Goal: Task Accomplishment & Management: Use online tool/utility

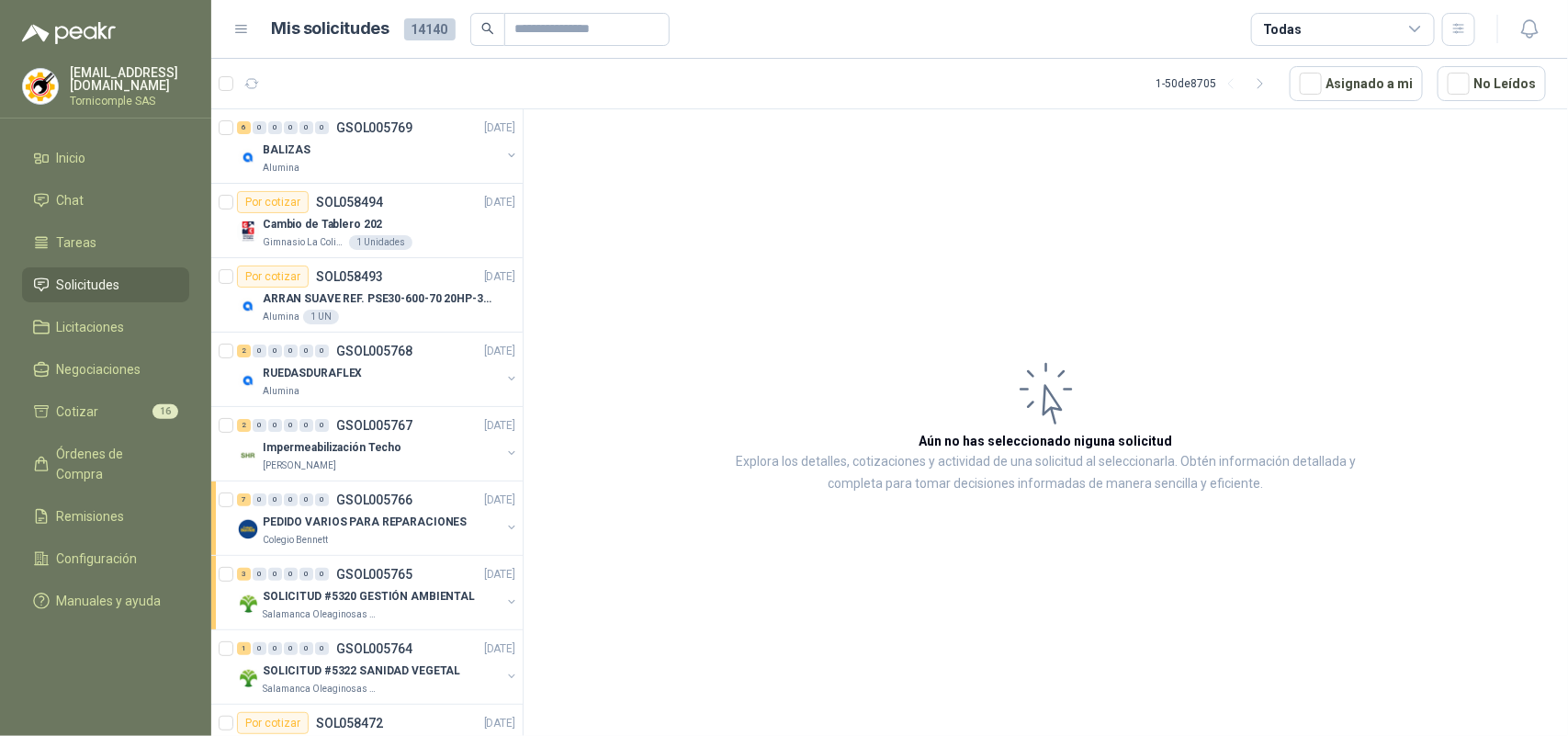
click at [130, 425] on ul "Inicio Chat Tareas Solicitudes Licitaciones Negociaciones Cotizar 16 Órdenes de…" at bounding box center [106, 384] width 212 height 485
click at [127, 414] on li "Cotizar 16" at bounding box center [106, 412] width 146 height 20
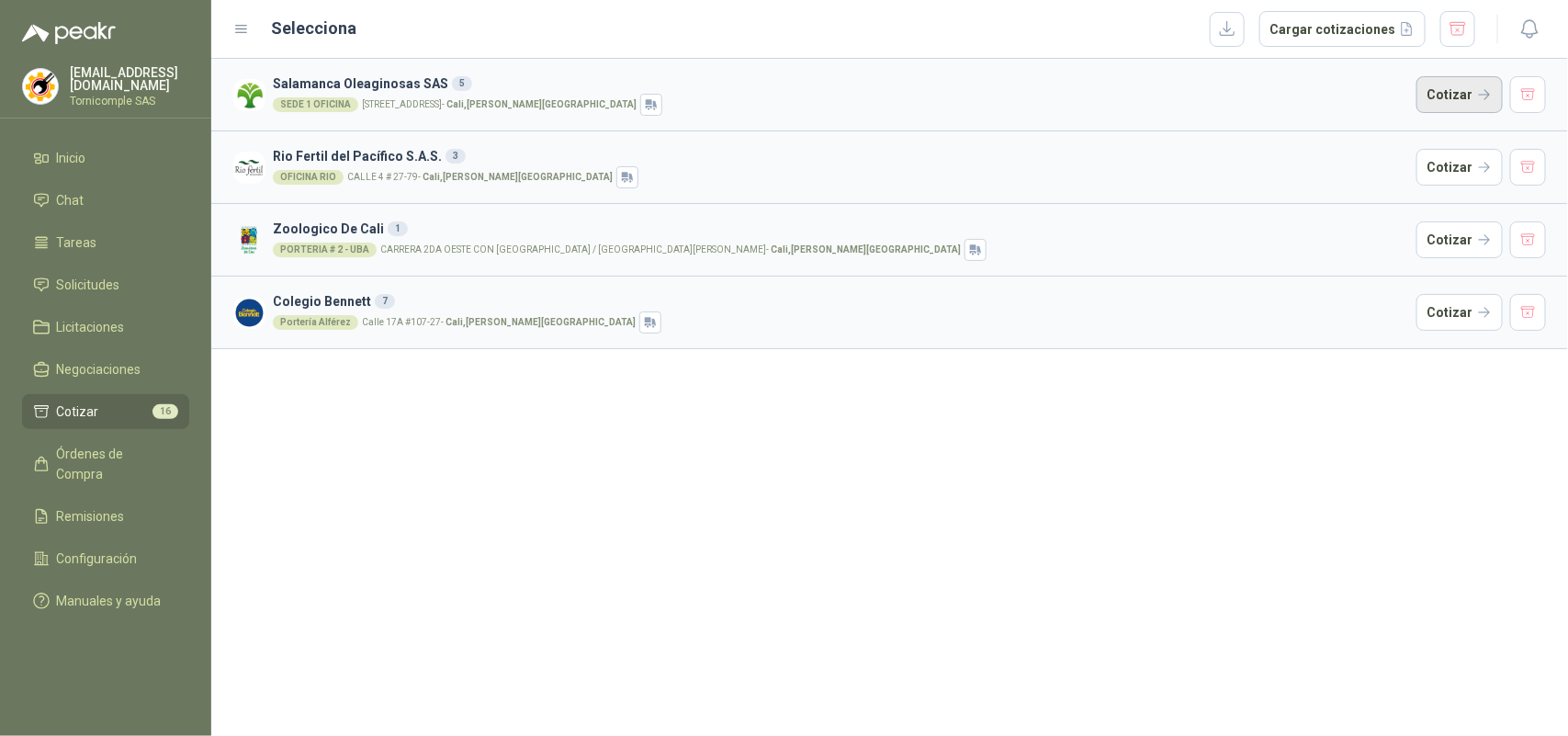
click at [1471, 111] on button "Cotizar" at bounding box center [1459, 95] width 86 height 37
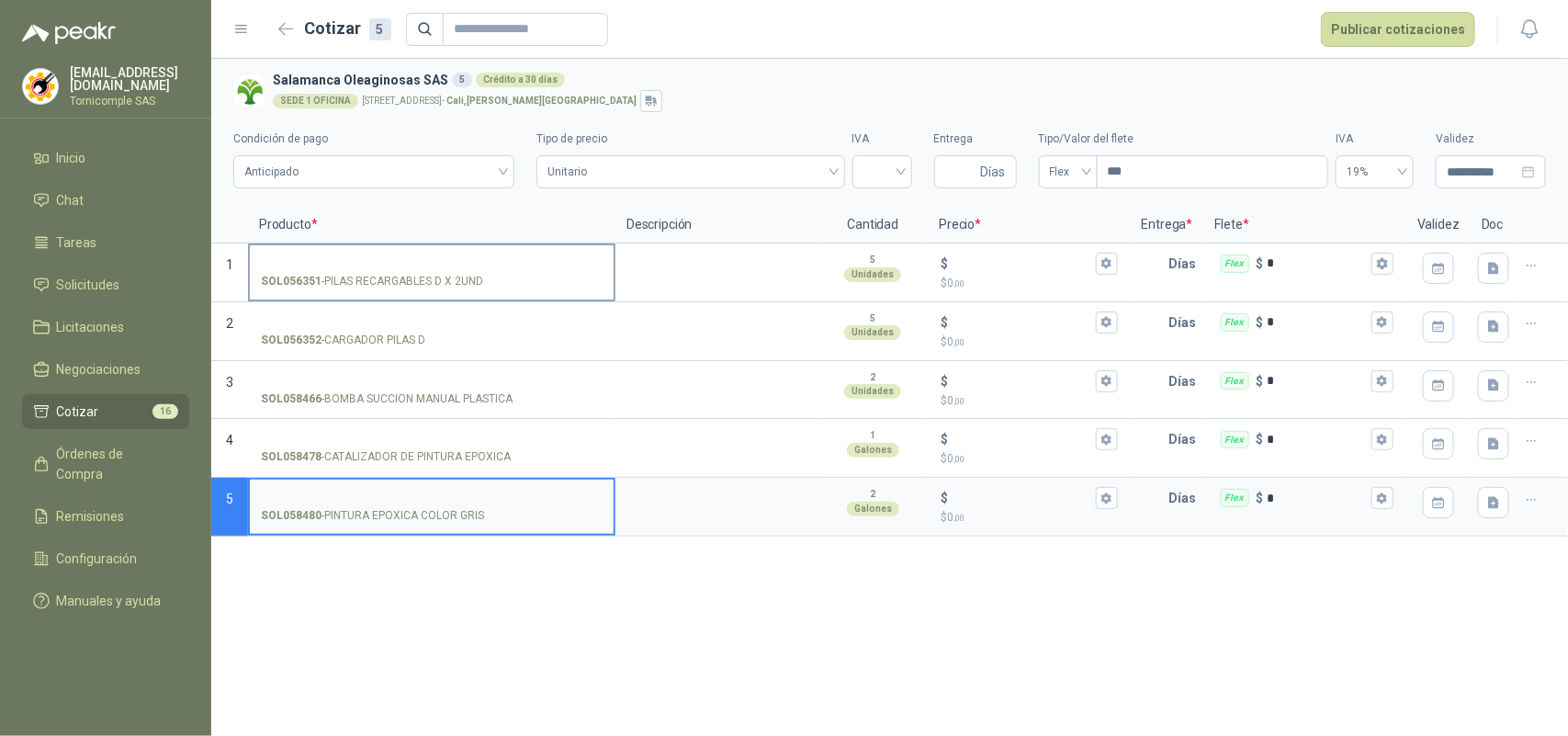
click at [448, 257] on input "SOL056351 - PILAS RECARGABLES D X 2UND" at bounding box center [432, 264] width 342 height 14
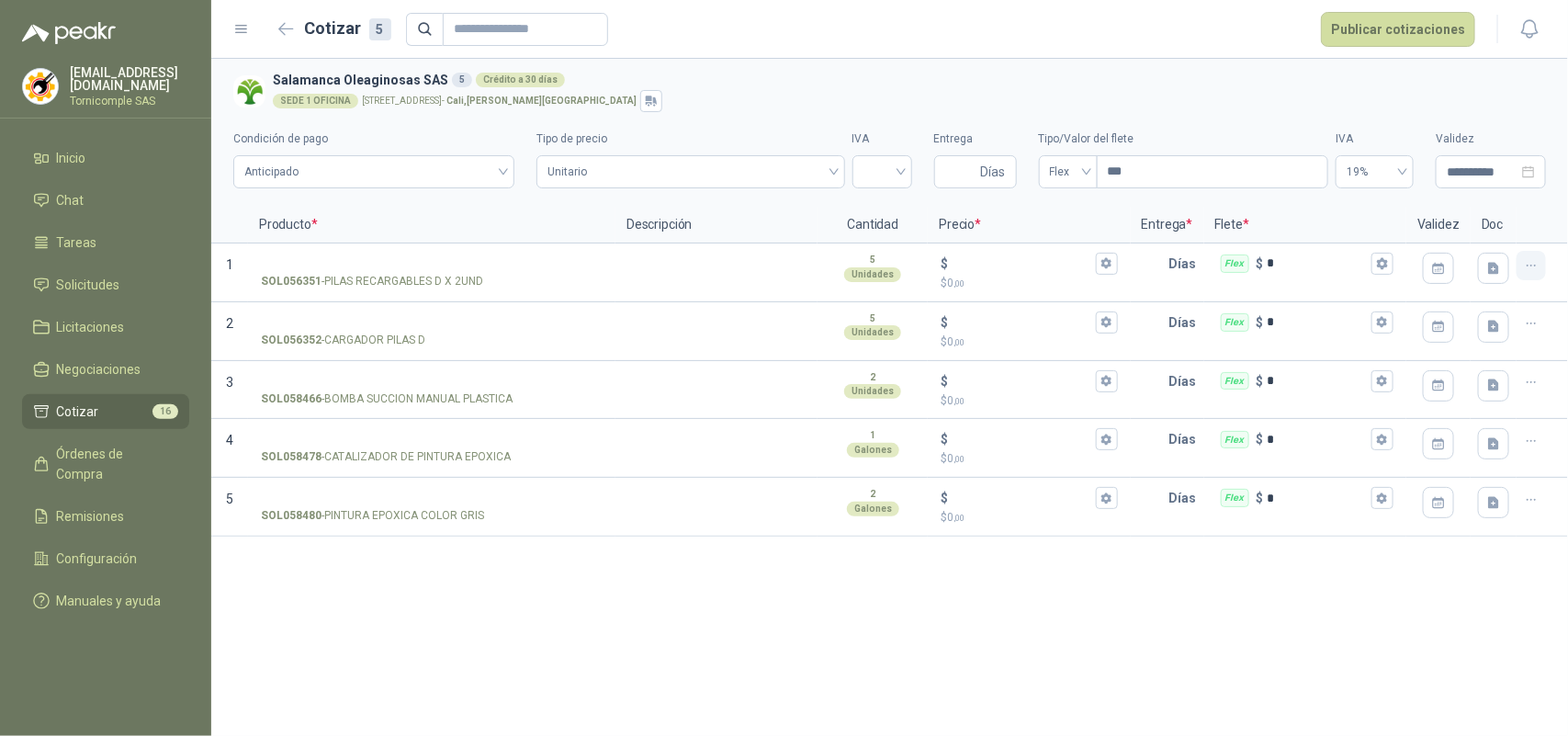
click at [1539, 266] on icon "button" at bounding box center [1532, 266] width 16 height 16
click at [1496, 231] on button "Eliminar cotización" at bounding box center [1465, 221] width 139 height 29
click at [1544, 267] on button "button" at bounding box center [1531, 265] width 29 height 29
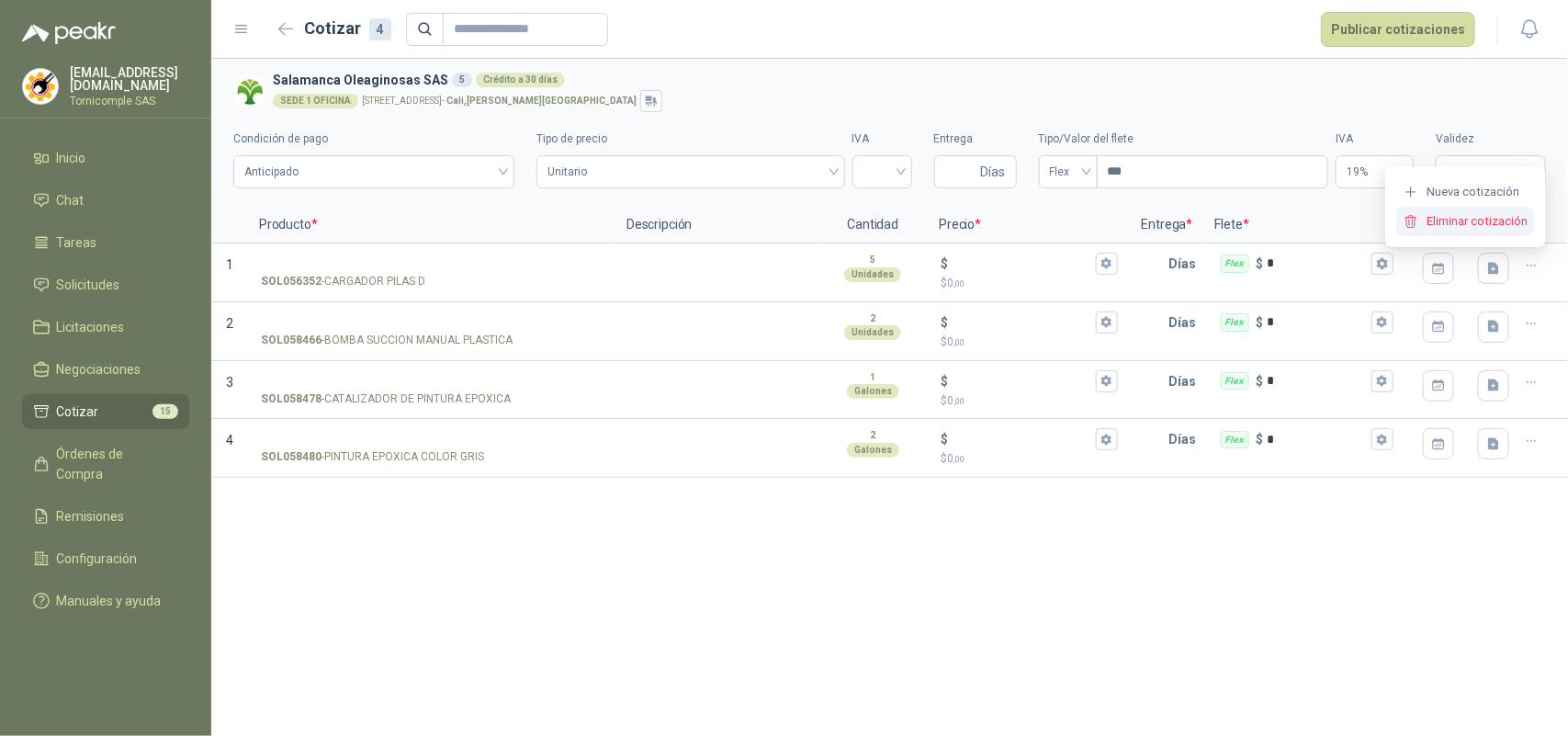
click at [1485, 231] on button "Eliminar cotización" at bounding box center [1465, 221] width 139 height 29
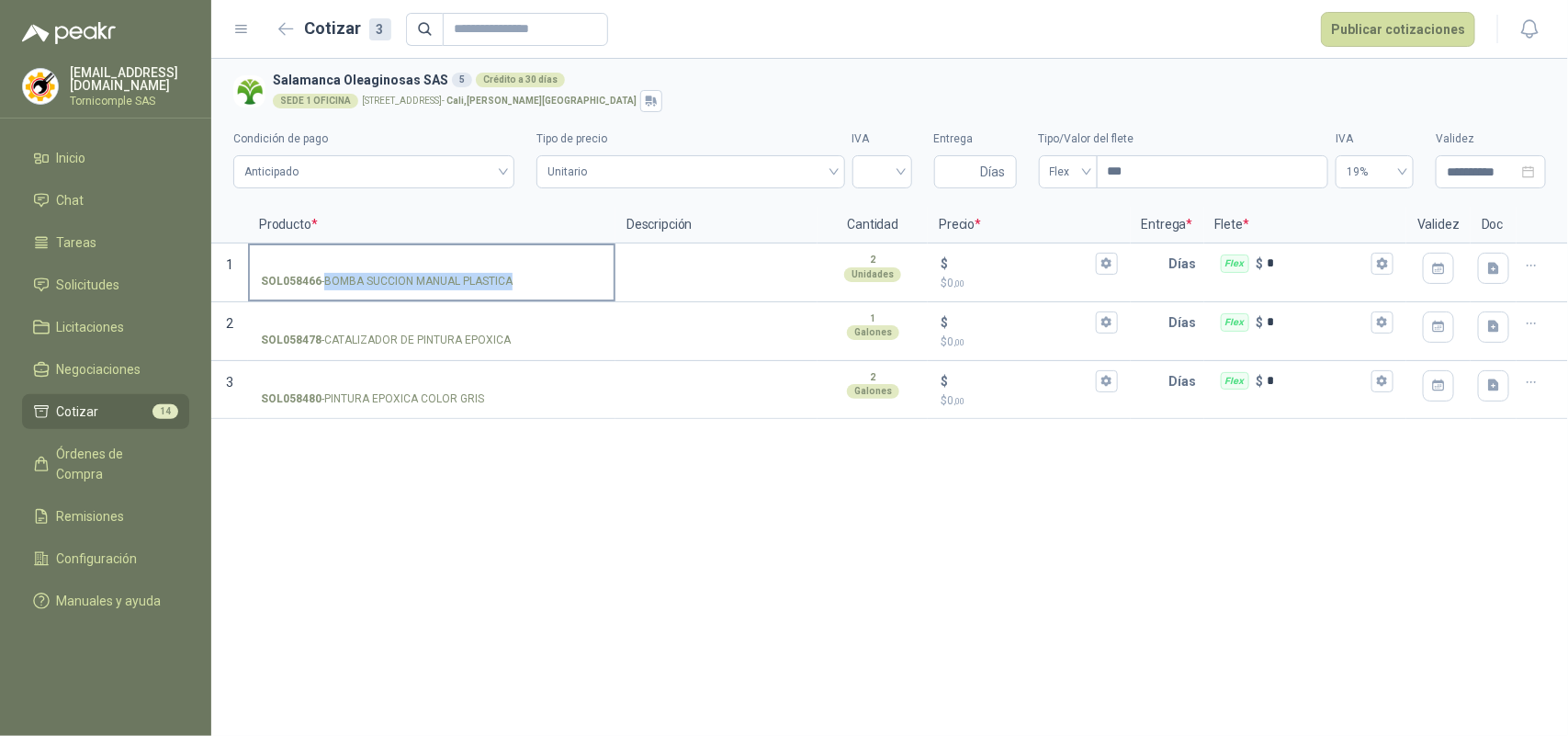
drag, startPoint x: 323, startPoint y: 284, endPoint x: 507, endPoint y: 284, distance: 184.0
click at [510, 284] on p "SOL058466 - BOMBA SUCCION MANUAL PLASTICA" at bounding box center [386, 282] width 251 height 17
copy p "BOMBA SUCCION MANUAL PLASTICA"
click at [1534, 277] on button "button" at bounding box center [1531, 265] width 29 height 29
click at [1467, 213] on button "Eliminar cotización" at bounding box center [1465, 221] width 139 height 29
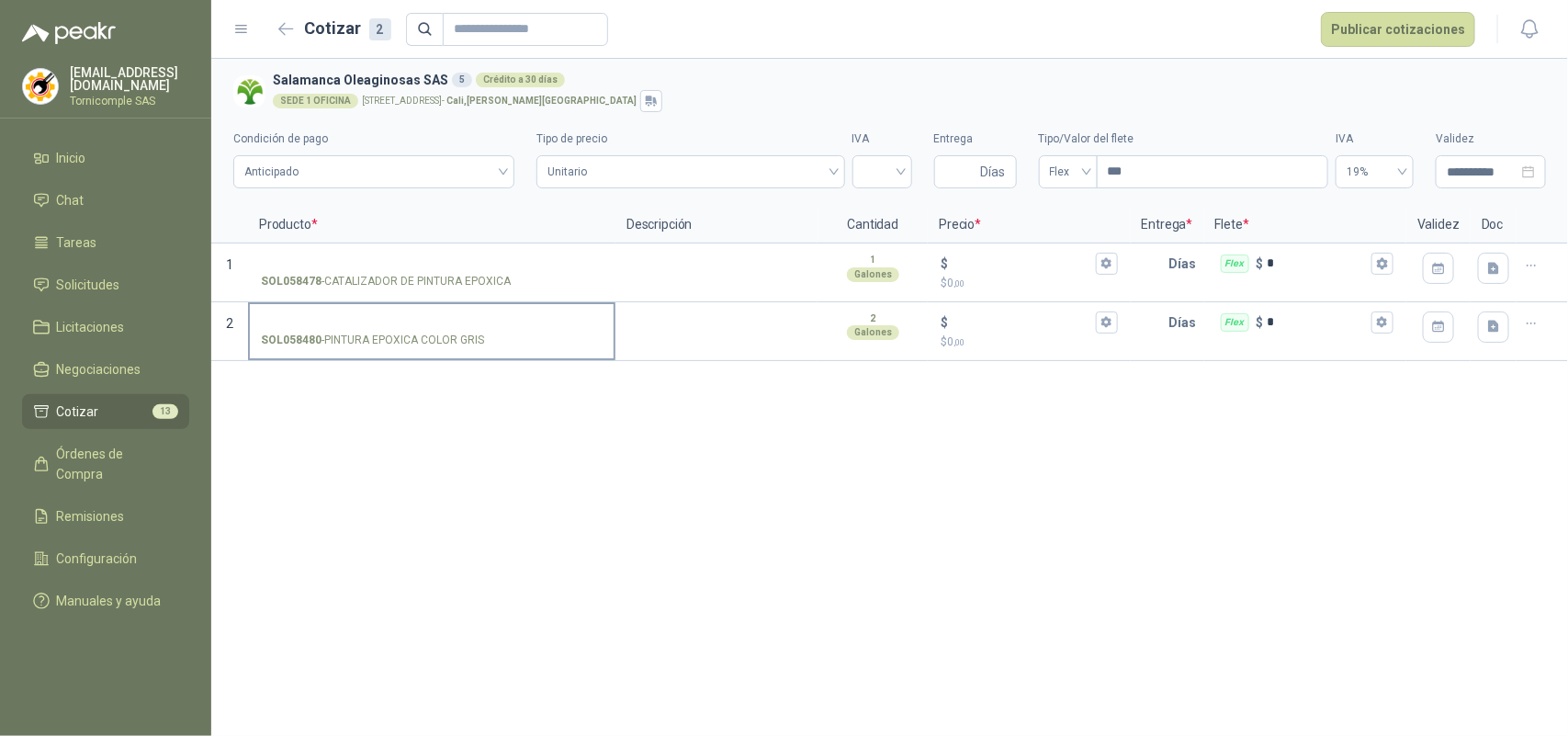
drag, startPoint x: 317, startPoint y: 341, endPoint x: 493, endPoint y: 342, distance: 176.0
click at [493, 342] on div "SOL058480 - PINTURA EPOXICA COLOR GRIS" at bounding box center [432, 341] width 342 height 17
click at [493, 330] on input "SOL058480 - PINTURA EPOXICA COLOR GRIS" at bounding box center [432, 323] width 342 height 14
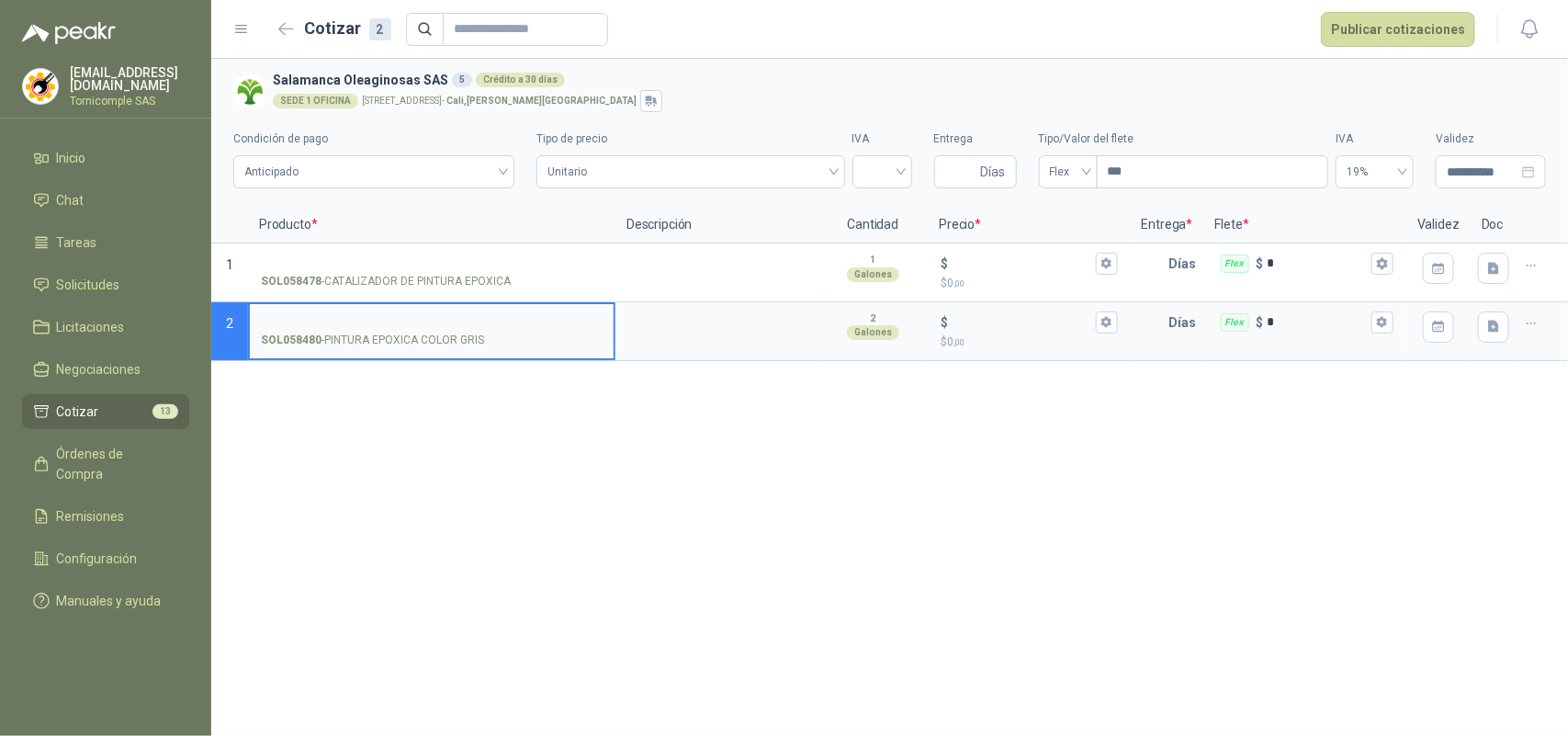
click at [437, 321] on input "SOL058480 - PINTURA EPOXICA COLOR GRIS" at bounding box center [432, 323] width 342 height 14
type input "*"
type input "**********"
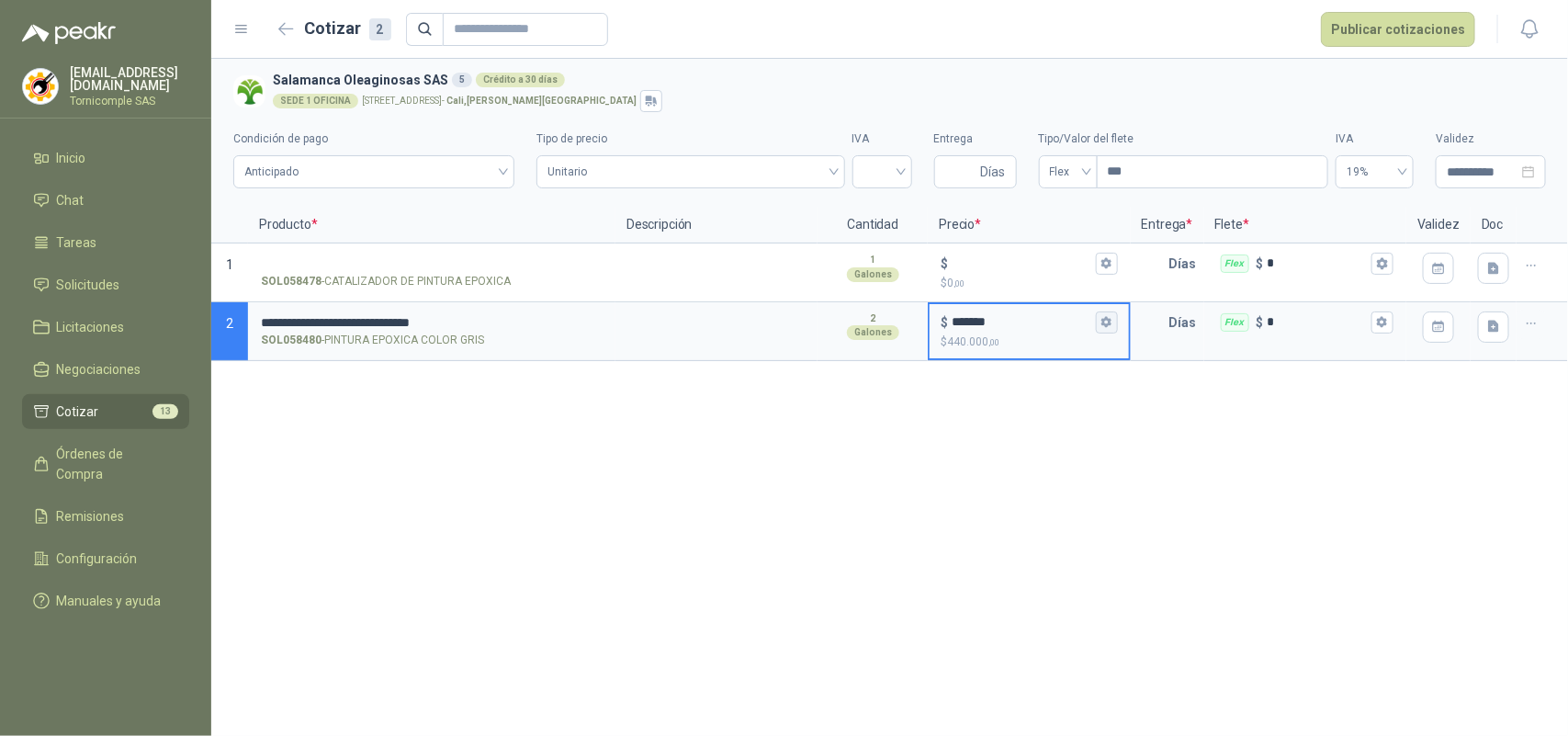
type input "*******"
click at [1099, 324] on button "$ ******* $ 440.000 ,00" at bounding box center [1107, 322] width 22 height 22
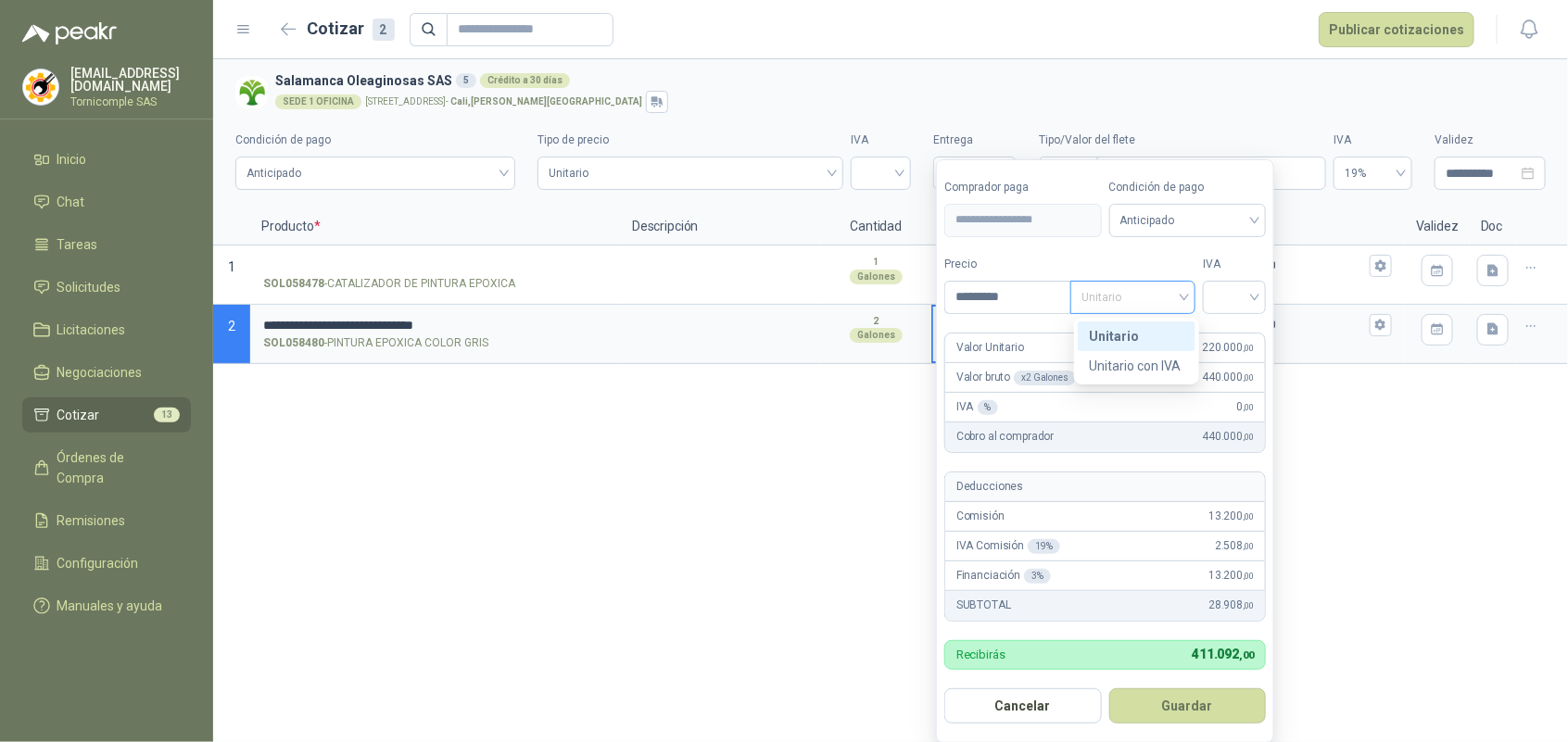
click at [1111, 305] on span "Unitario" at bounding box center [1132, 298] width 103 height 27
drag, startPoint x: 1121, startPoint y: 335, endPoint x: 1212, endPoint y: 319, distance: 92.4
click at [1127, 334] on div "Unitario" at bounding box center [1136, 336] width 95 height 21
click at [1226, 313] on div at bounding box center [1234, 298] width 63 height 33
drag, startPoint x: 1225, startPoint y: 331, endPoint x: 1239, endPoint y: 478, distance: 147.7
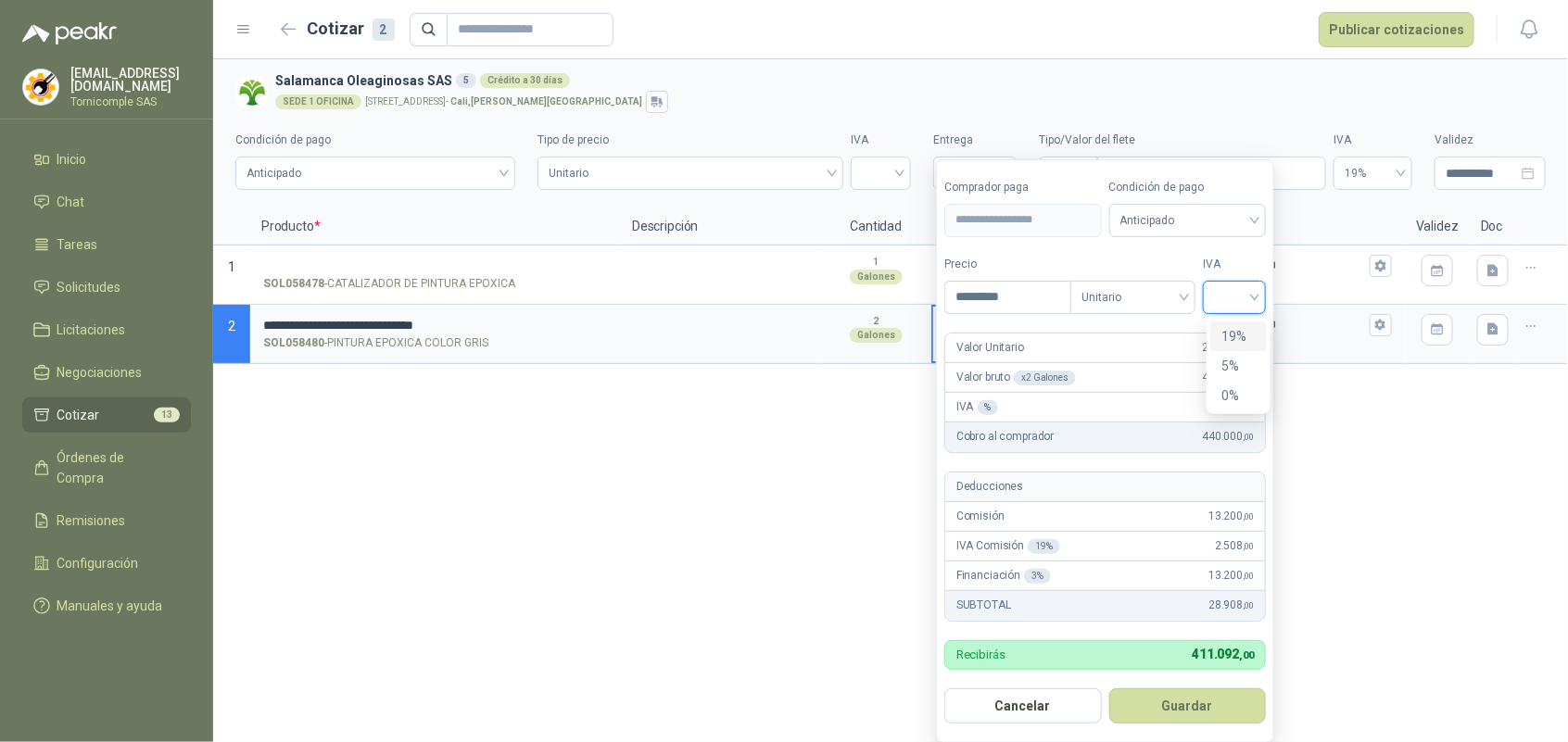
click at [1225, 332] on div "19%" at bounding box center [1238, 336] width 34 height 21
click at [1221, 702] on button "Guardar" at bounding box center [1191, 706] width 160 height 35
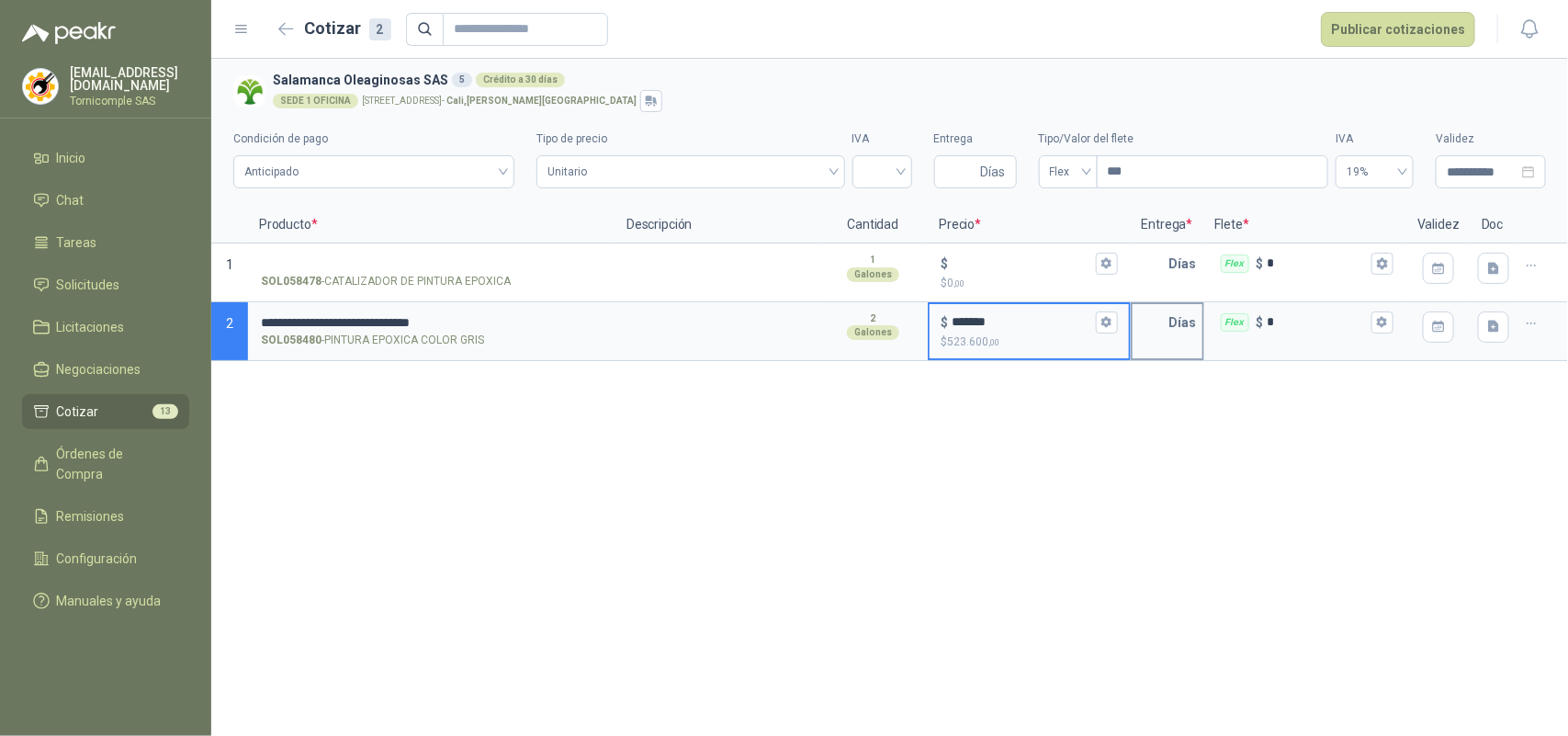
click at [1146, 319] on input "text" at bounding box center [1151, 322] width 37 height 37
type input "*"
click at [1390, 318] on button "Flex $ *" at bounding box center [1383, 322] width 22 height 22
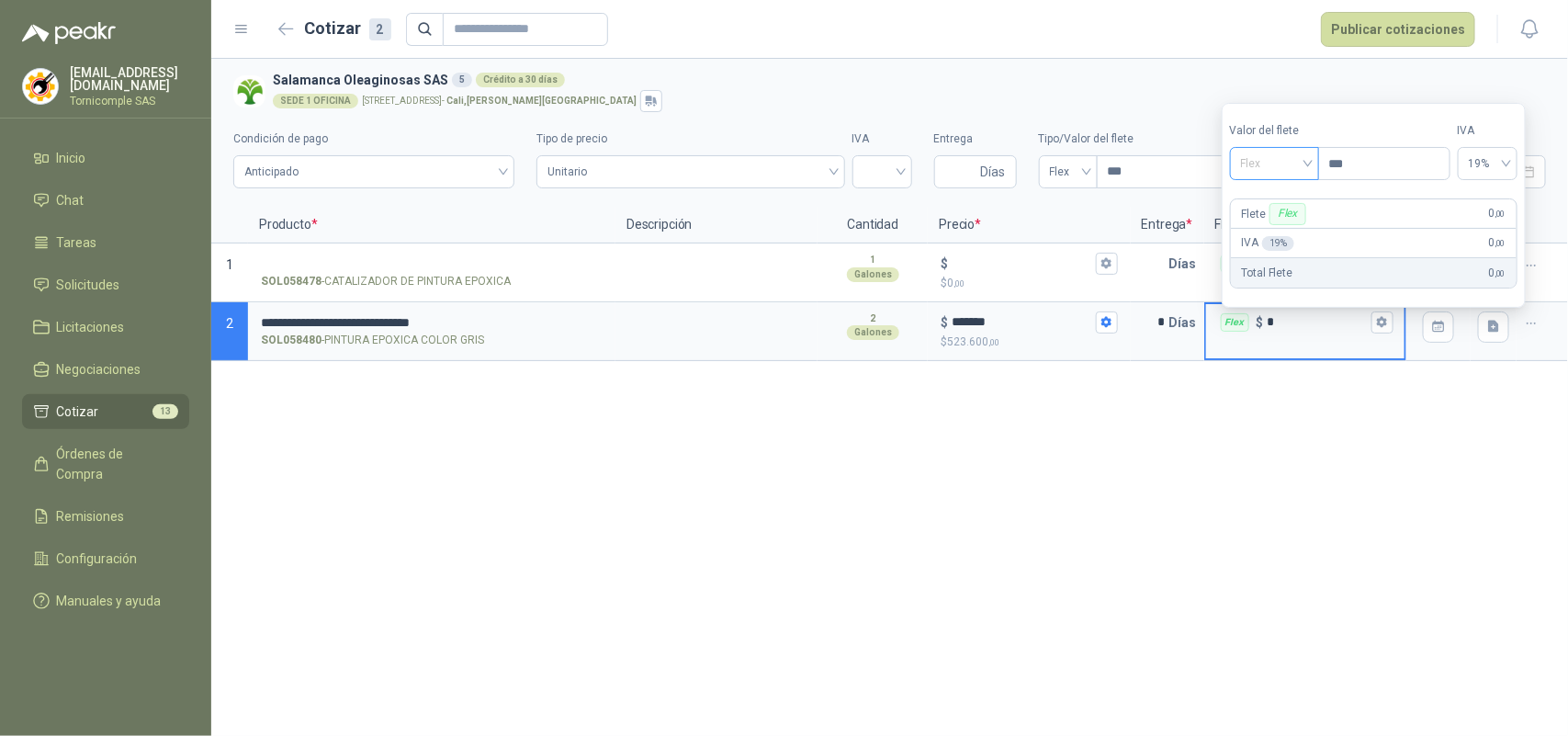
click at [1259, 165] on span "Flex" at bounding box center [1275, 163] width 67 height 27
click at [1252, 222] on div "Incluido" at bounding box center [1278, 231] width 67 height 20
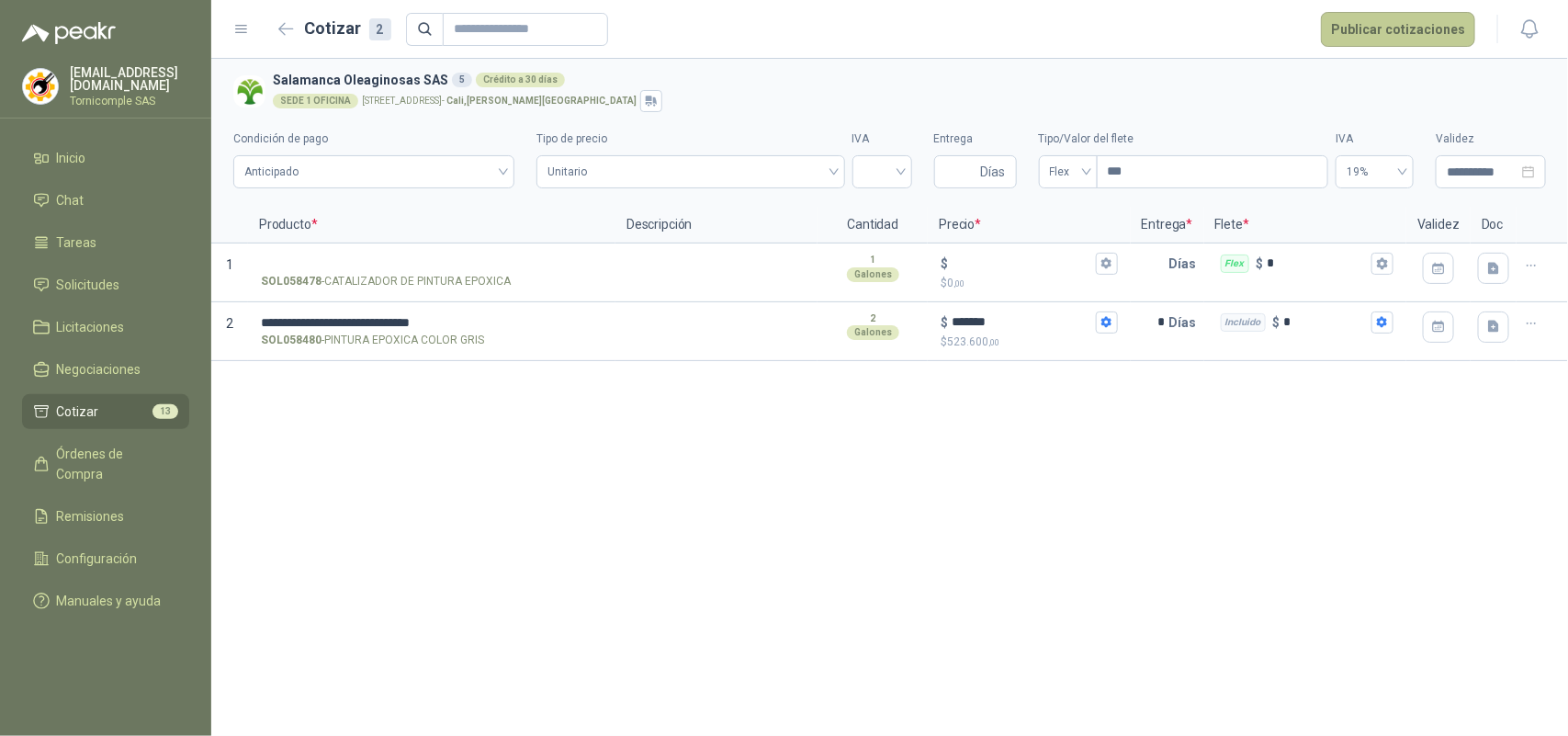
click at [1399, 43] on button "Publicar cotizaciones" at bounding box center [1398, 29] width 154 height 35
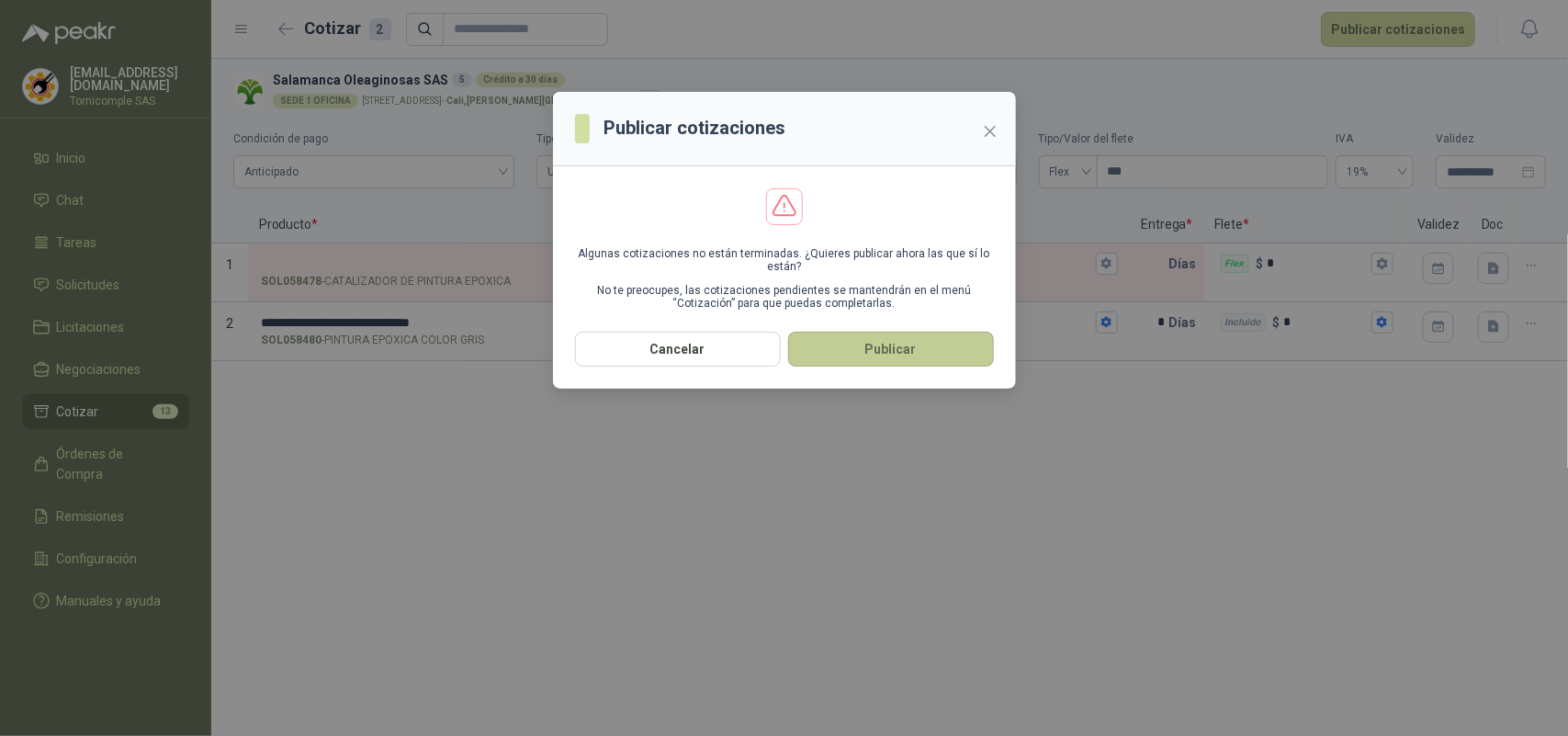
click at [967, 346] on button "Publicar" at bounding box center [891, 350] width 206 height 35
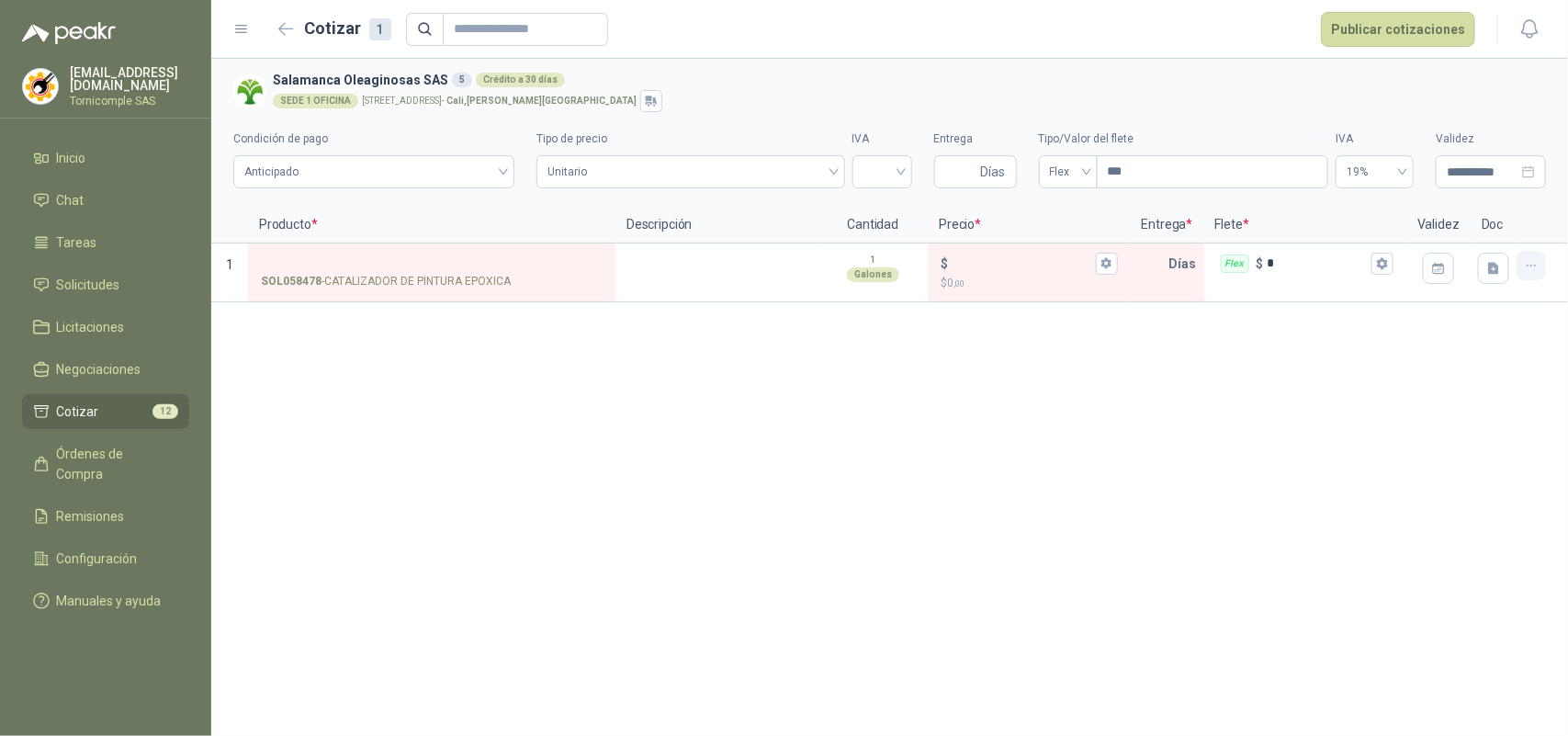
click at [1536, 267] on icon "button" at bounding box center [1532, 266] width 16 height 16
click at [1507, 227] on button "Eliminar cotización" at bounding box center [1465, 221] width 139 height 29
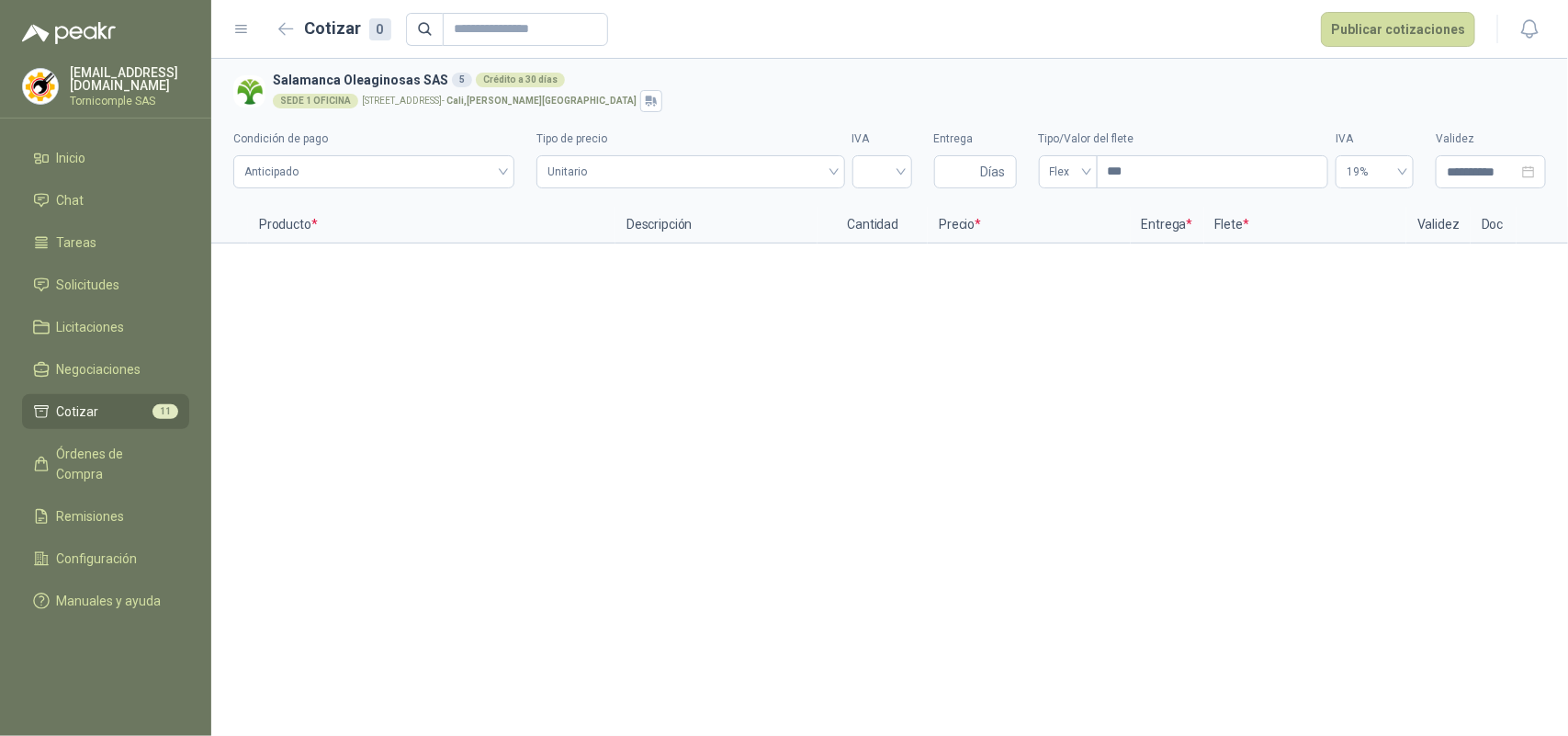
click at [109, 404] on li "Cotizar 11" at bounding box center [106, 412] width 146 height 20
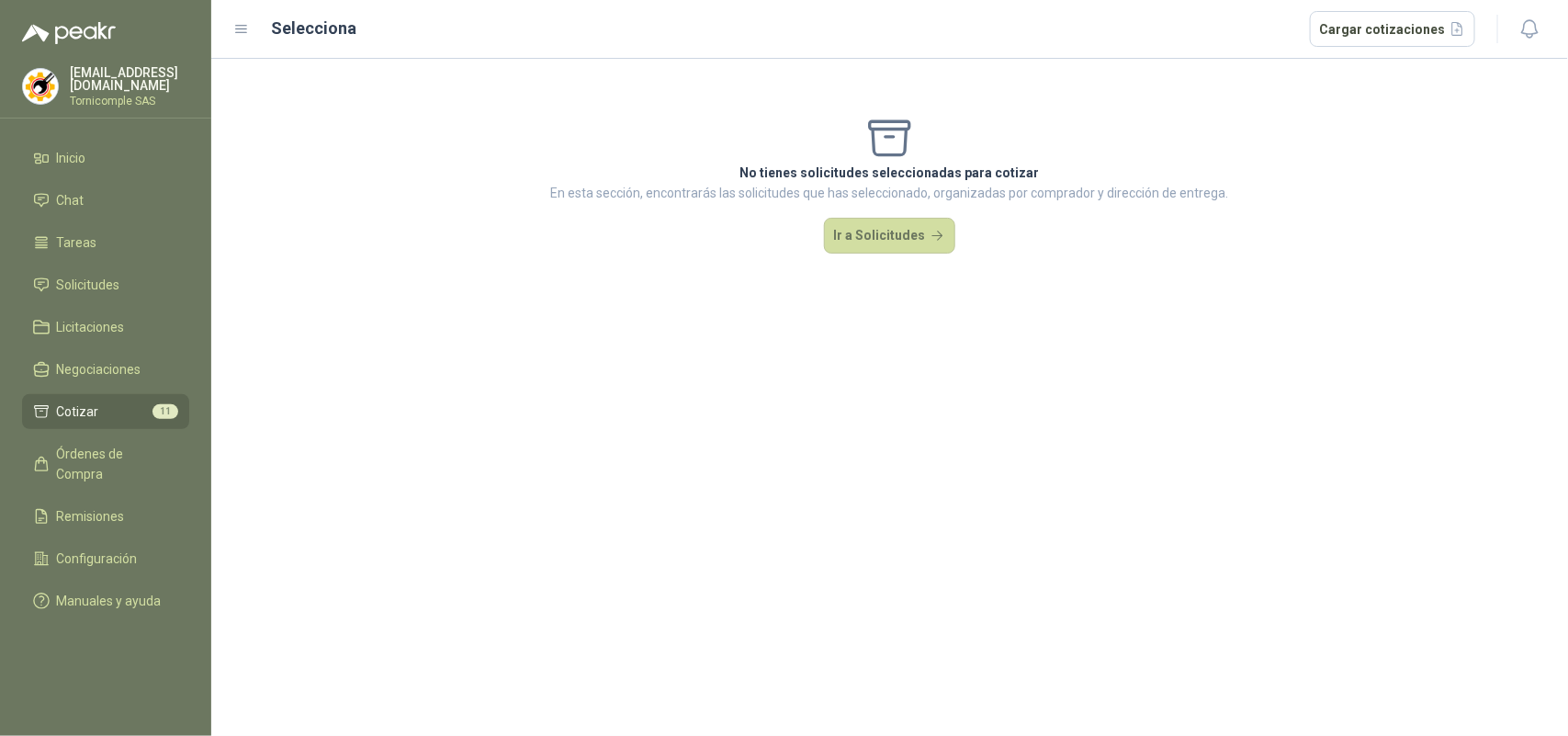
click at [108, 404] on li "Cotizar 11" at bounding box center [106, 412] width 146 height 20
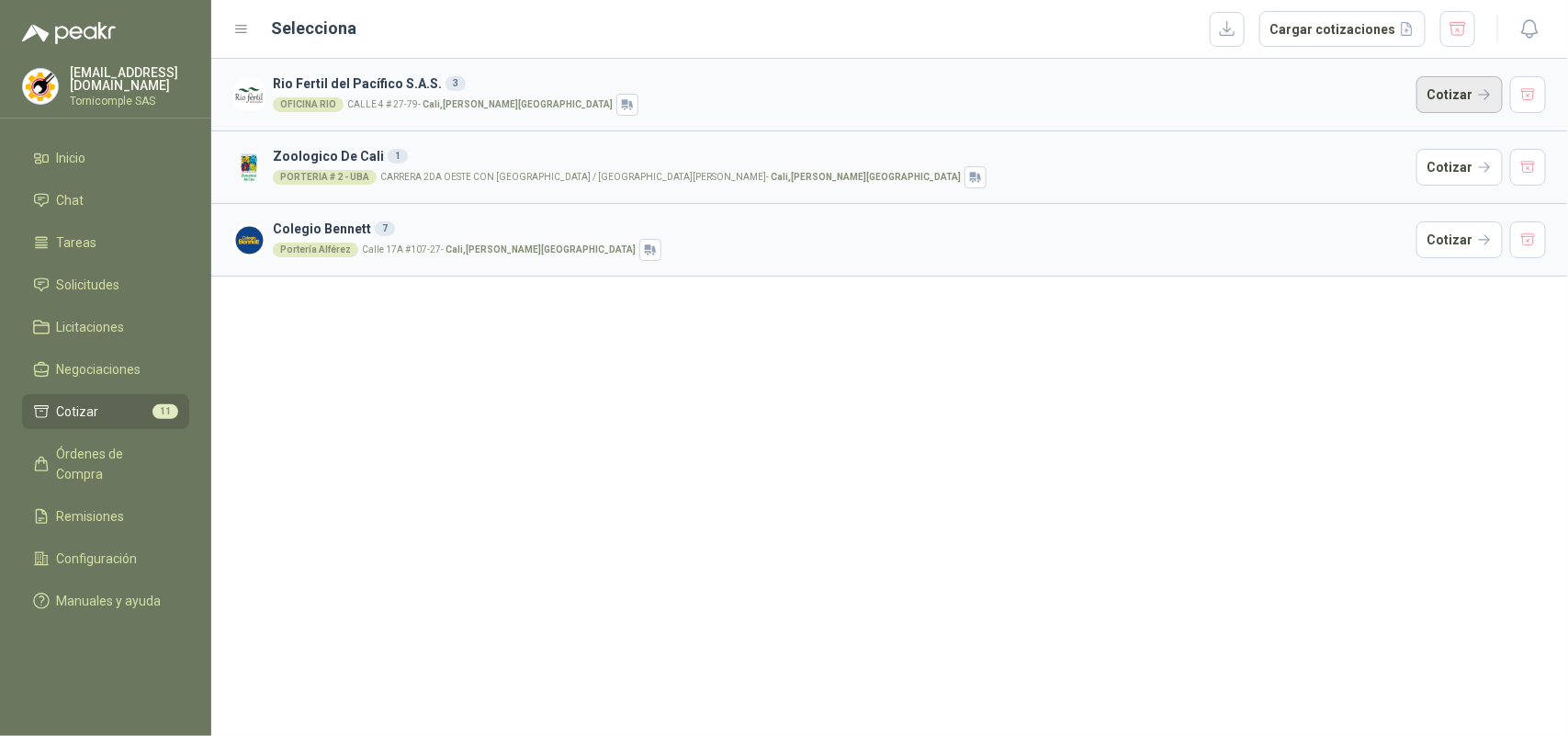
click at [1426, 92] on button "Cotizar" at bounding box center [1459, 95] width 86 height 37
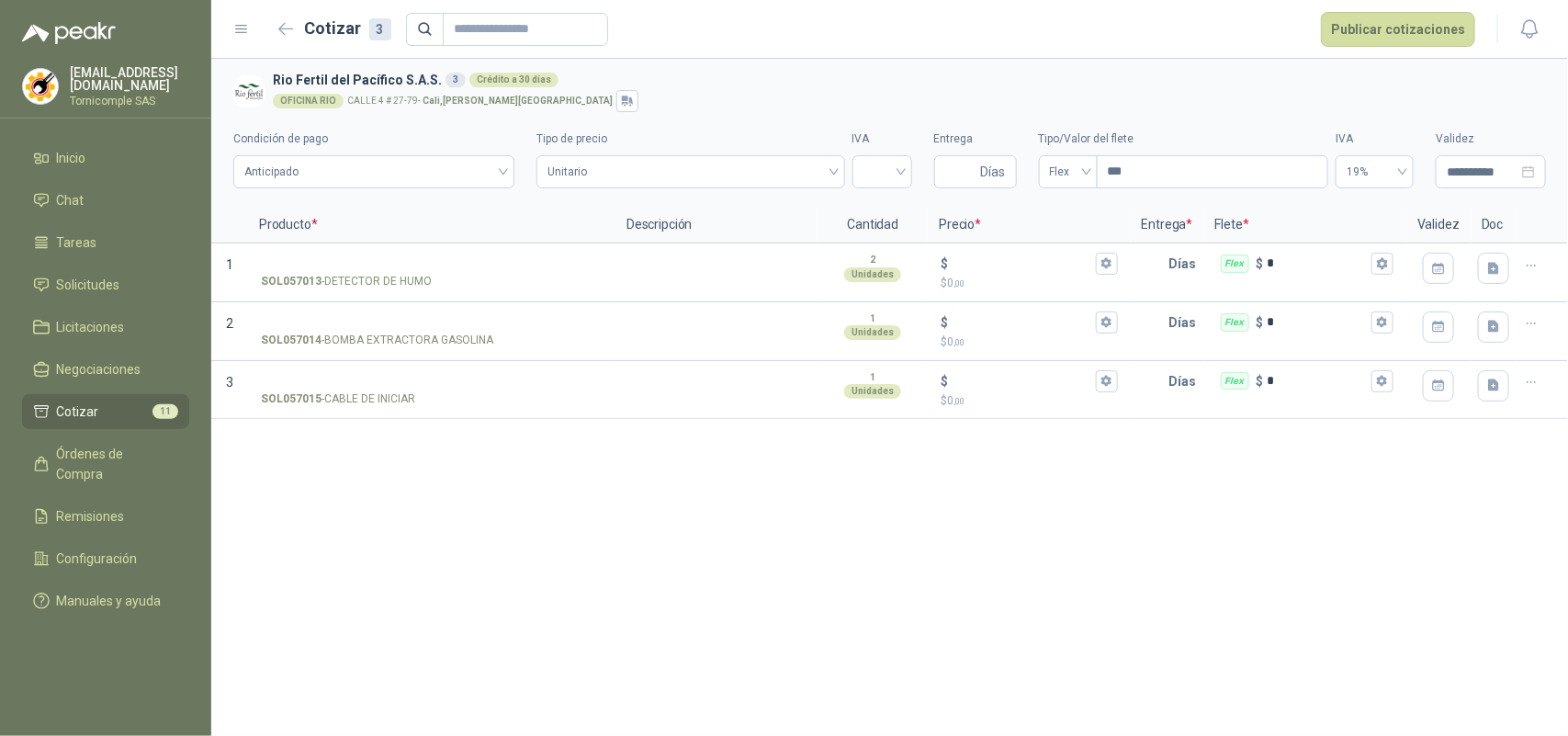
click at [1522, 250] on div at bounding box center [1542, 273] width 51 height 59
drag, startPoint x: 1530, startPoint y: 255, endPoint x: 1540, endPoint y: 259, distance: 10.8
click at [1540, 259] on button "button" at bounding box center [1531, 265] width 29 height 29
click at [1491, 237] on div "Nueva cotización Eliminar cotización" at bounding box center [1466, 206] width 161 height 81
click at [1485, 231] on button "Eliminar cotización" at bounding box center [1465, 221] width 139 height 29
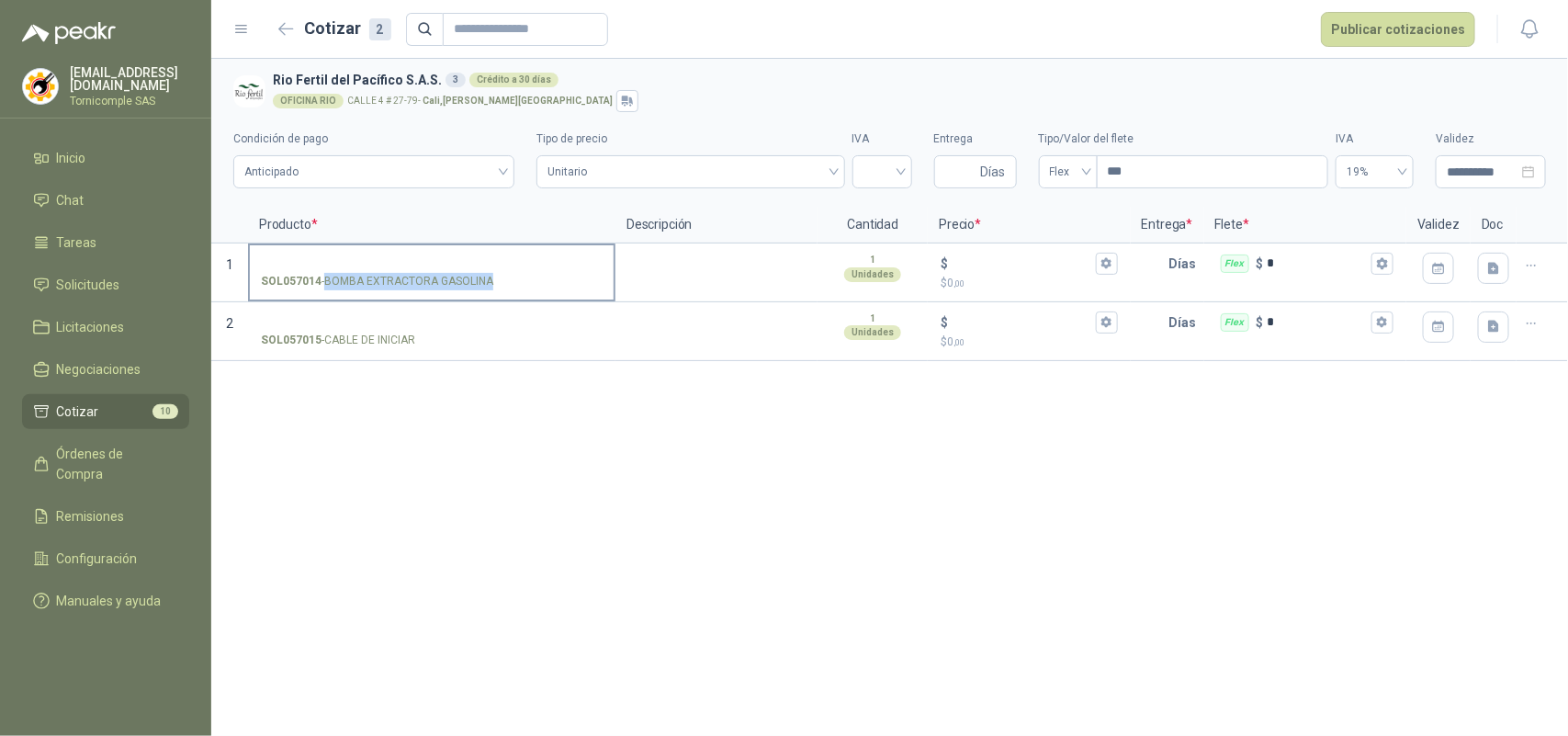
drag, startPoint x: 324, startPoint y: 283, endPoint x: 488, endPoint y: 283, distance: 164.0
click at [488, 283] on p "SOL057014 - BOMBA EXTRACTORA GASOLINA" at bounding box center [377, 282] width 232 height 17
copy p "BOMBA EXTRACTORA GASOLINA"
click at [397, 257] on input "SOL057014 - BOMBA EXTRACTORA GASOLINA" at bounding box center [432, 264] width 342 height 14
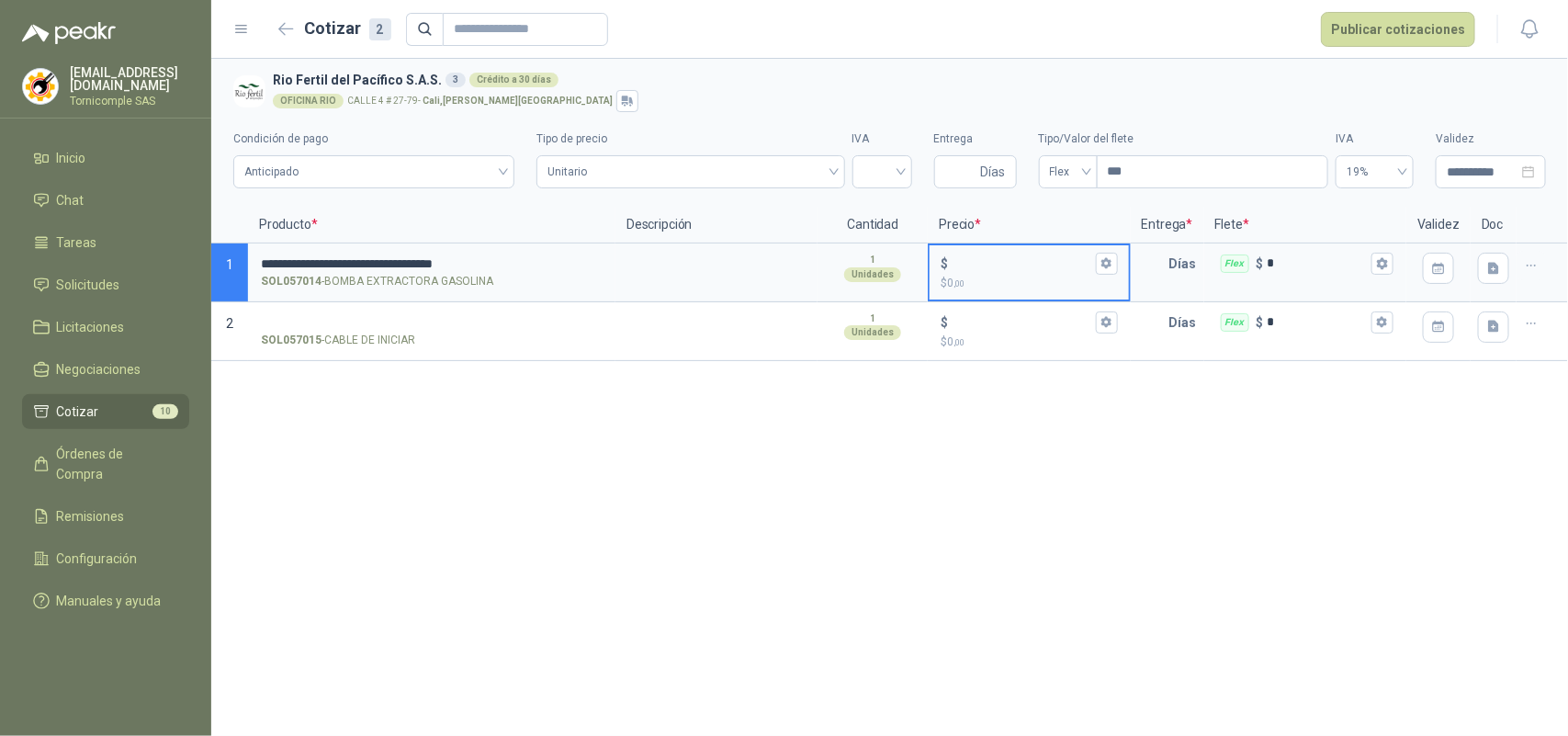
click at [985, 262] on input "$ $ 0 ,00" at bounding box center [1021, 263] width 140 height 14
type input "*******"
click at [1096, 273] on button "$ ******* $ 165.900 ,00" at bounding box center [1107, 263] width 22 height 22
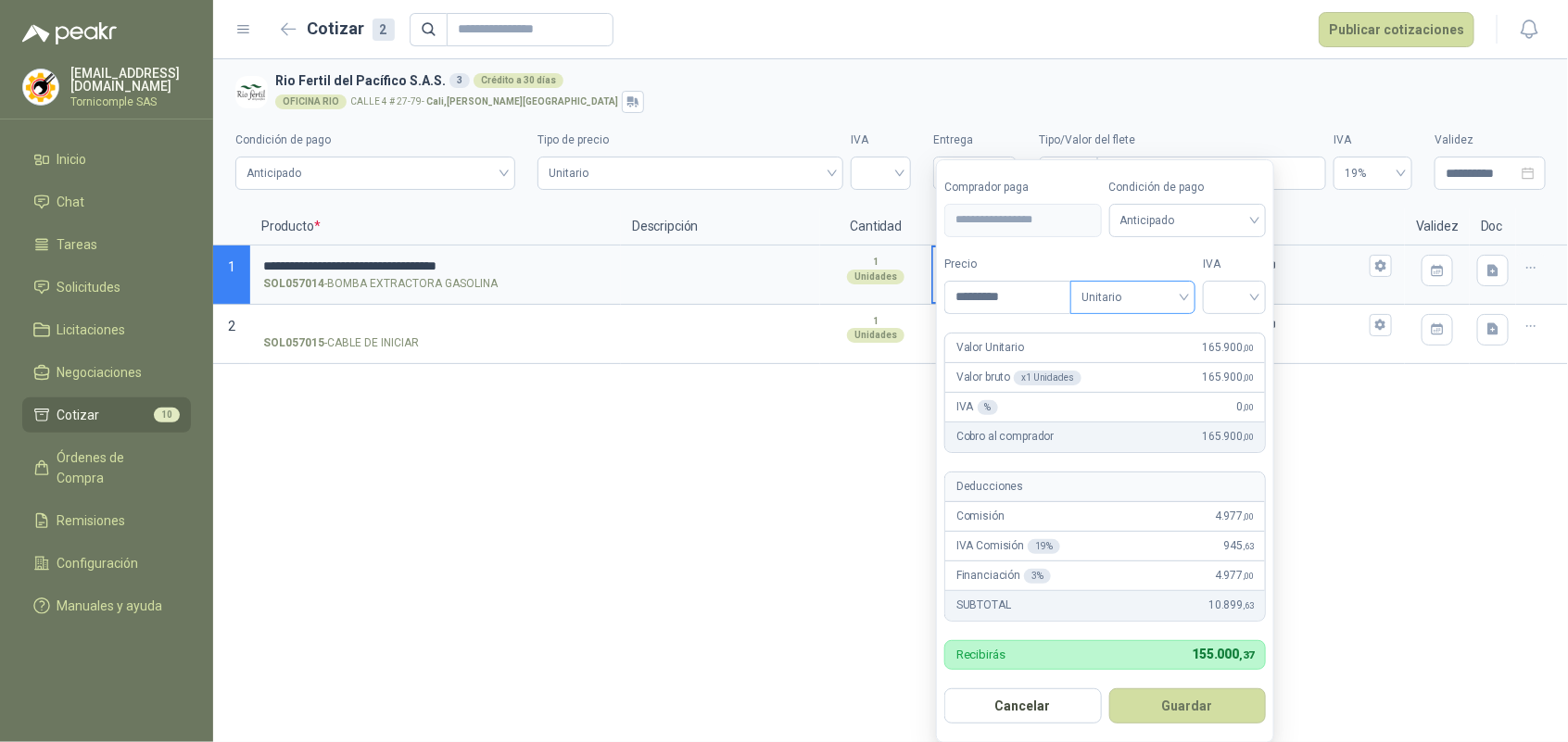
click at [1127, 294] on span "Unitario" at bounding box center [1132, 298] width 103 height 27
drag, startPoint x: 1132, startPoint y: 327, endPoint x: 1199, endPoint y: 322, distance: 67.2
click at [1143, 330] on div "Unitario" at bounding box center [1136, 336] width 95 height 21
click at [1212, 307] on div at bounding box center [1234, 298] width 63 height 33
click at [1218, 322] on div "19%" at bounding box center [1239, 336] width 57 height 29
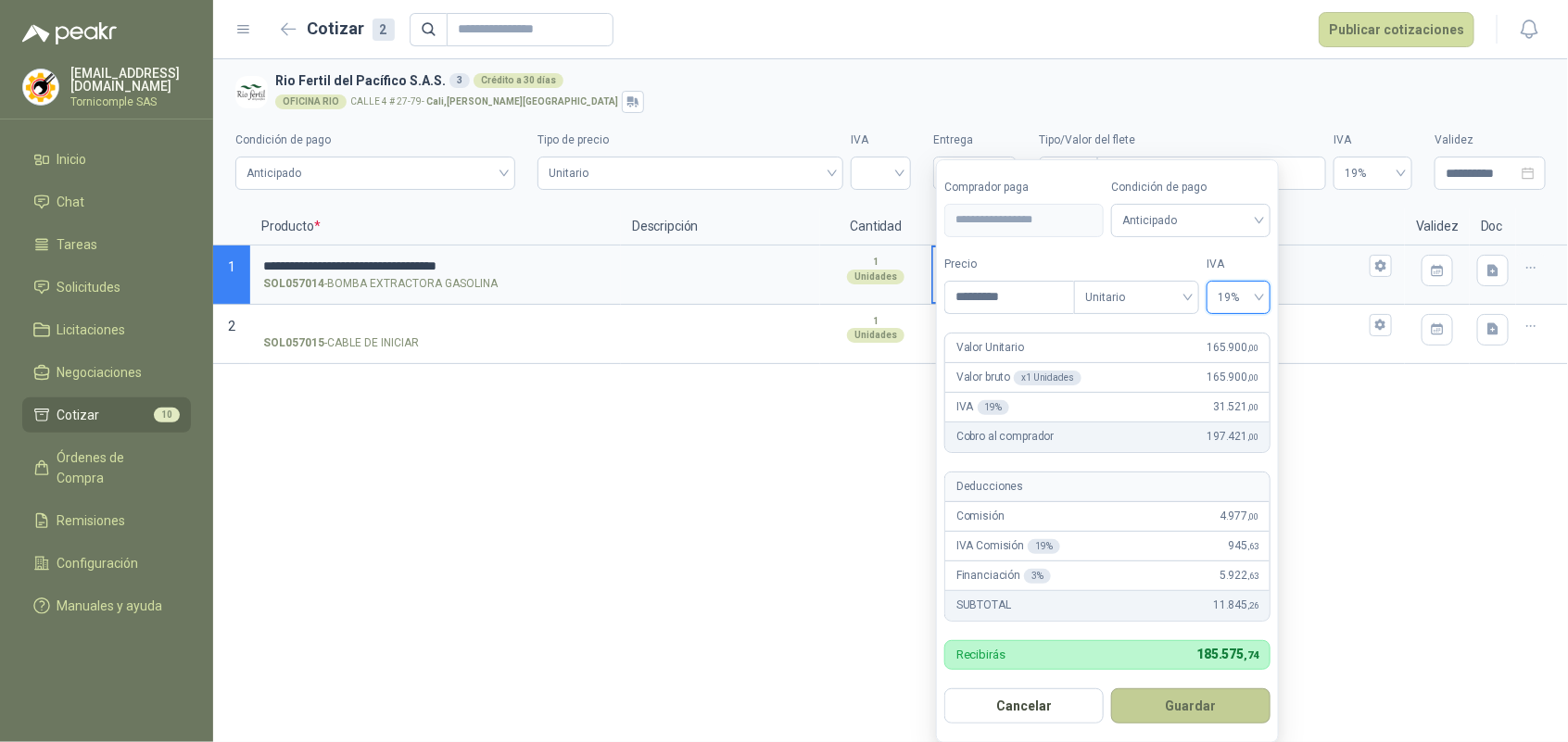
click at [1201, 698] on button "Guardar" at bounding box center [1191, 706] width 160 height 35
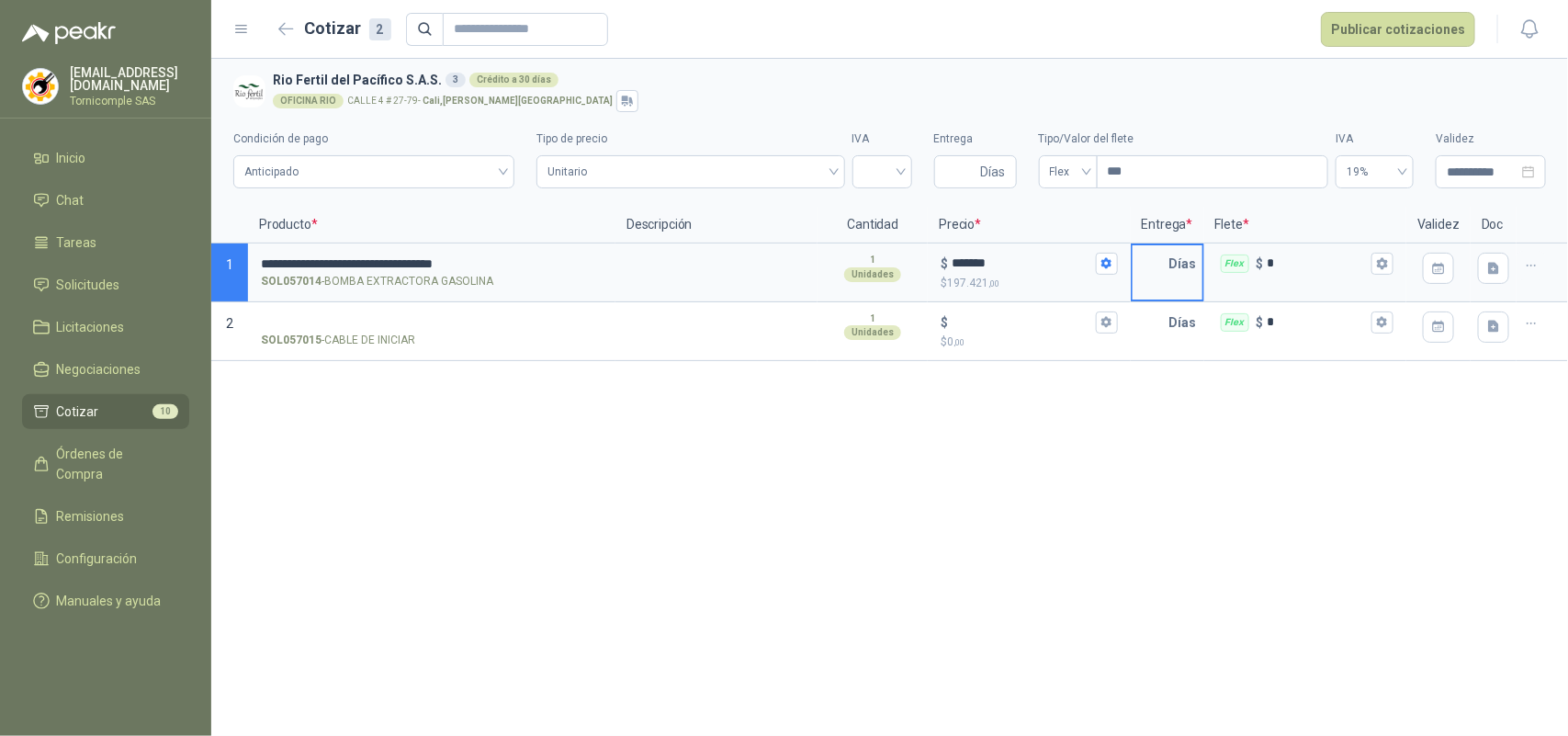
click at [1167, 260] on input "text" at bounding box center [1151, 264] width 37 height 37
type input "*"
click at [1385, 265] on icon "button" at bounding box center [1383, 263] width 10 height 11
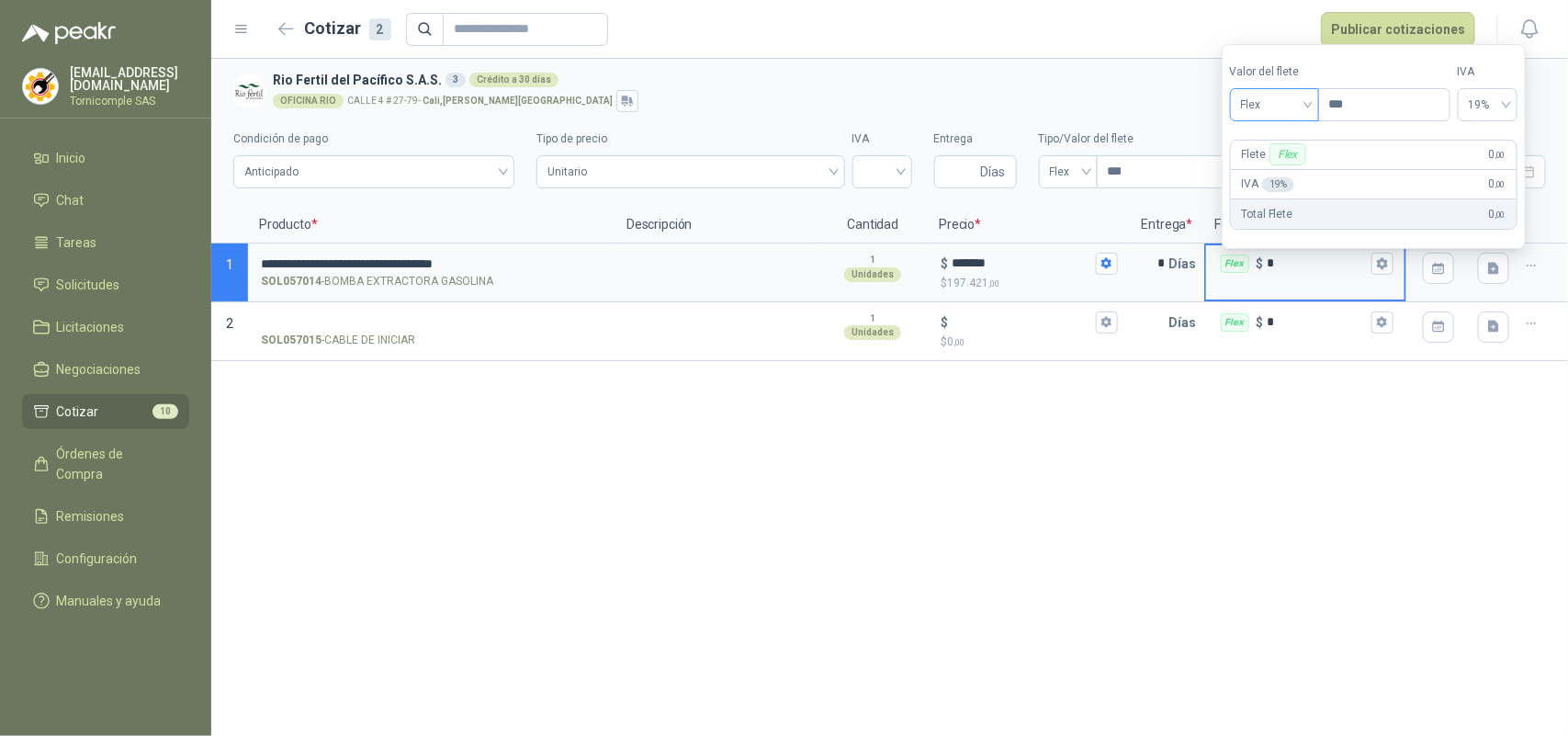
click at [1319, 101] on div "Flex" at bounding box center [1275, 105] width 89 height 33
click at [1283, 167] on div "Incluido" at bounding box center [1278, 173] width 67 height 20
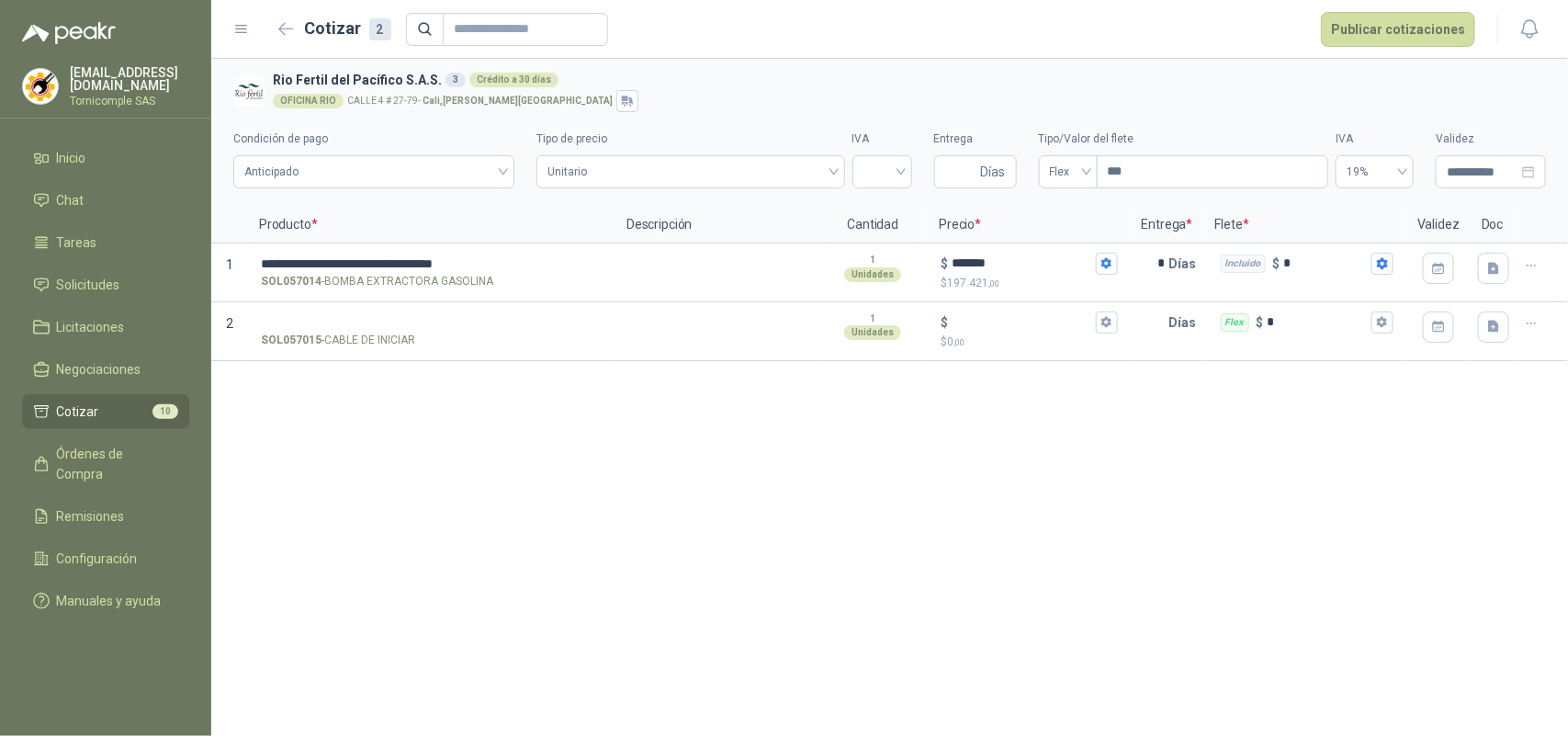
click at [1376, 466] on div "**********" at bounding box center [890, 397] width 1357 height 677
click at [1388, 30] on button "Publicar cotizaciones" at bounding box center [1398, 29] width 154 height 35
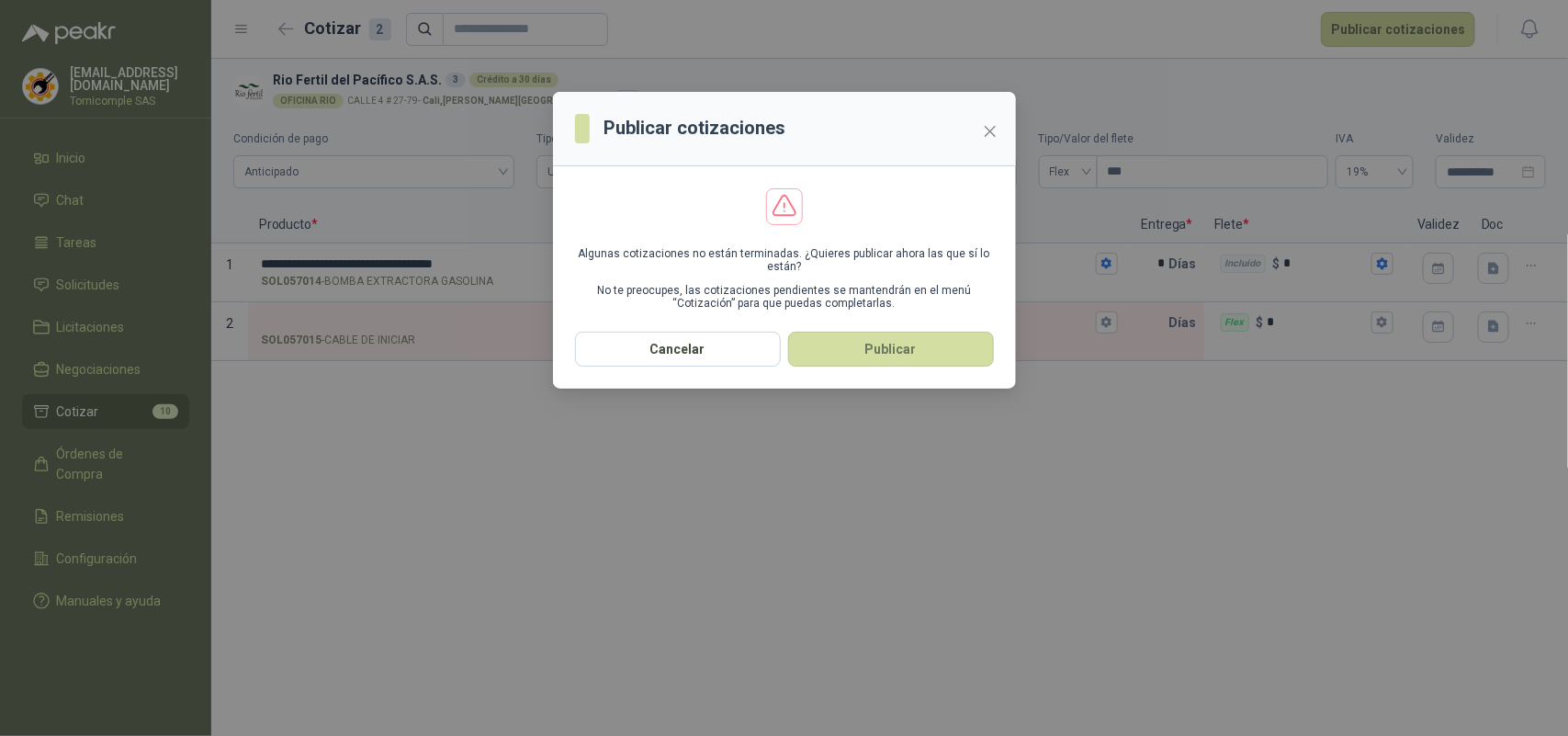
click at [917, 324] on section "Algunas cotizaciones no están terminadas. ¿Quieres publicar ahora las que sí lo…" at bounding box center [784, 249] width 463 height 165
click at [913, 354] on button "Publicar" at bounding box center [891, 350] width 206 height 35
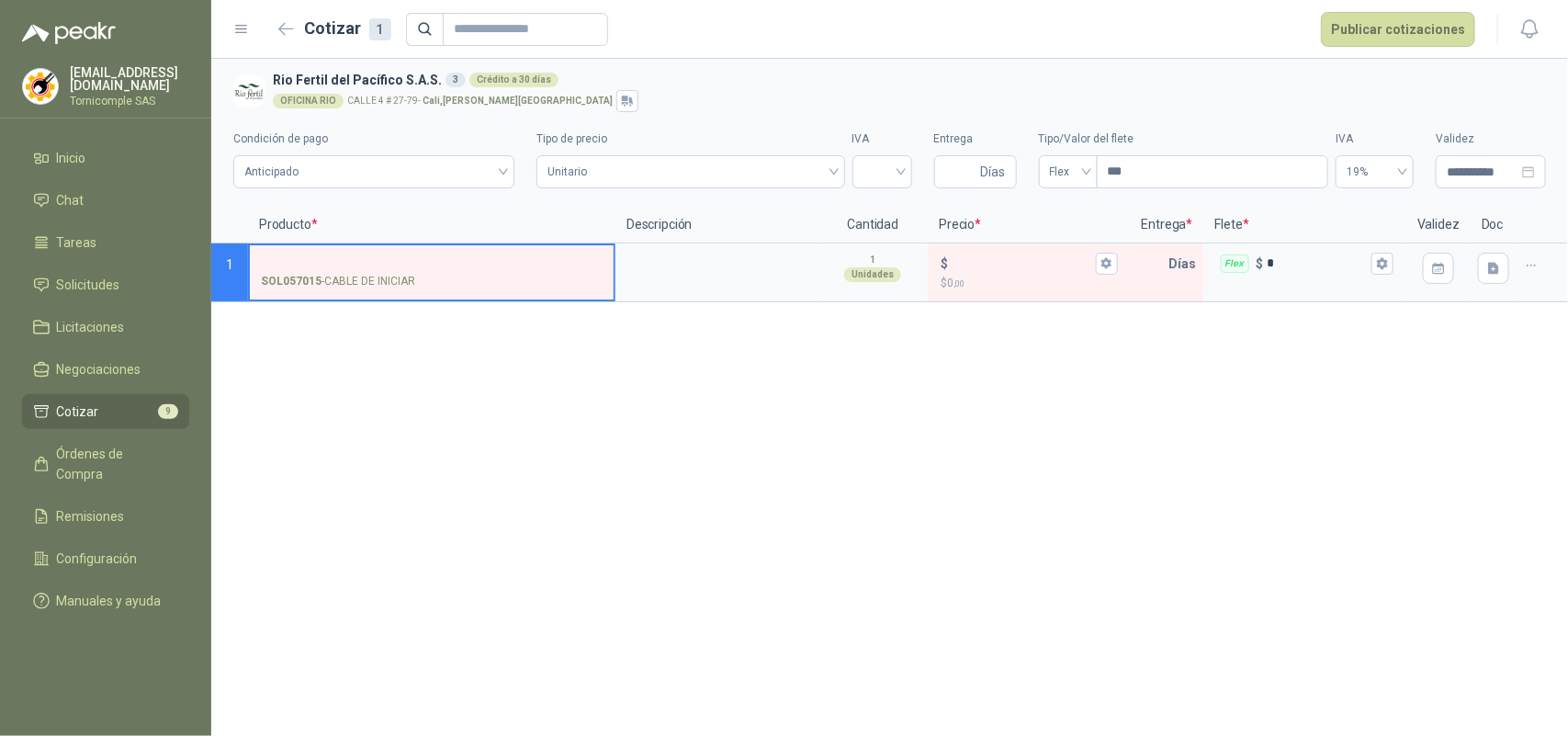
click at [414, 263] on input "SOL057015 - CABLE DE INICIAR" at bounding box center [432, 264] width 342 height 14
click at [974, 273] on div "$" at bounding box center [1029, 263] width 177 height 22
click at [974, 270] on input "$ $ 0 ,00" at bounding box center [1021, 263] width 140 height 14
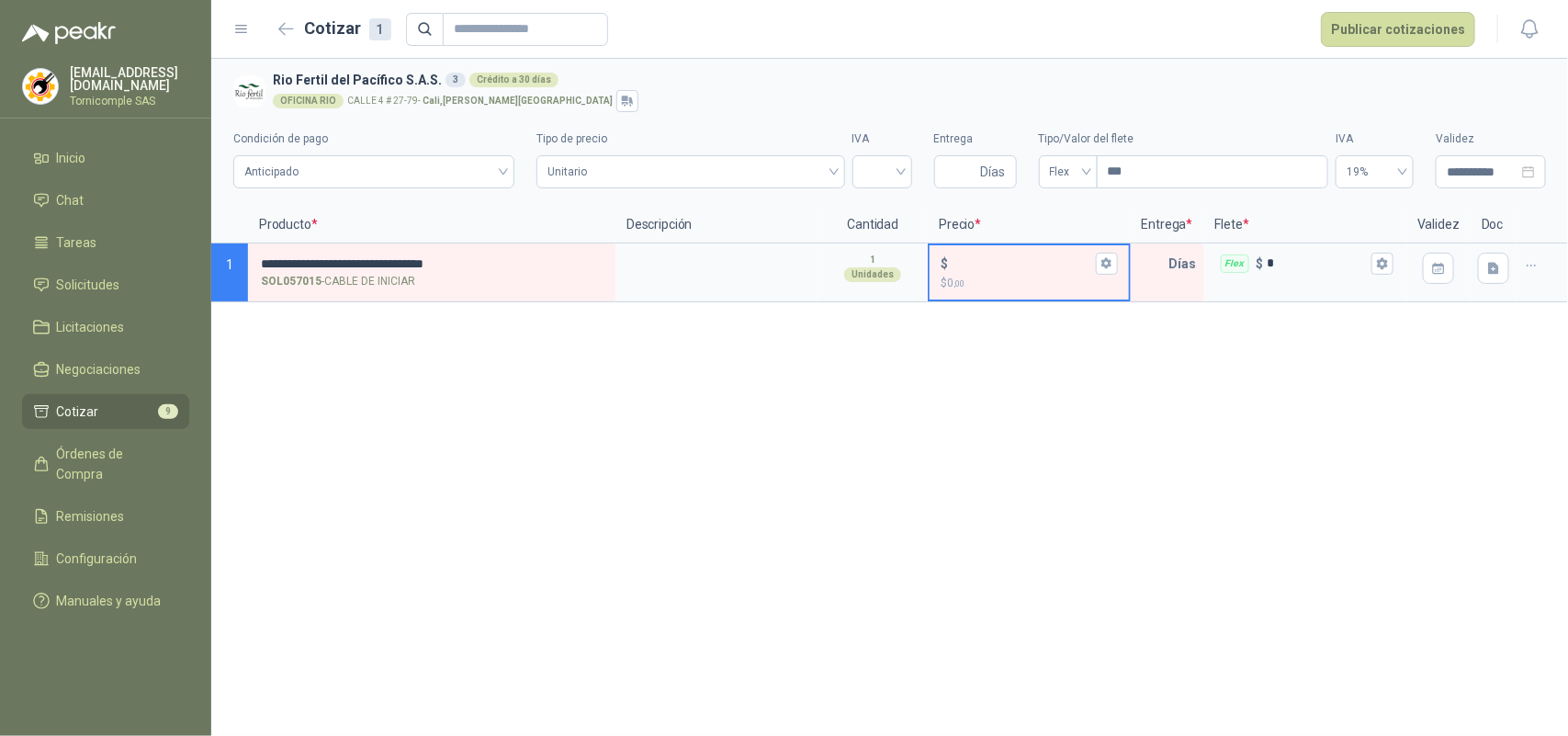
click at [985, 264] on input "$ $ 0 ,00" at bounding box center [1021, 263] width 140 height 14
type input "******"
click at [1155, 267] on input "text" at bounding box center [1151, 264] width 37 height 37
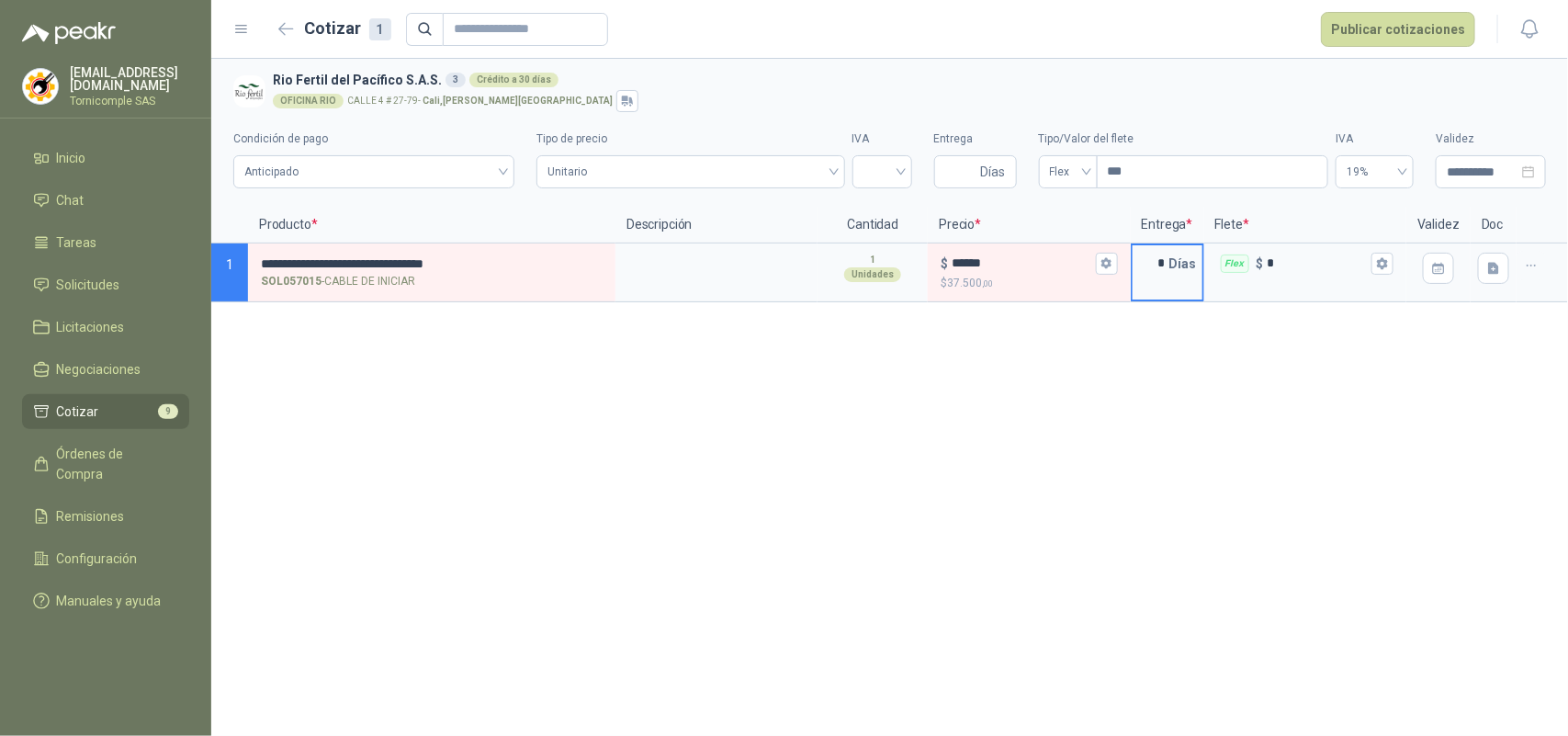
type input "*"
click at [1370, 9] on header "Cotizar 1 Publicar cotizaciones" at bounding box center [890, 29] width 1357 height 59
click at [1389, 52] on header "Cotizar 1 Publicar cotizaciones" at bounding box center [890, 29] width 1357 height 59
click at [1383, 43] on button "Publicar cotizaciones" at bounding box center [1398, 29] width 154 height 35
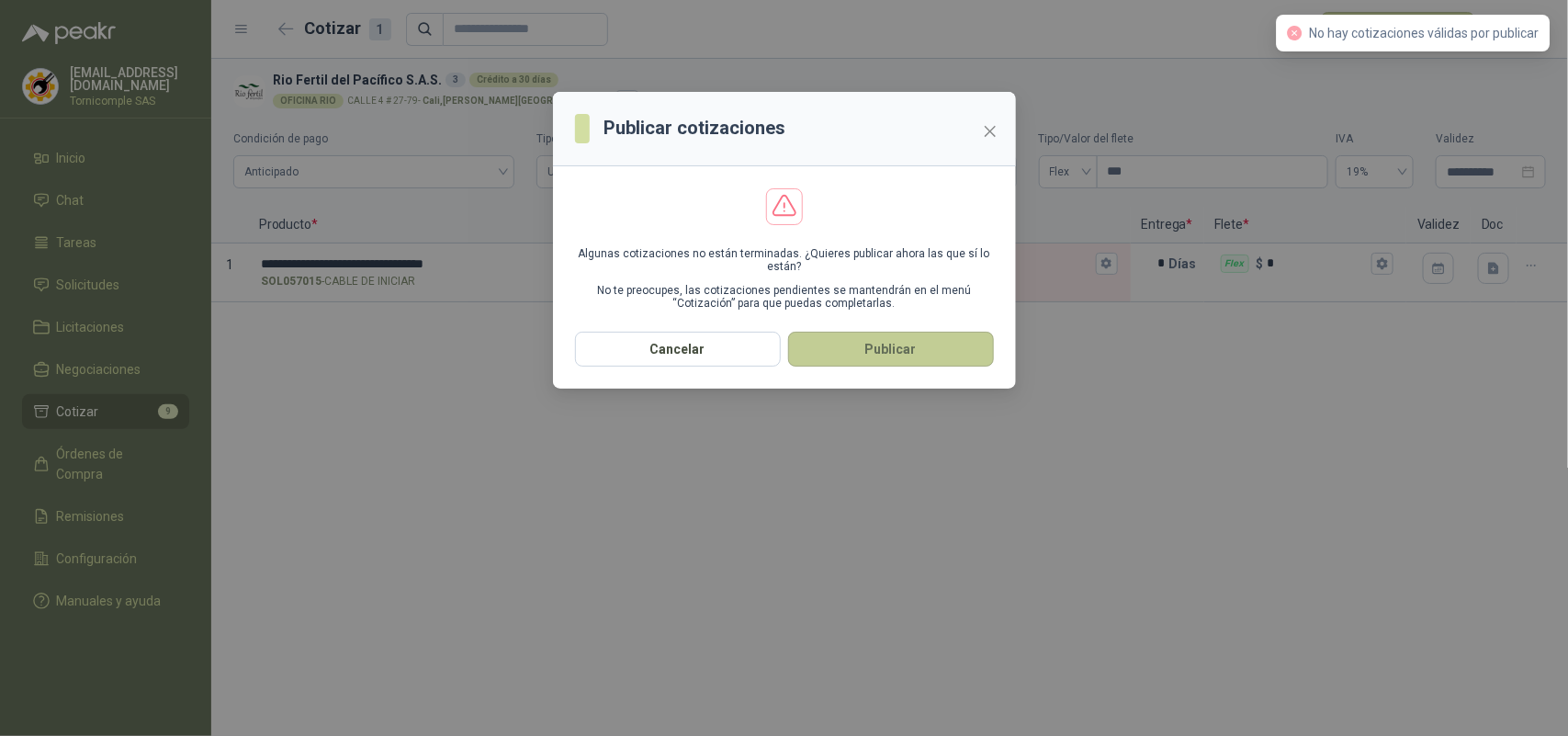
click at [833, 333] on button "Publicar" at bounding box center [891, 350] width 206 height 35
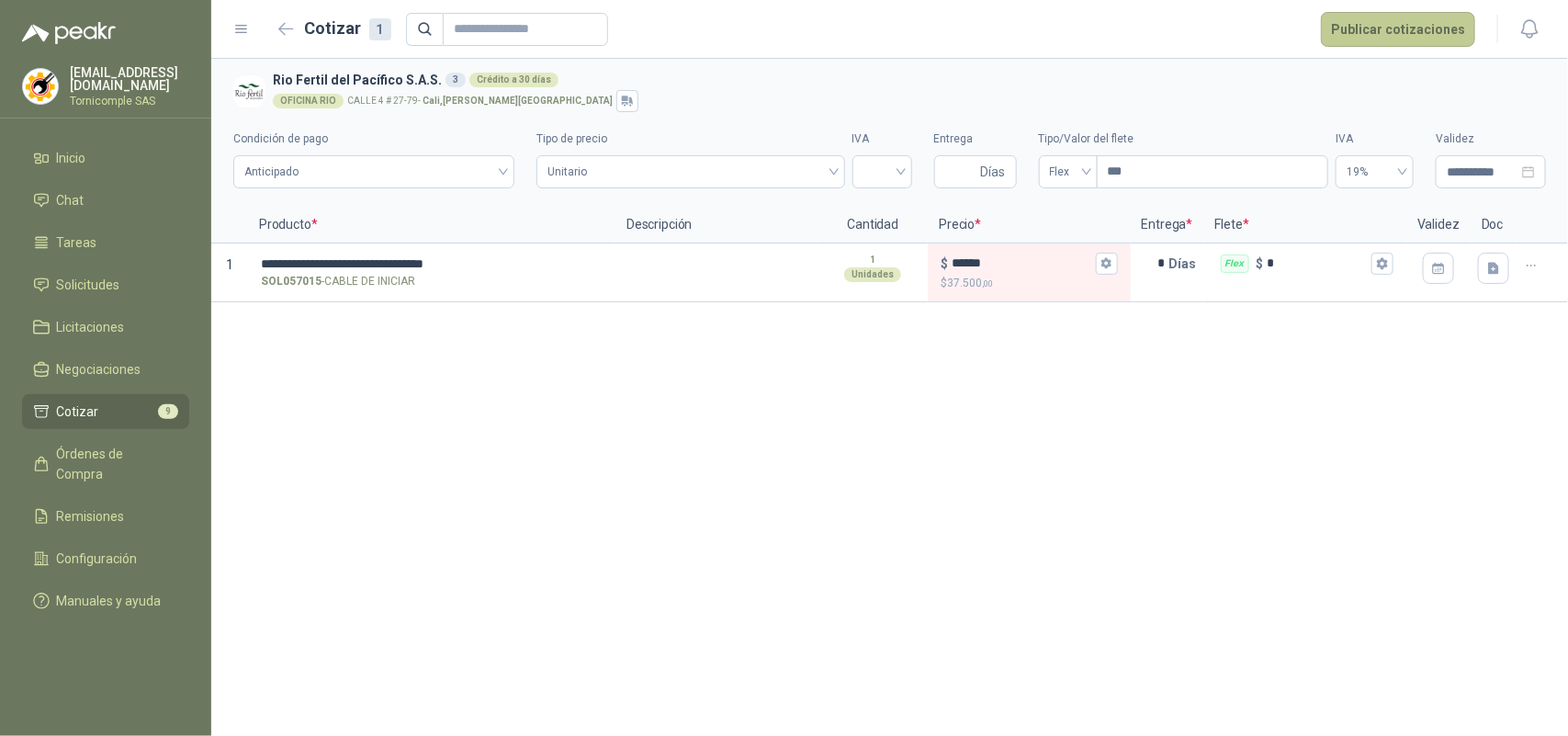
click at [1412, 35] on button "Publicar cotizaciones" at bounding box center [1398, 29] width 154 height 35
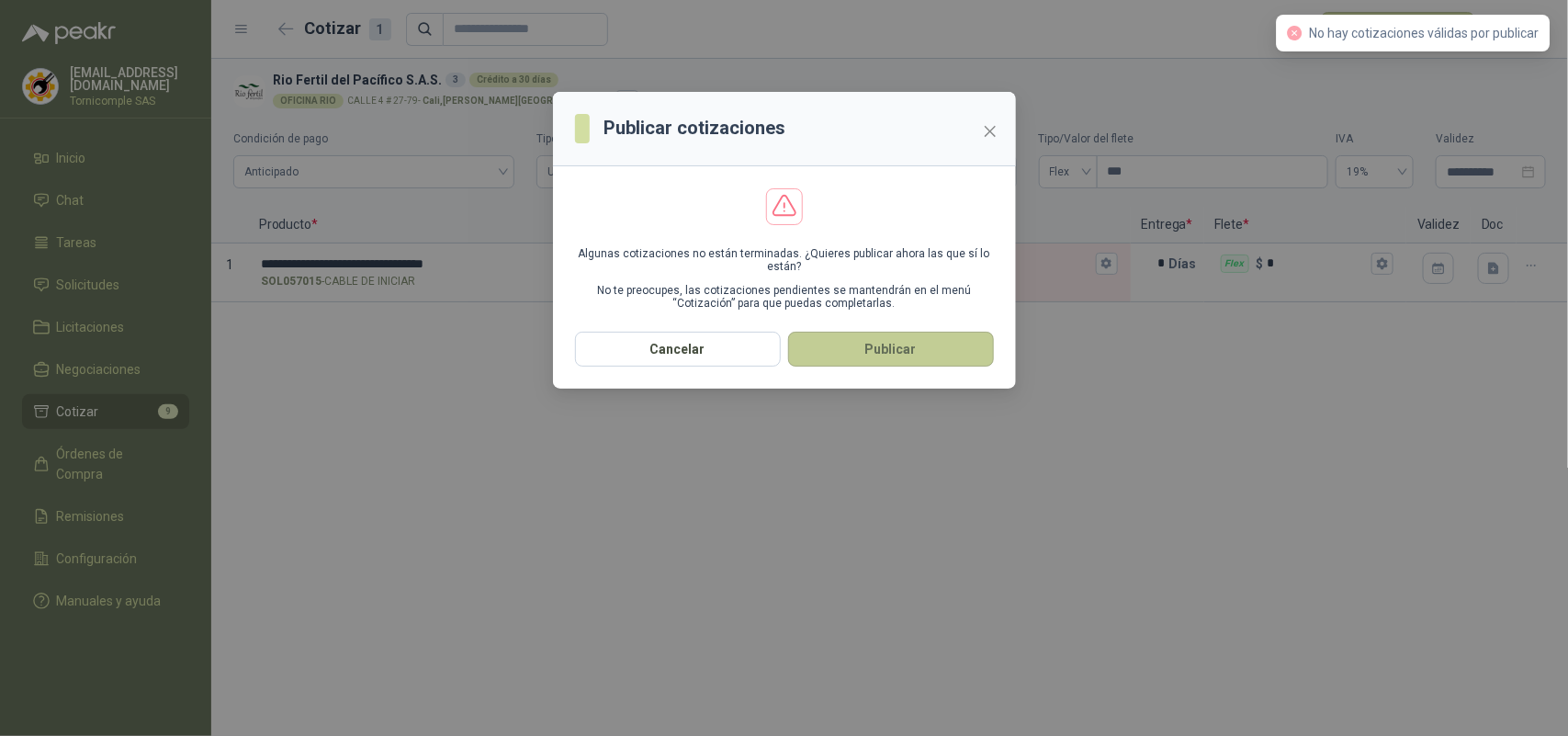
click at [865, 347] on button "Publicar" at bounding box center [891, 350] width 206 height 35
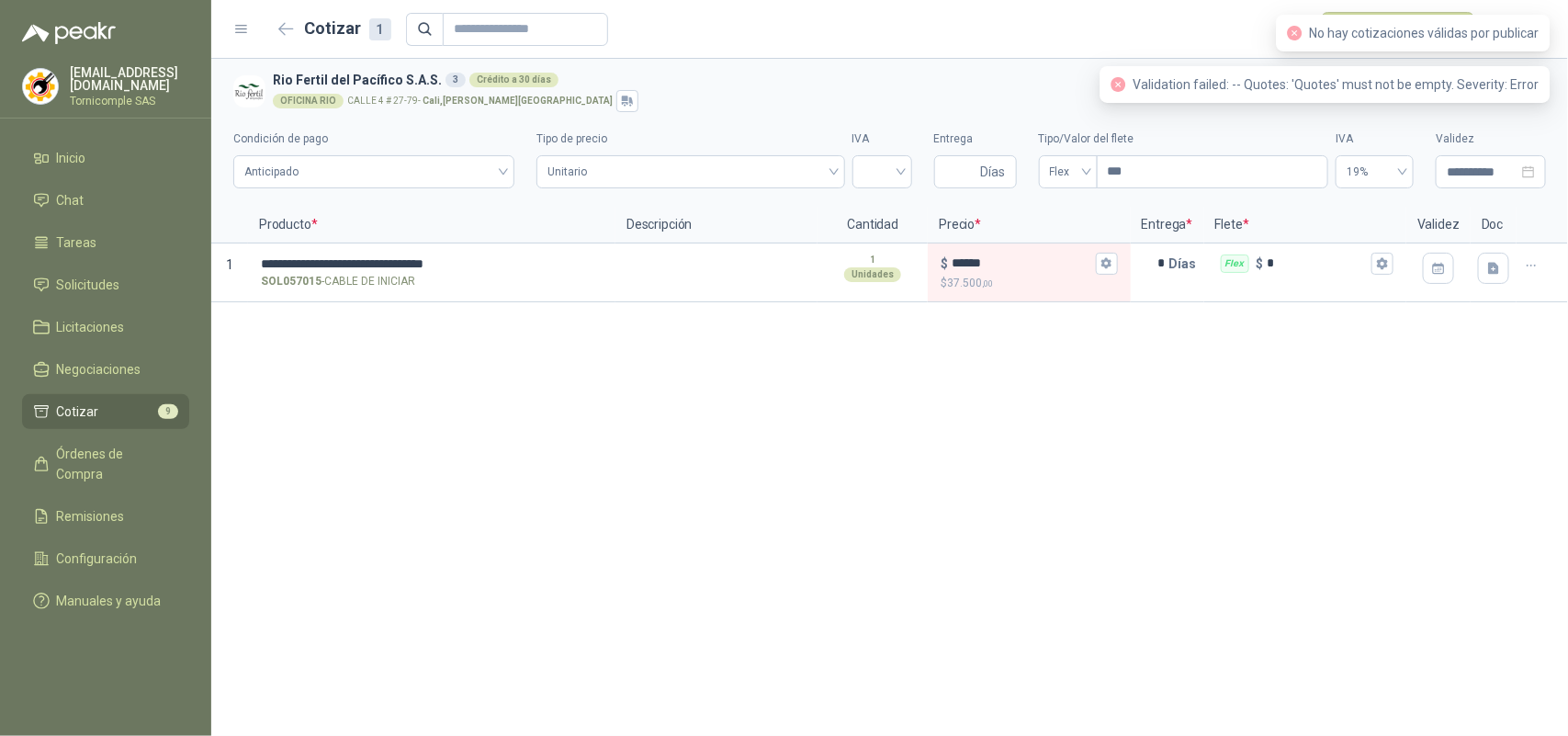
click at [111, 410] on li "Cotizar 9" at bounding box center [106, 412] width 146 height 20
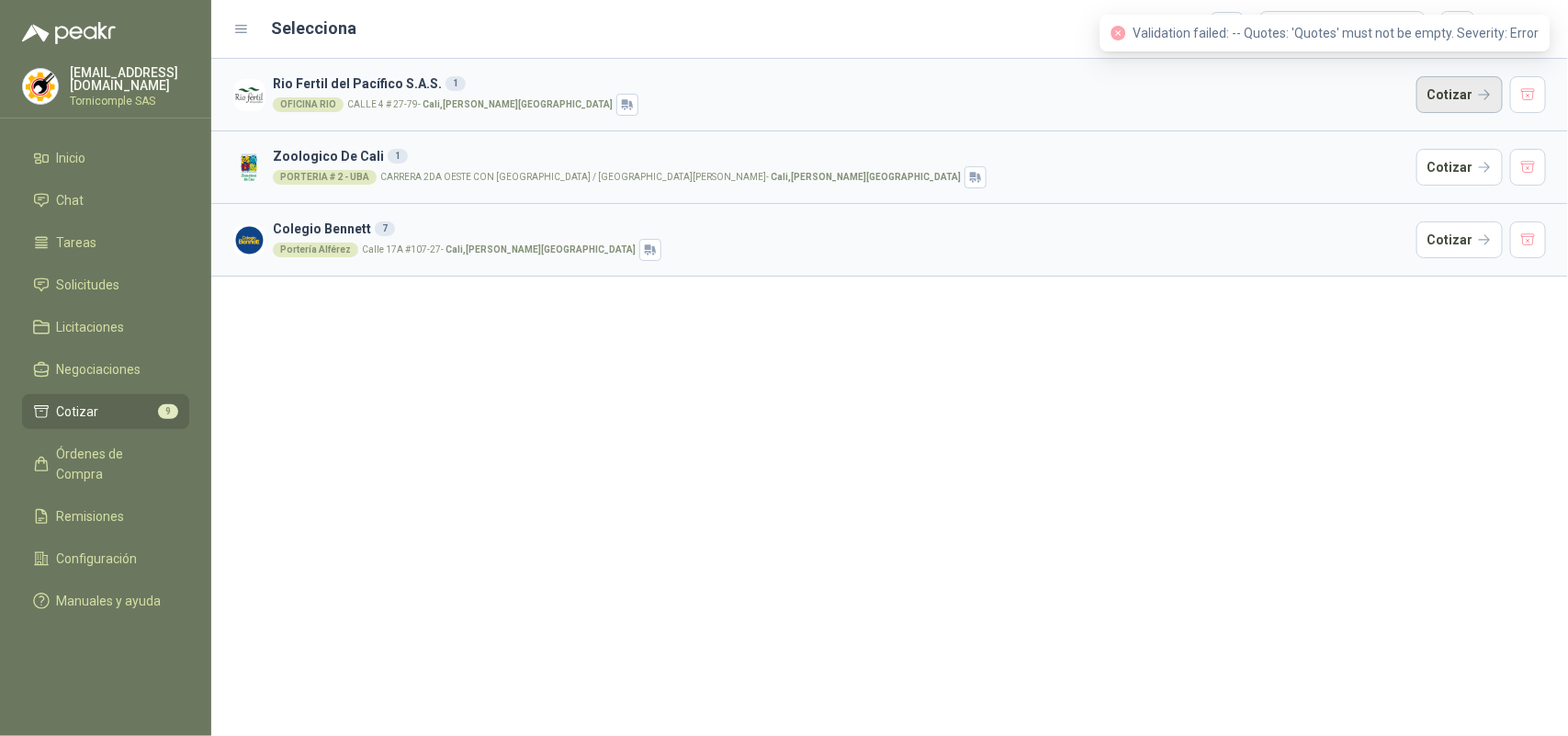
click at [1434, 101] on button "Cotizar" at bounding box center [1459, 95] width 86 height 37
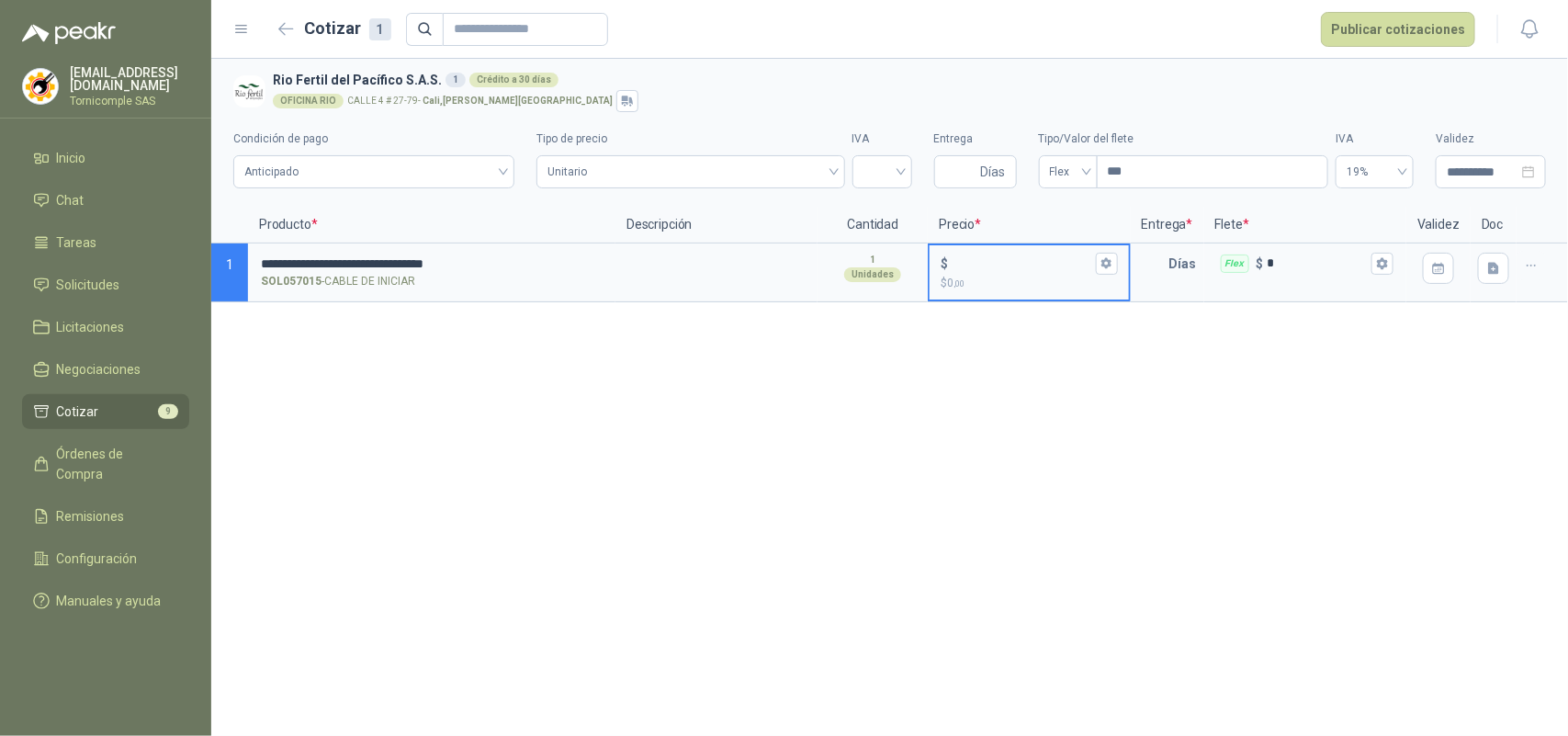
click at [1000, 259] on input "$ $ 0 ,00" at bounding box center [1021, 263] width 140 height 14
type input "******"
click at [1101, 268] on icon "button" at bounding box center [1107, 263] width 12 height 12
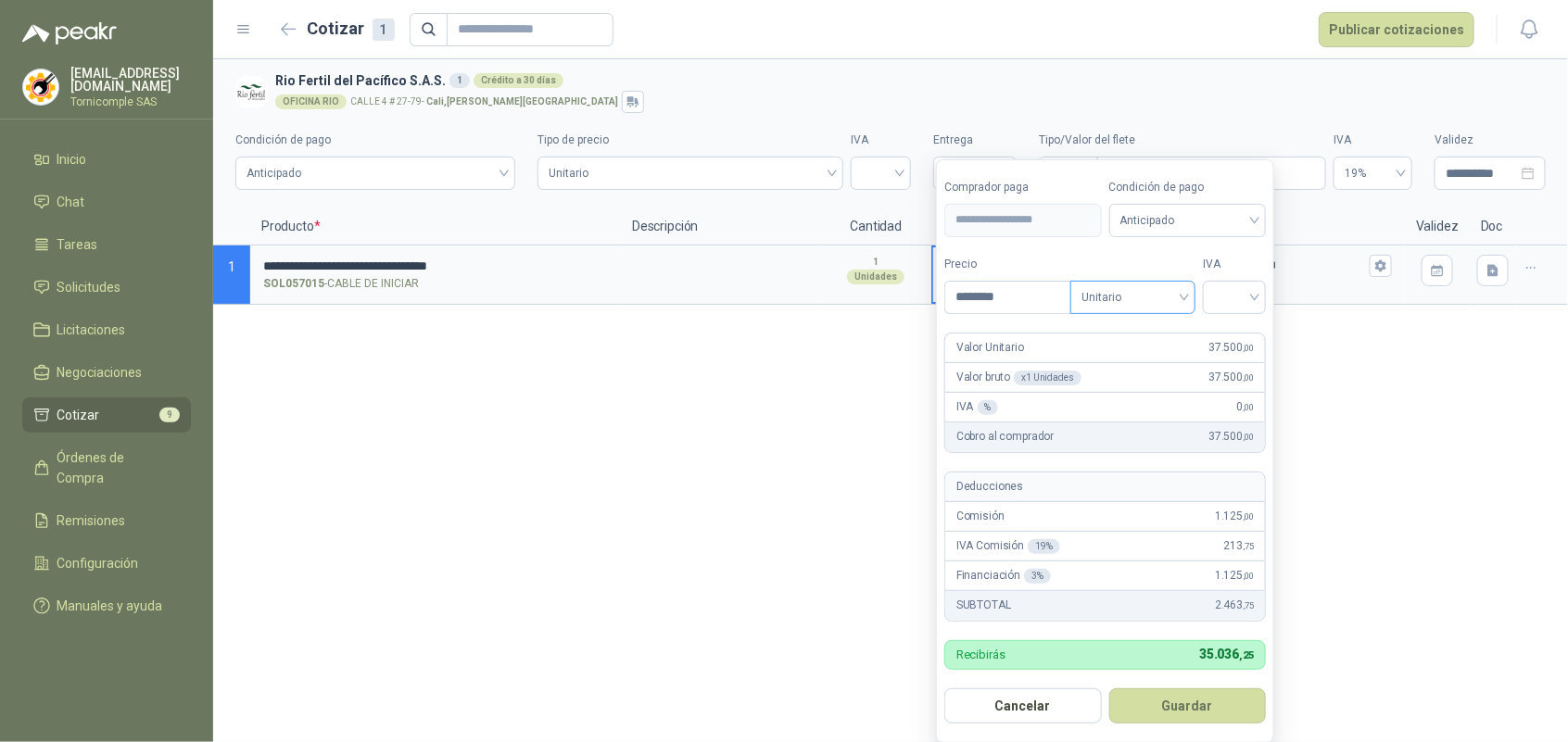
click at [1131, 294] on span "Unitario" at bounding box center [1132, 298] width 103 height 27
click at [1225, 300] on input "search" at bounding box center [1235, 296] width 41 height 27
click at [1236, 334] on div "19%" at bounding box center [1238, 336] width 34 height 21
click at [1215, 700] on button "Guardar" at bounding box center [1191, 706] width 160 height 35
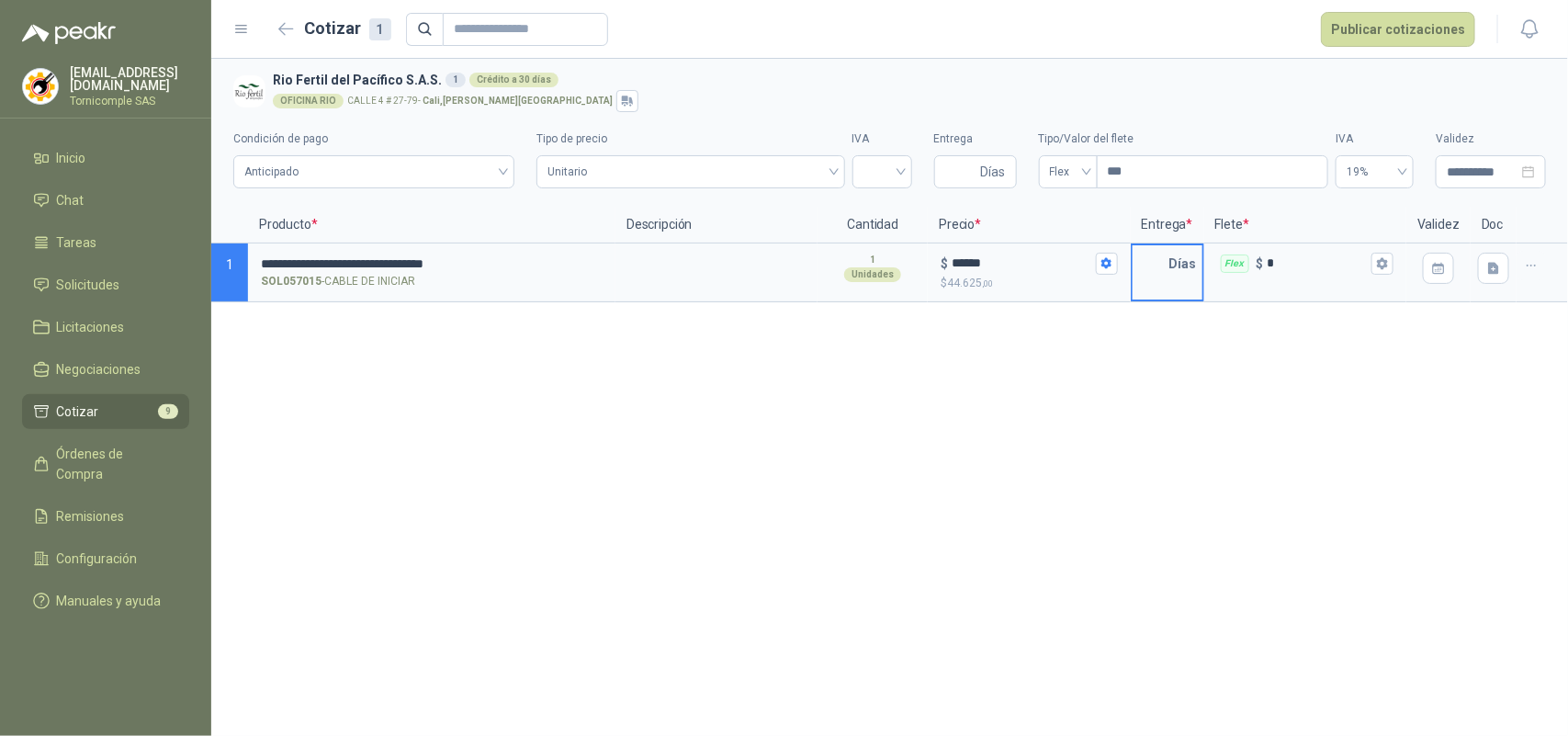
click at [1156, 258] on input "text" at bounding box center [1151, 264] width 37 height 37
type input "*"
click at [1380, 262] on icon "button" at bounding box center [1383, 263] width 10 height 11
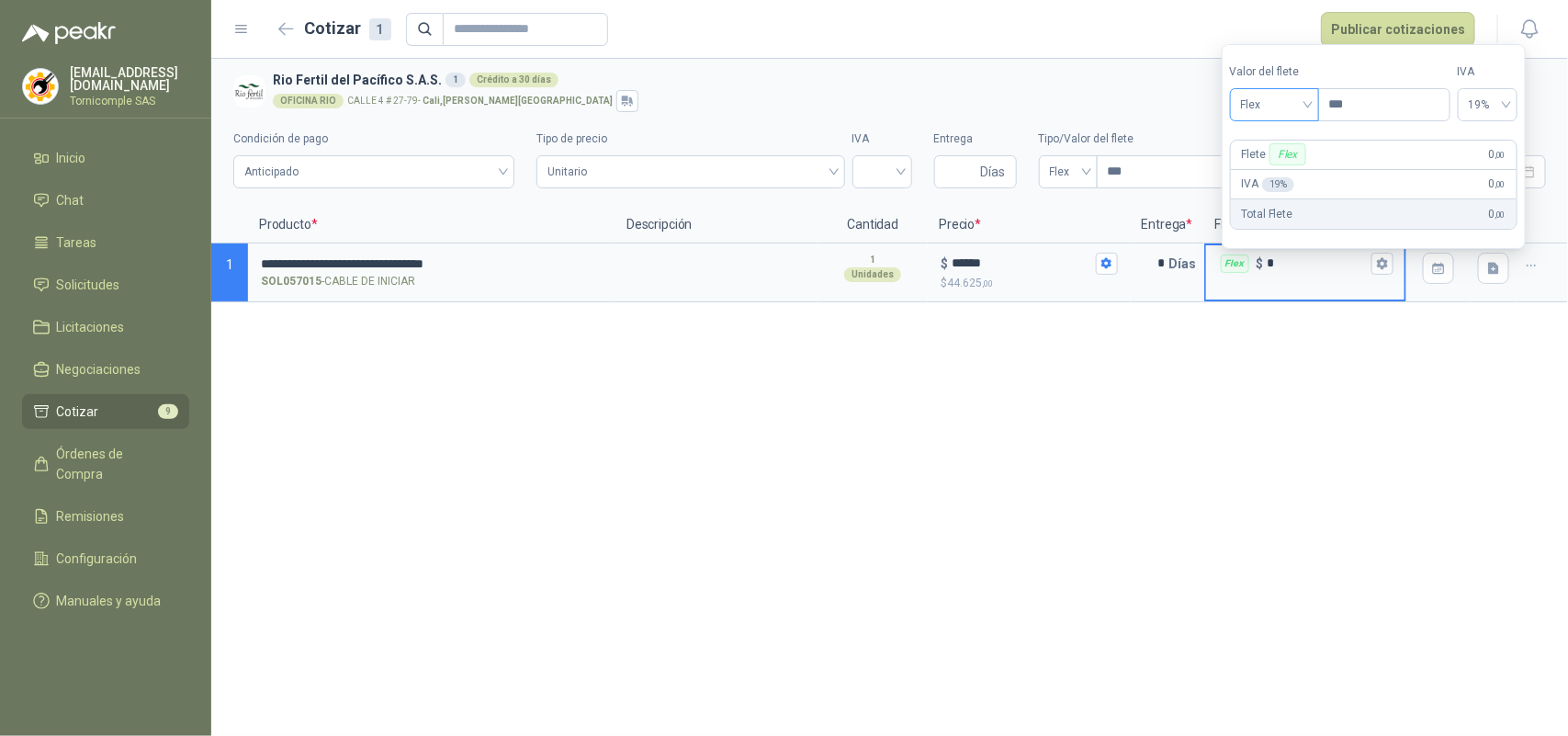
click at [1303, 92] on span "Flex" at bounding box center [1275, 105] width 67 height 27
click at [1287, 172] on div "Incluido" at bounding box center [1278, 173] width 67 height 20
click at [1383, 27] on button "Publicar cotizaciones" at bounding box center [1398, 29] width 154 height 35
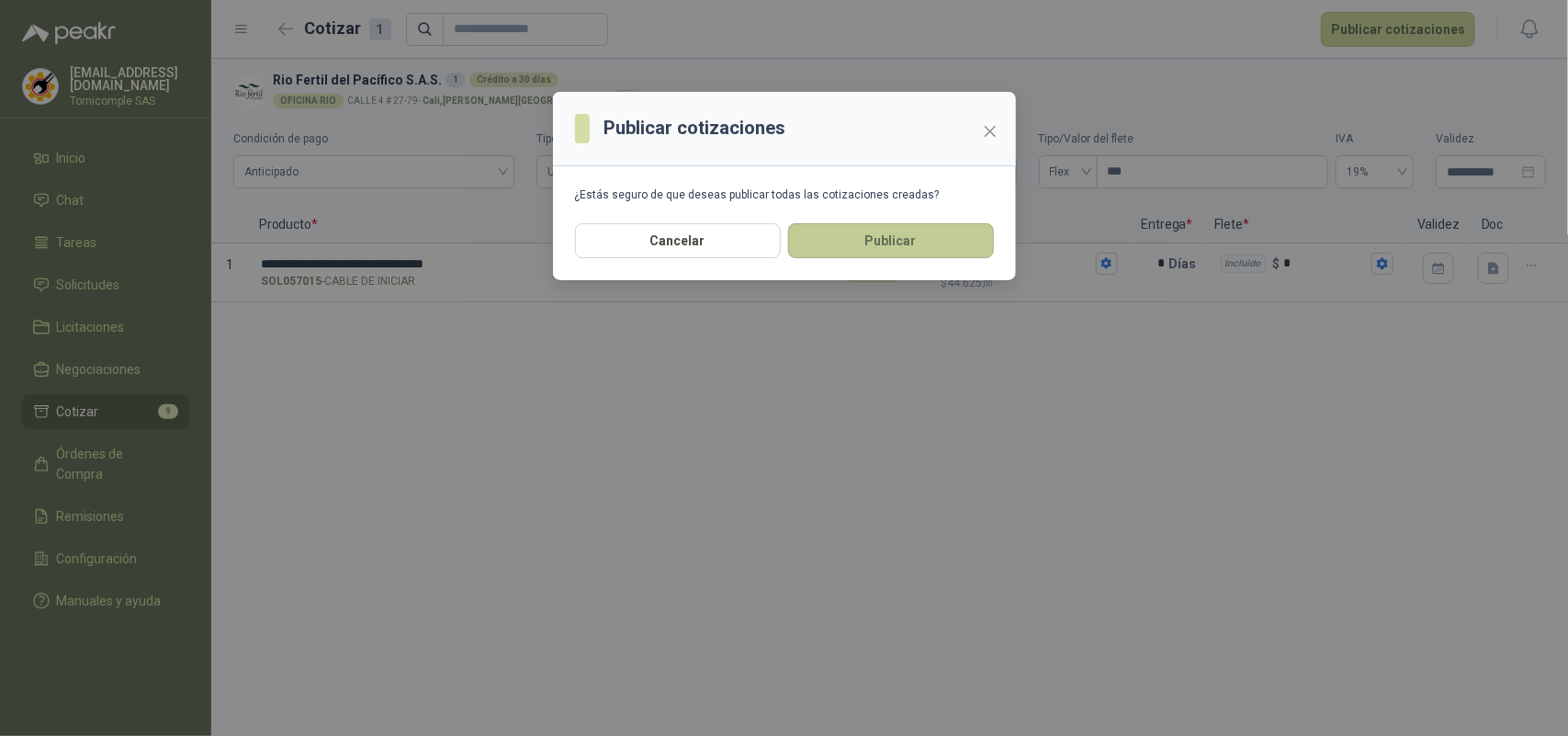
click at [944, 231] on button "Publicar" at bounding box center [891, 241] width 206 height 35
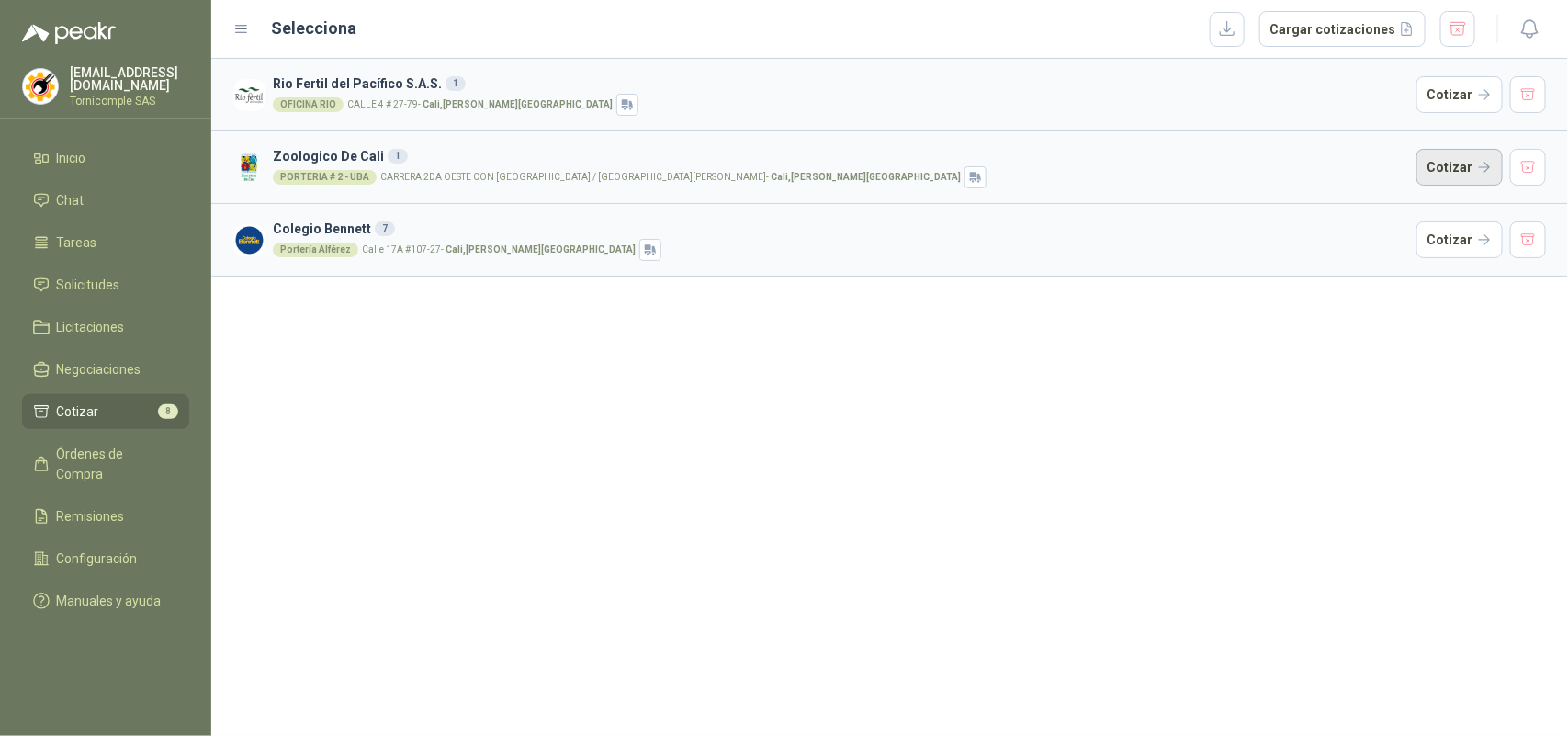
drag, startPoint x: 1458, startPoint y: 117, endPoint x: 1443, endPoint y: 157, distance: 42.7
click at [1458, 119] on article "Rio Fertil [PERSON_NAME] S.A.S. 1 OFICINA RIO [STREET_ADDRESS][PERSON_NAME]" at bounding box center [890, 95] width 1357 height 72
click at [1436, 181] on button "Cotizar" at bounding box center [1459, 167] width 86 height 37
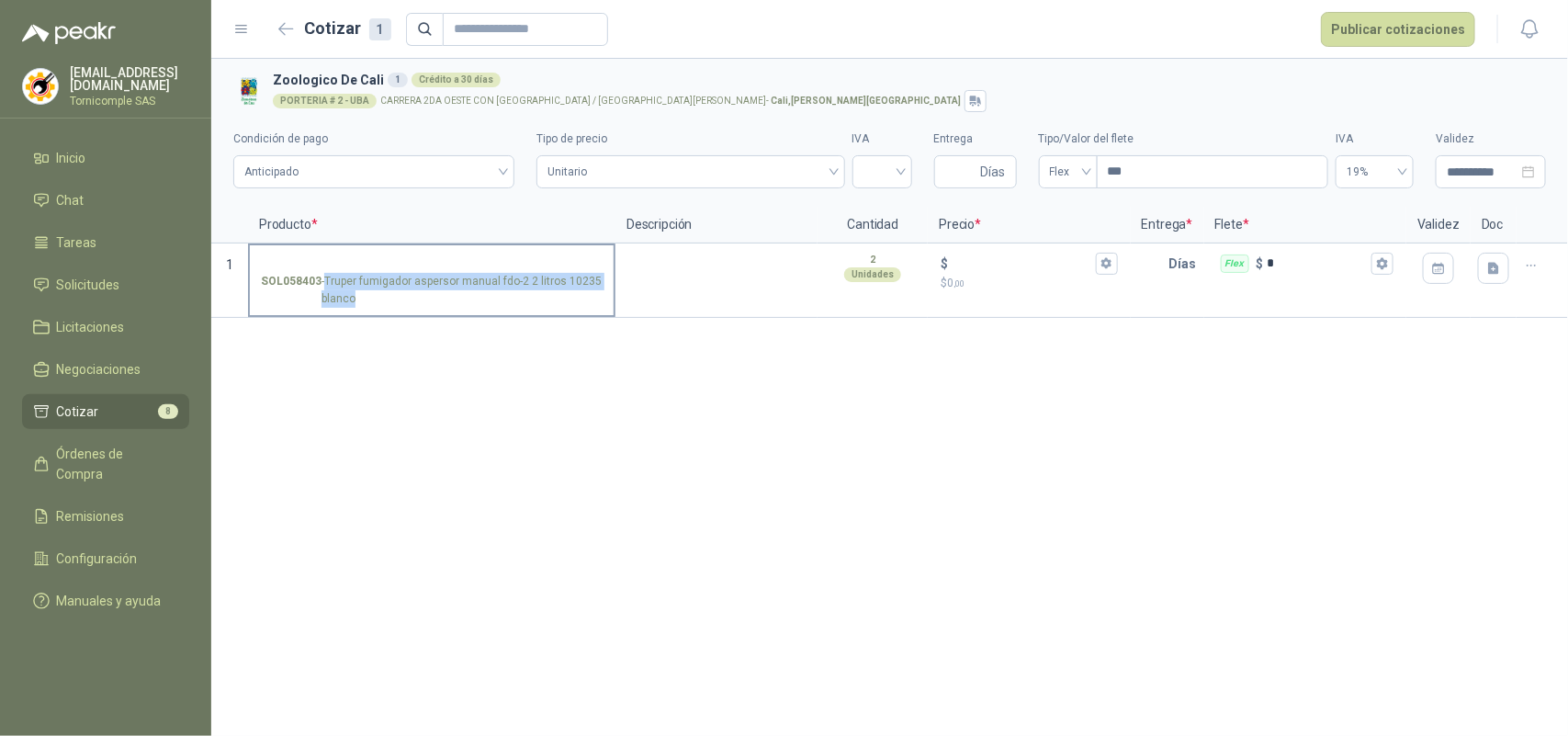
drag, startPoint x: 319, startPoint y: 283, endPoint x: 464, endPoint y: 284, distance: 145.0
click at [593, 333] on div "**********" at bounding box center [890, 397] width 1357 height 677
copy p "- Truper fumigador aspersor manual fdo-2 2 litros 10235 blanco"
click at [474, 266] on input "SOL058403 - Truper fumigador aspersor manual fdo-2 2 litros 10235 blanco" at bounding box center [432, 264] width 342 height 14
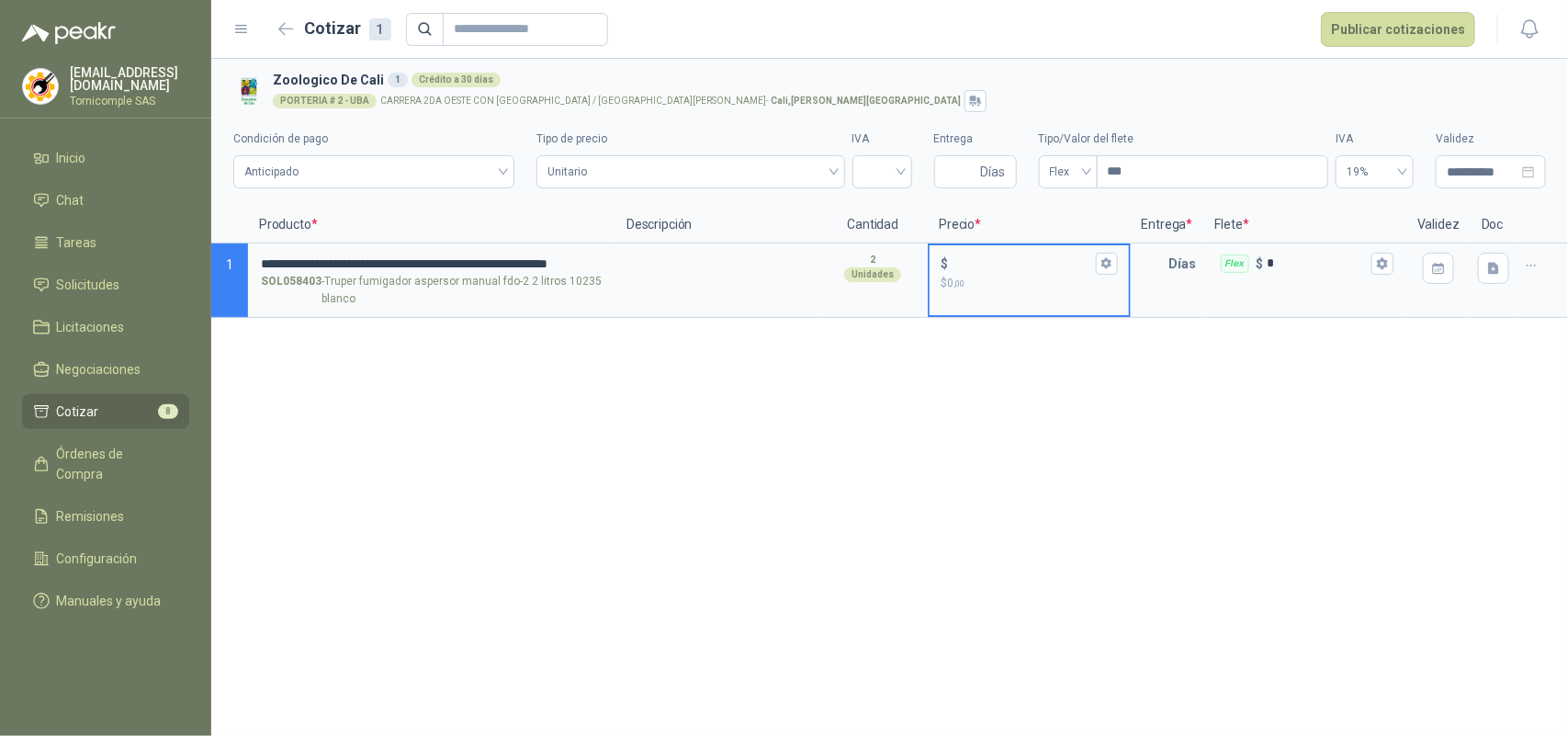
click at [1003, 260] on input "$ $ 0 ,00" at bounding box center [1021, 263] width 140 height 14
type input "******"
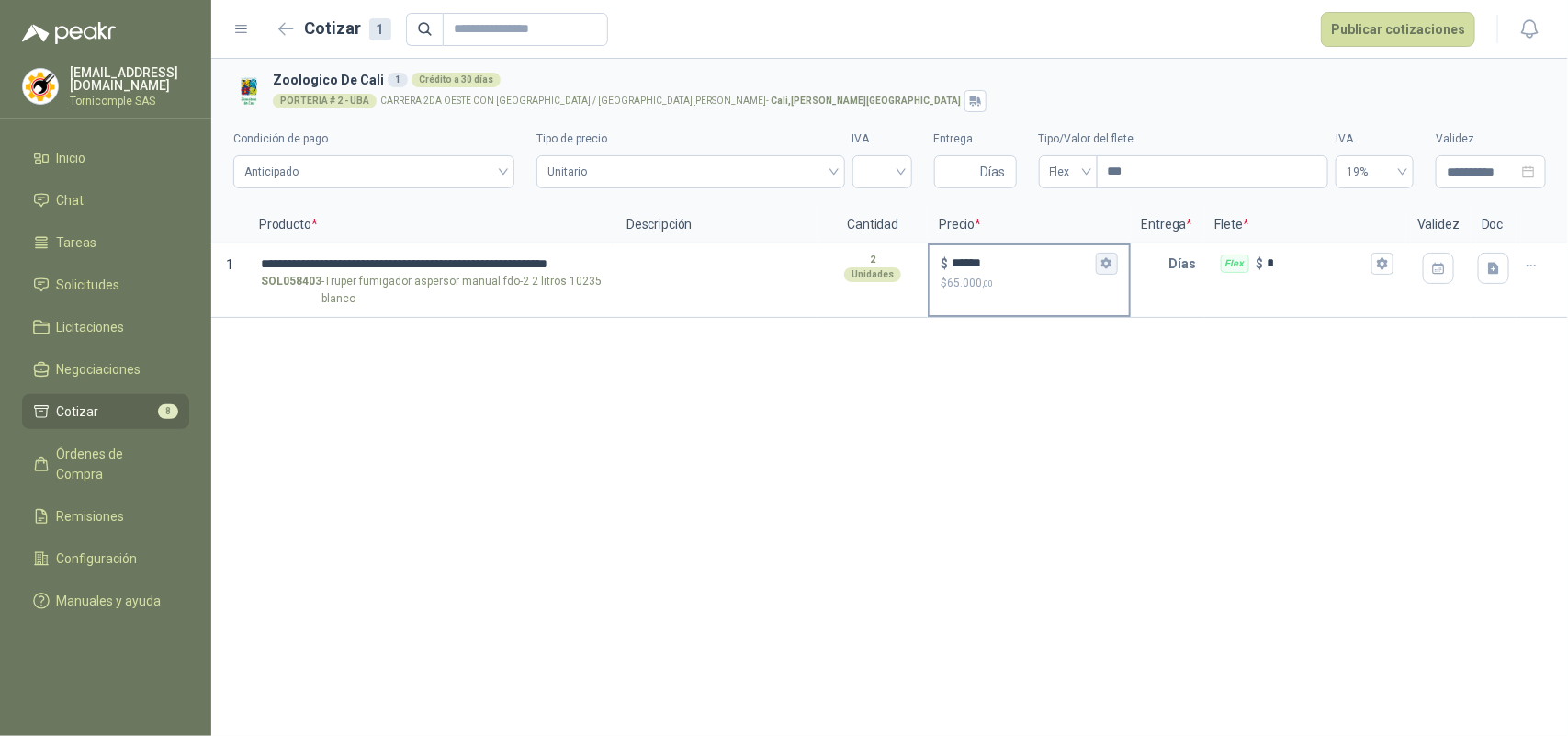
click at [1104, 272] on button "$ ****** $ 65.000 ,00" at bounding box center [1107, 263] width 22 height 22
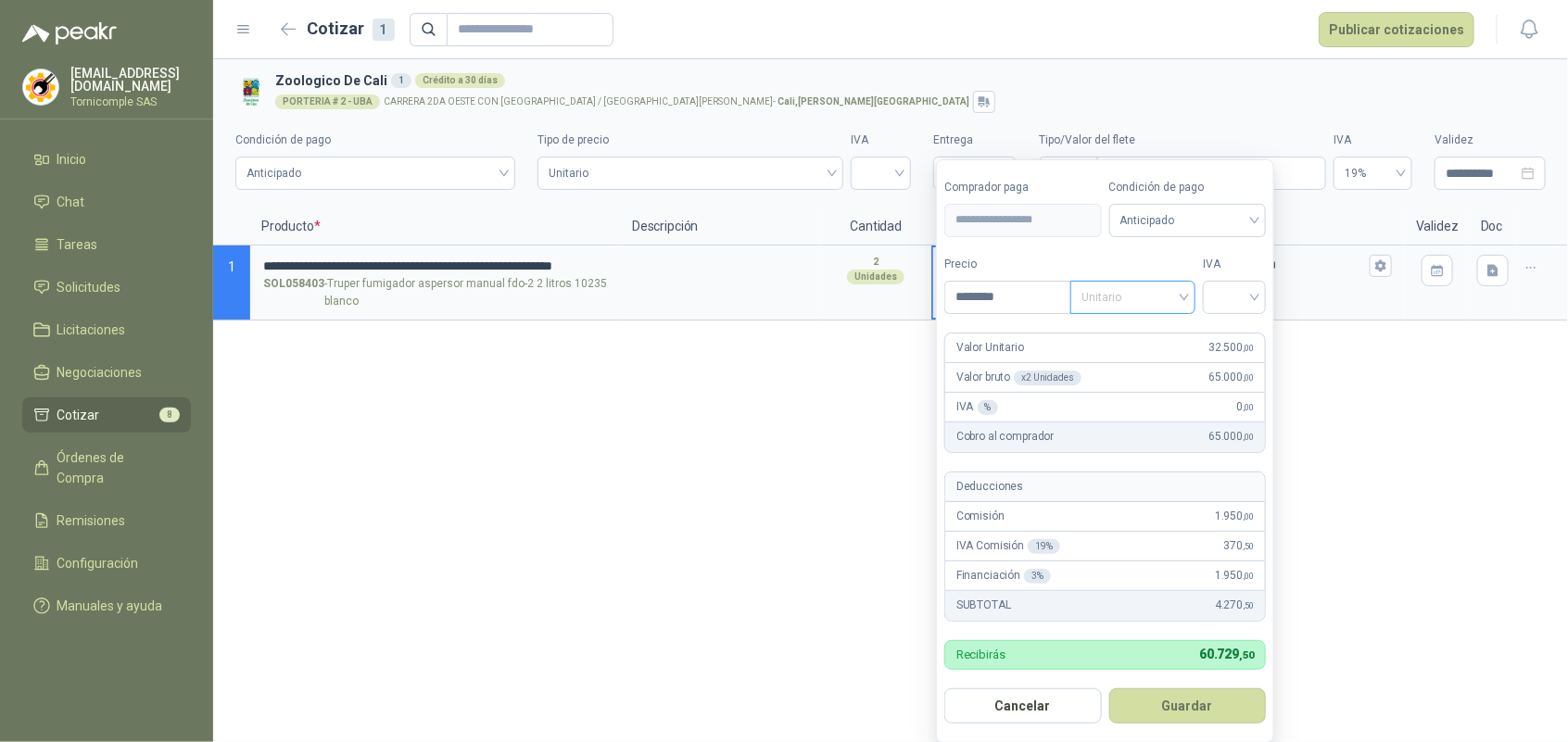
click at [1117, 298] on span "Unitario" at bounding box center [1132, 298] width 103 height 27
drag, startPoint x: 1126, startPoint y: 327, endPoint x: 1159, endPoint y: 327, distance: 33.0
click at [1150, 327] on div "Unitario" at bounding box center [1136, 336] width 95 height 21
click at [1231, 310] on span at bounding box center [1235, 298] width 41 height 31
click at [1231, 331] on div "19%" at bounding box center [1238, 336] width 34 height 21
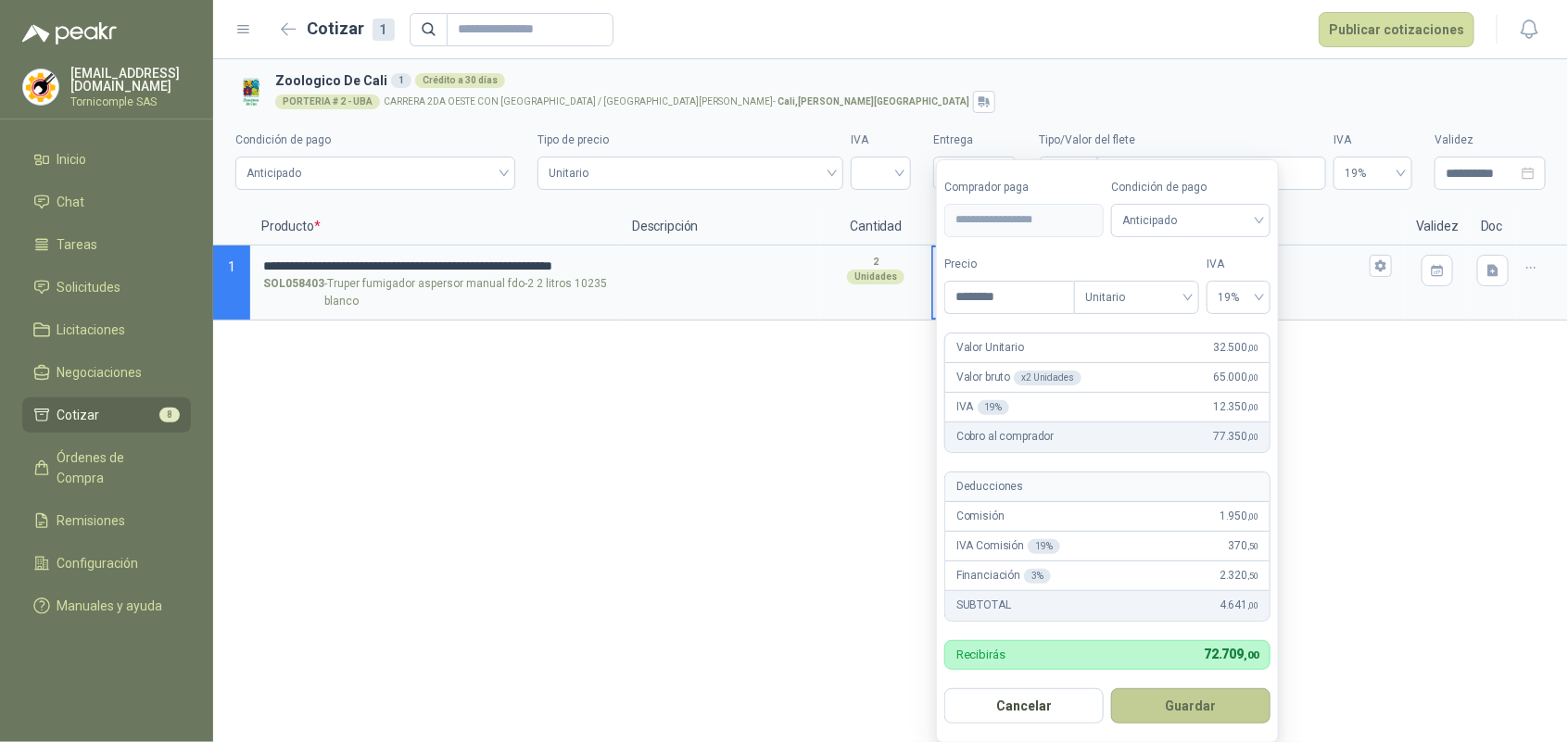
click at [1219, 723] on button "Guardar" at bounding box center [1191, 706] width 160 height 35
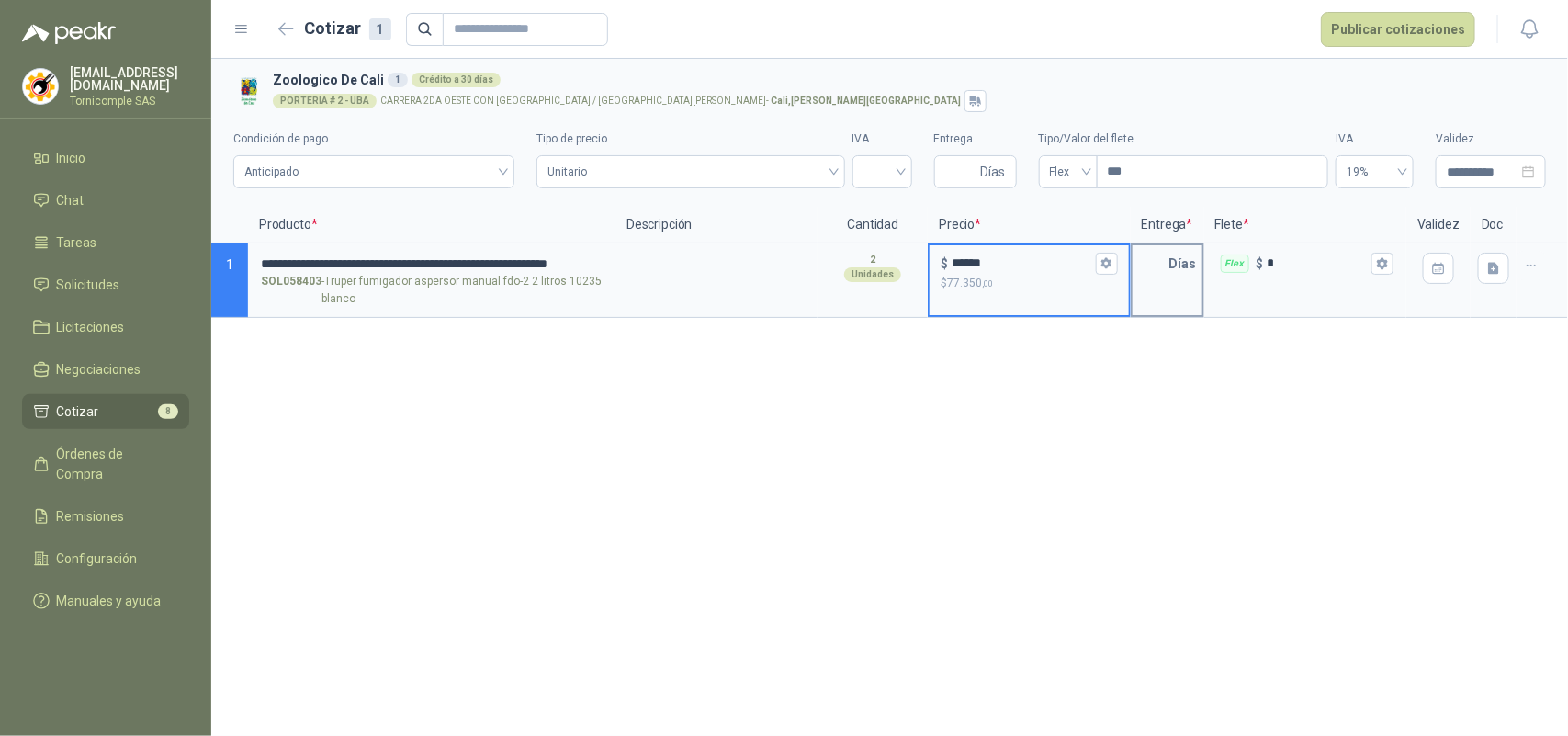
click at [1151, 264] on input "text" at bounding box center [1151, 264] width 37 height 37
type input "*"
click at [1388, 262] on icon "button" at bounding box center [1383, 263] width 12 height 12
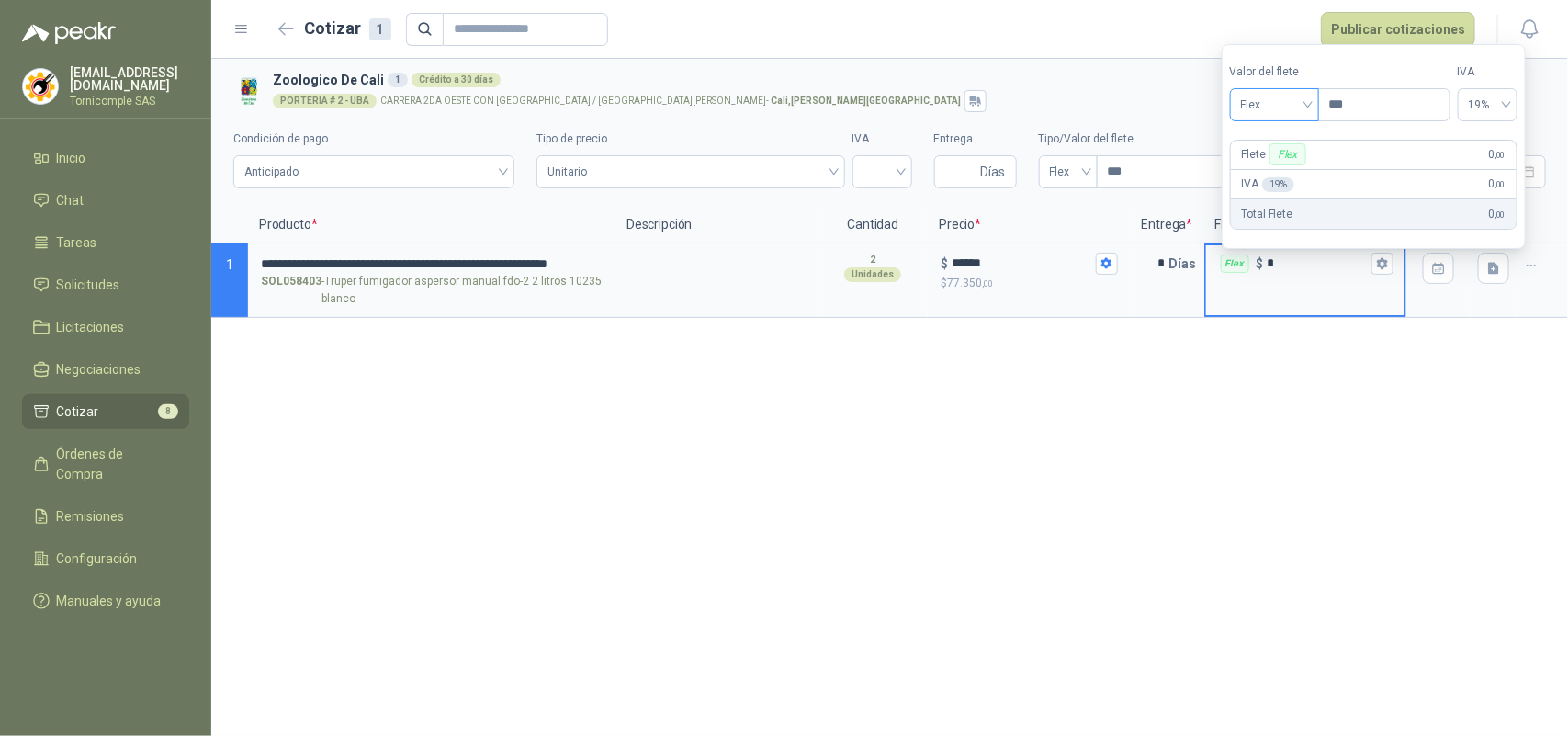
click at [1277, 99] on span "Flex" at bounding box center [1275, 105] width 67 height 27
click at [1277, 163] on div "Incluido" at bounding box center [1278, 173] width 67 height 20
click at [1379, 17] on button "Publicar cotizaciones" at bounding box center [1398, 29] width 154 height 35
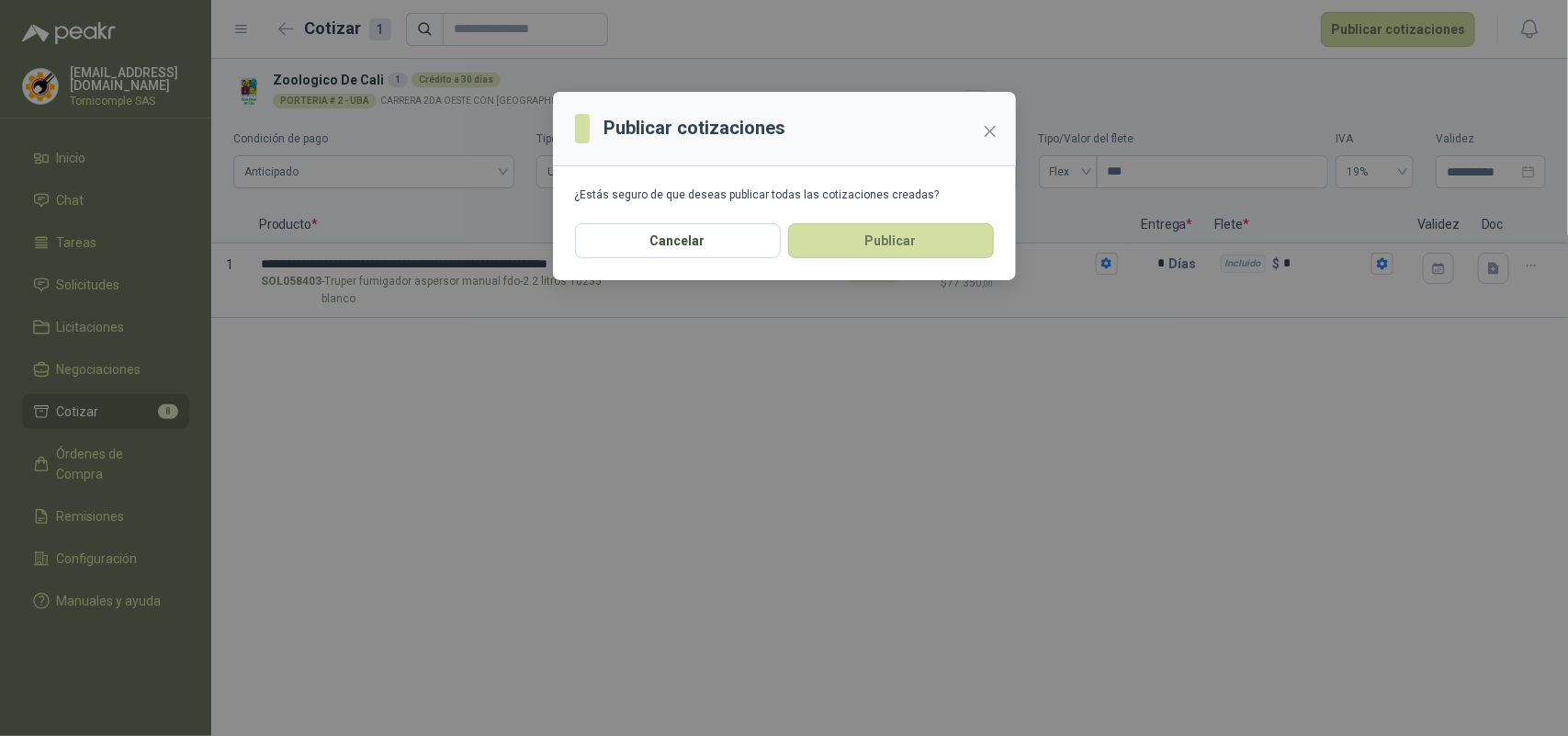
click at [935, 217] on section "¿Estás seguro de que deseas publicar todas las cotizaciones creadas?" at bounding box center [784, 194] width 463 height 57
click at [934, 226] on button "Publicar" at bounding box center [891, 241] width 206 height 35
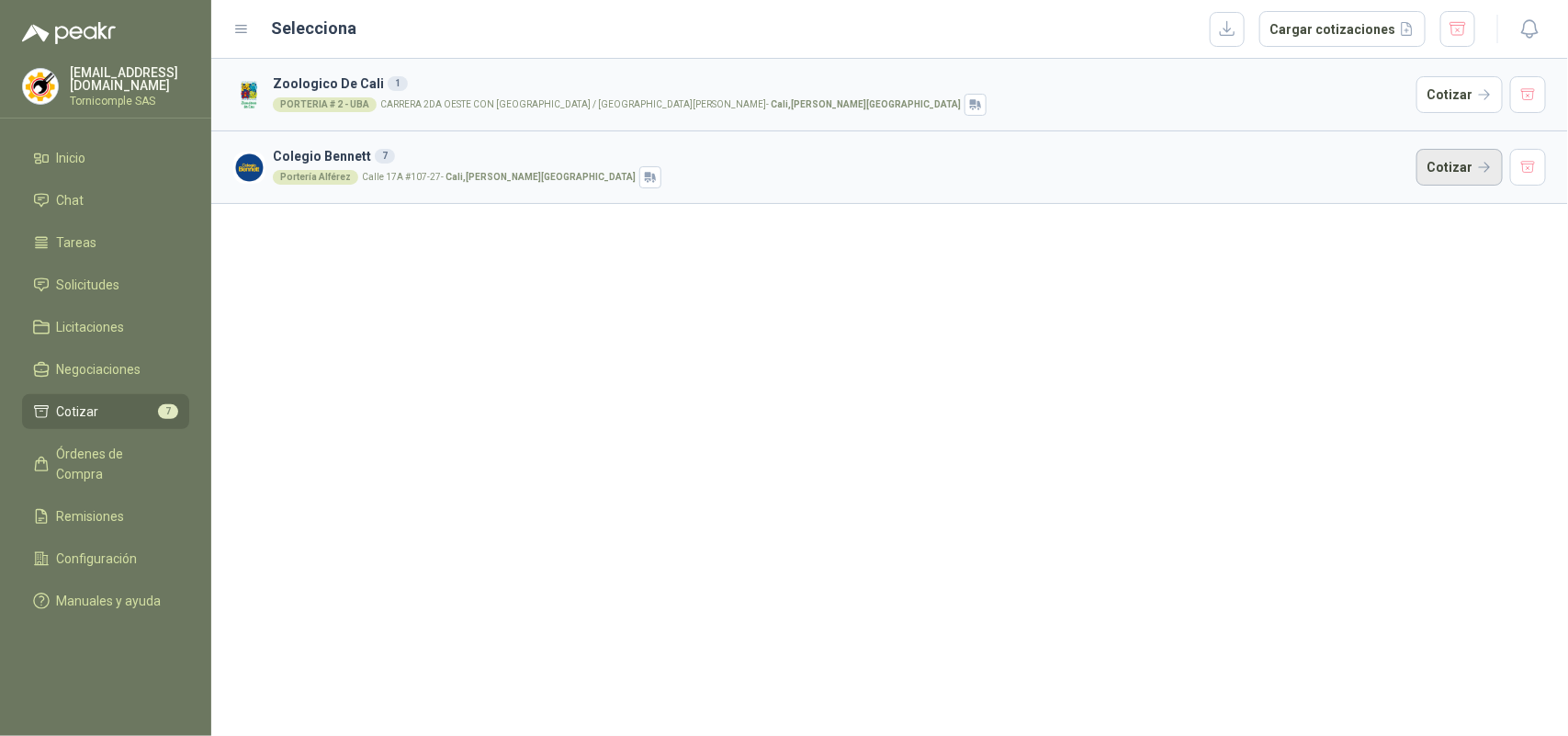
click at [1434, 171] on button "Cotizar" at bounding box center [1459, 167] width 86 height 37
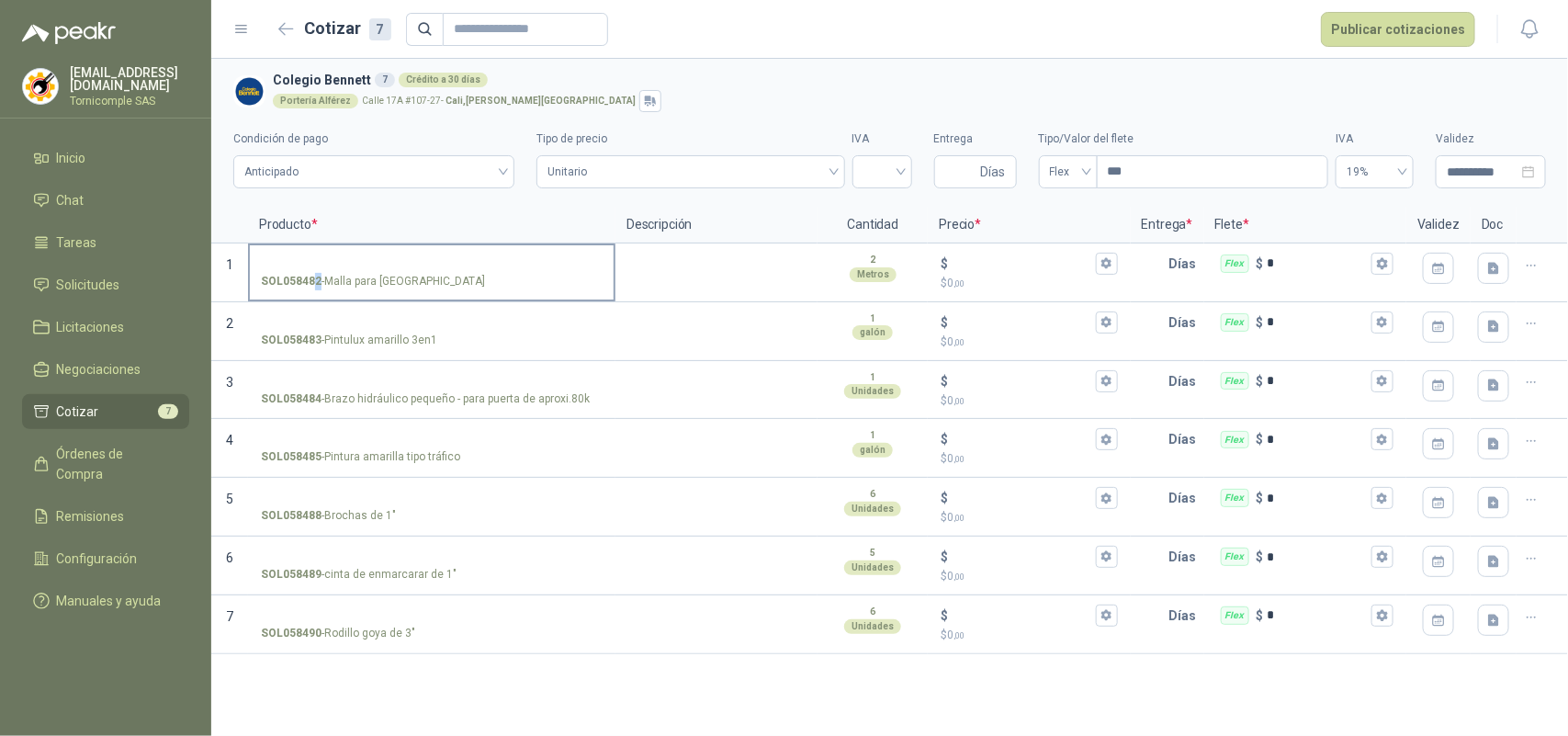
drag, startPoint x: 347, startPoint y: 287, endPoint x: 504, endPoint y: 287, distance: 157.0
click at [504, 287] on div "SOL058482 - Malla para [GEOGRAPHIC_DATA]" at bounding box center [432, 282] width 342 height 17
drag, startPoint x: 370, startPoint y: 348, endPoint x: 485, endPoint y: 351, distance: 115.0
click at [485, 351] on label "SOL058483 - Pintulux amarillo 3en1" at bounding box center [431, 330] width 364 height 52
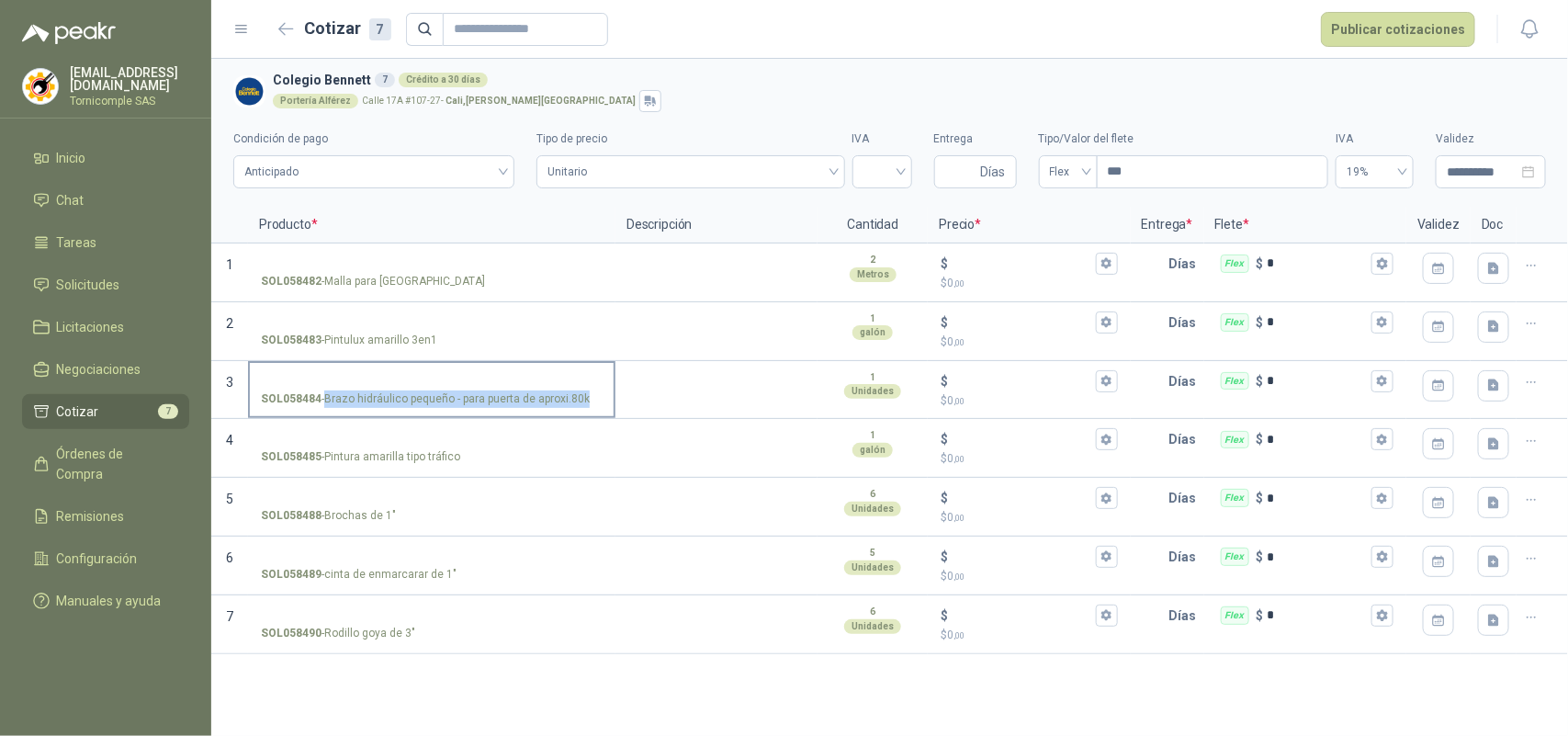
drag, startPoint x: 319, startPoint y: 401, endPoint x: 598, endPoint y: 412, distance: 279.2
click at [598, 412] on label "SOL058484 - Brazo hidráulico pequeño - para puerta de aproxi.80k" at bounding box center [431, 389] width 364 height 52
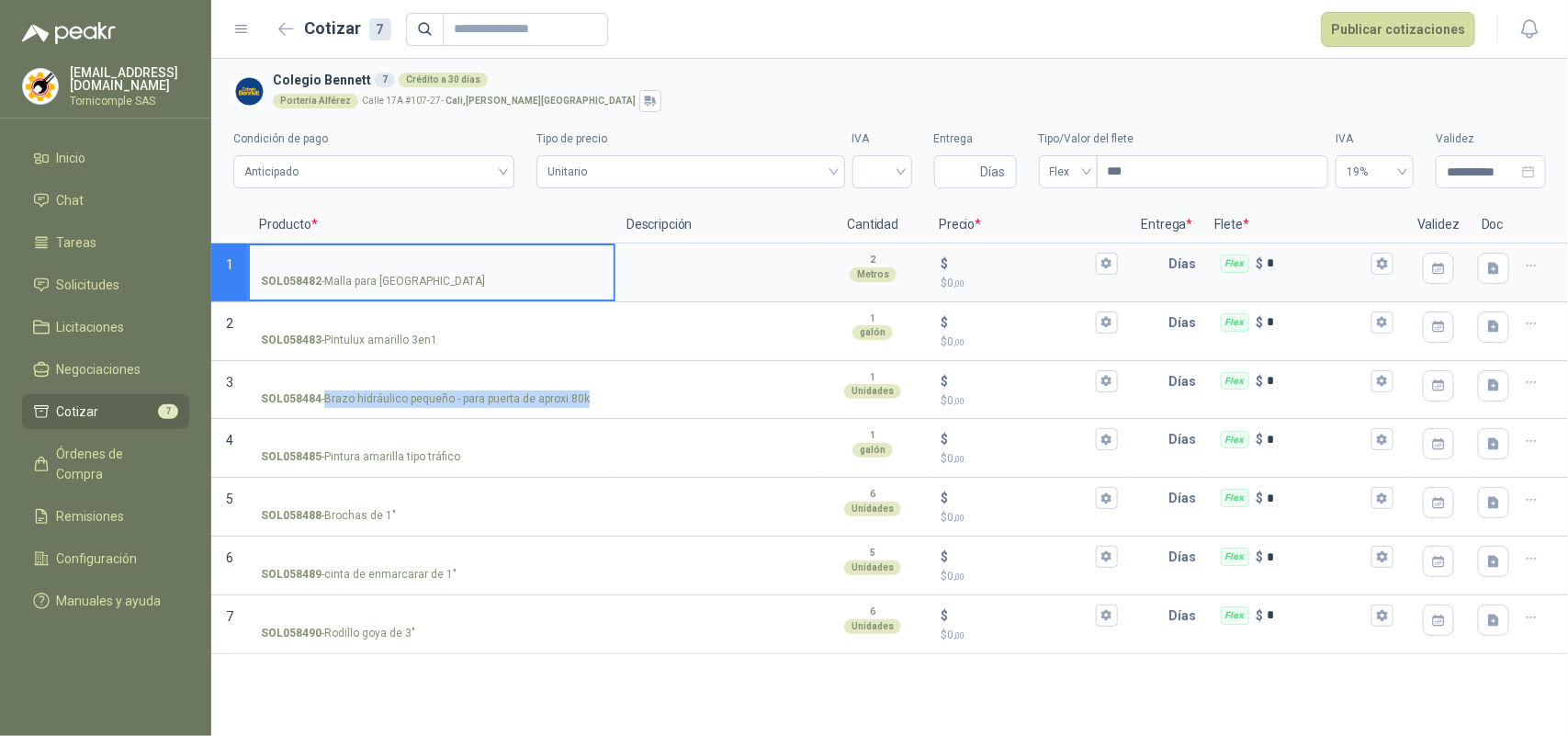
click at [355, 260] on input "SOL058482 - Malla para [GEOGRAPHIC_DATA]" at bounding box center [432, 264] width 342 height 14
type input "*"
click at [1020, 259] on input "$ $ 0 ,00" at bounding box center [1021, 263] width 140 height 14
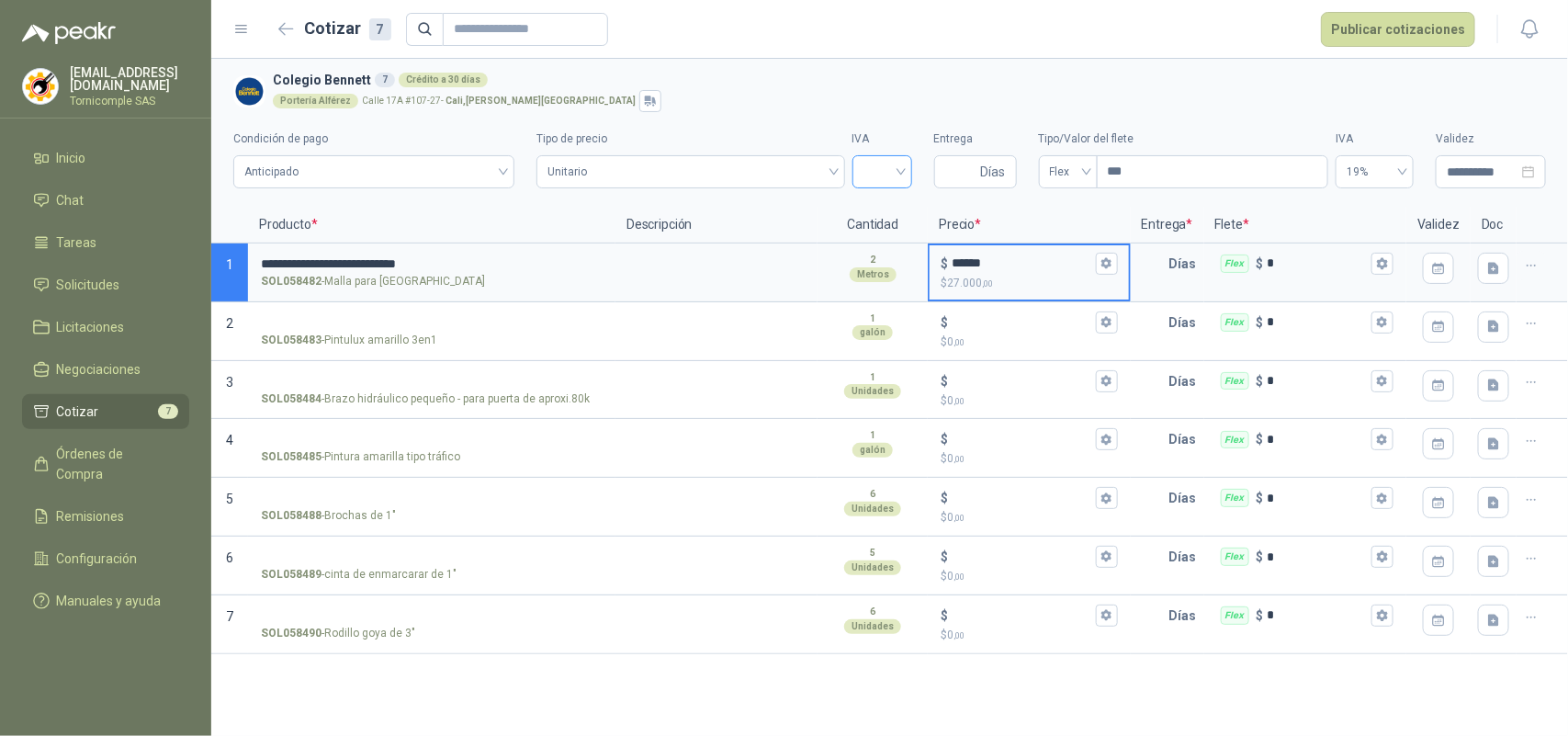
type input "******"
click at [897, 170] on input "search" at bounding box center [883, 170] width 38 height 27
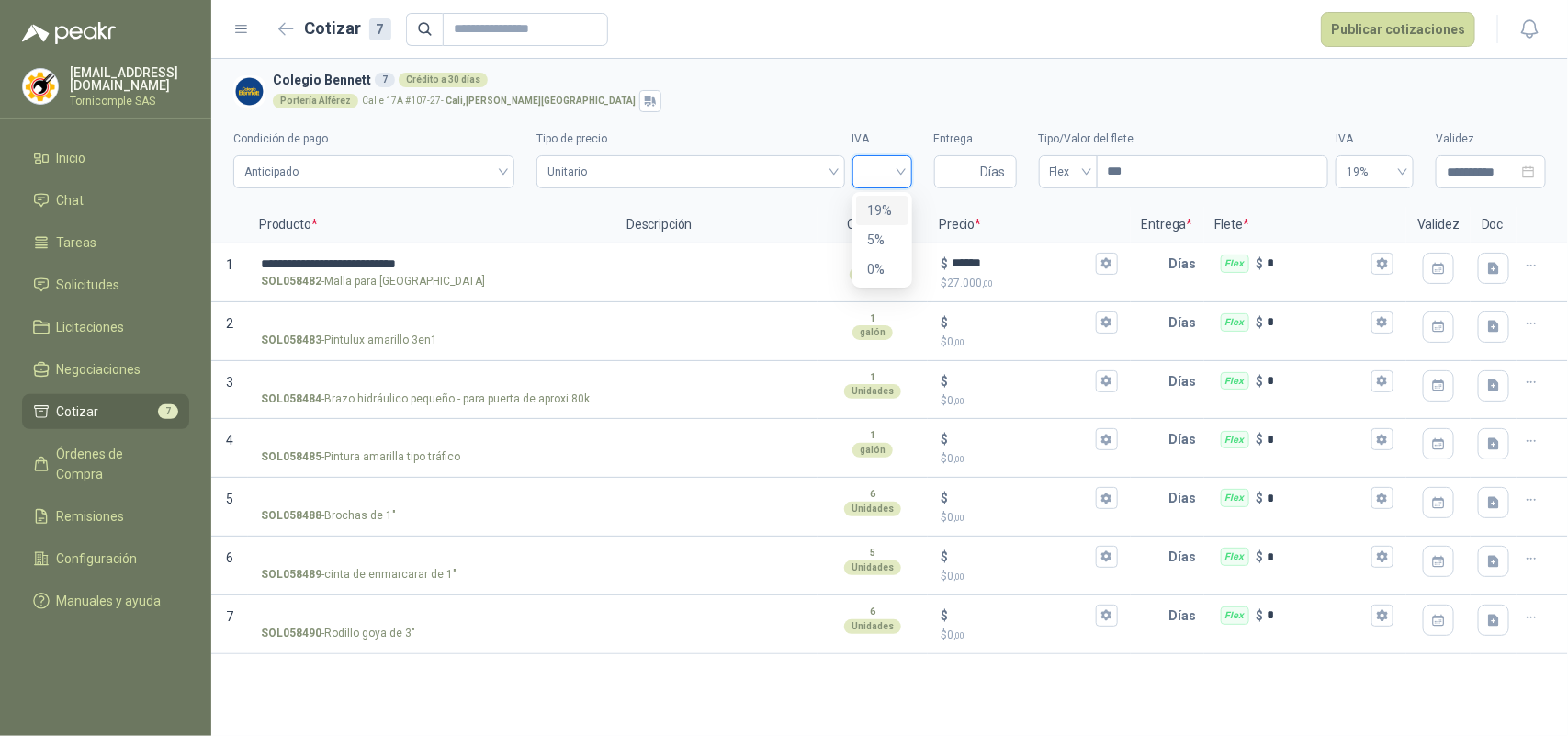
click at [893, 202] on div "19%" at bounding box center [882, 210] width 30 height 20
click at [958, 176] on input "Entrega" at bounding box center [961, 172] width 32 height 31
type input "*"
click at [1109, 262] on icon "button" at bounding box center [1107, 263] width 10 height 11
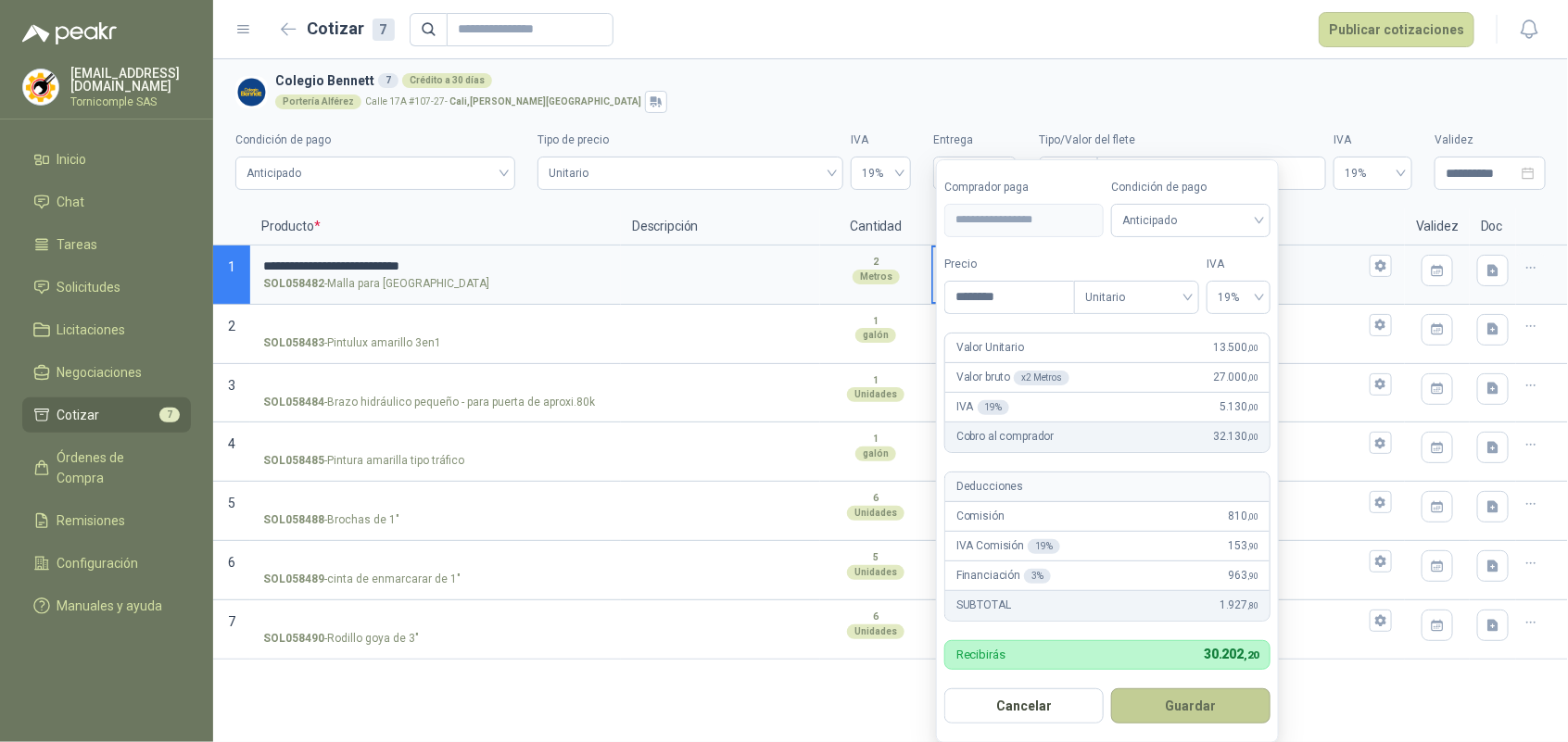
click at [1197, 719] on button "Guardar" at bounding box center [1191, 706] width 160 height 35
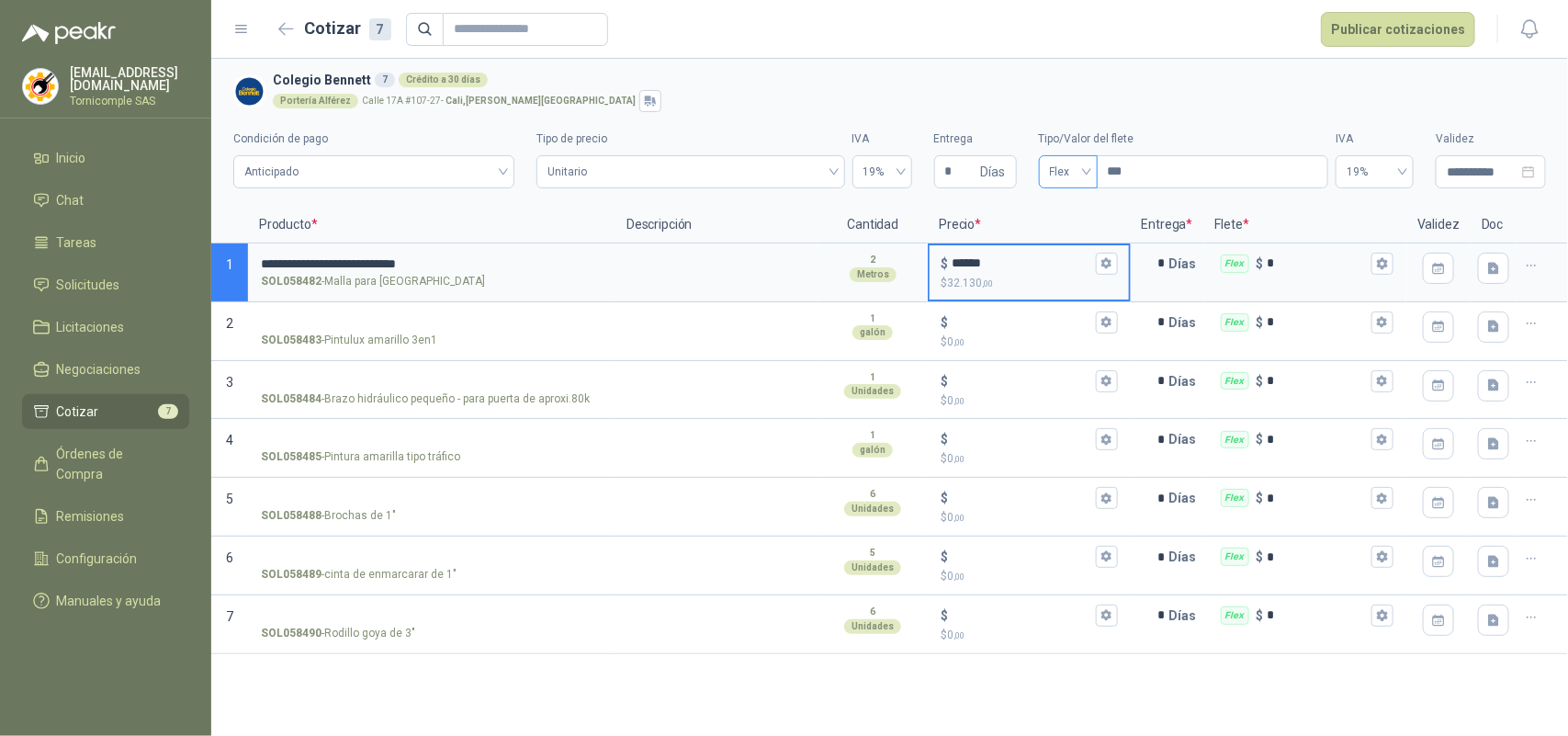
click at [1059, 173] on span "Flex" at bounding box center [1069, 172] width 37 height 27
click at [1071, 259] on div "Fijo" at bounding box center [1068, 269] width 29 height 20
click at [1064, 239] on p "Precio *" at bounding box center [1029, 225] width 202 height 37
click at [1084, 168] on span "Fijo" at bounding box center [1067, 172] width 34 height 27
click at [1082, 240] on div "Incluido" at bounding box center [1067, 240] width 50 height 29
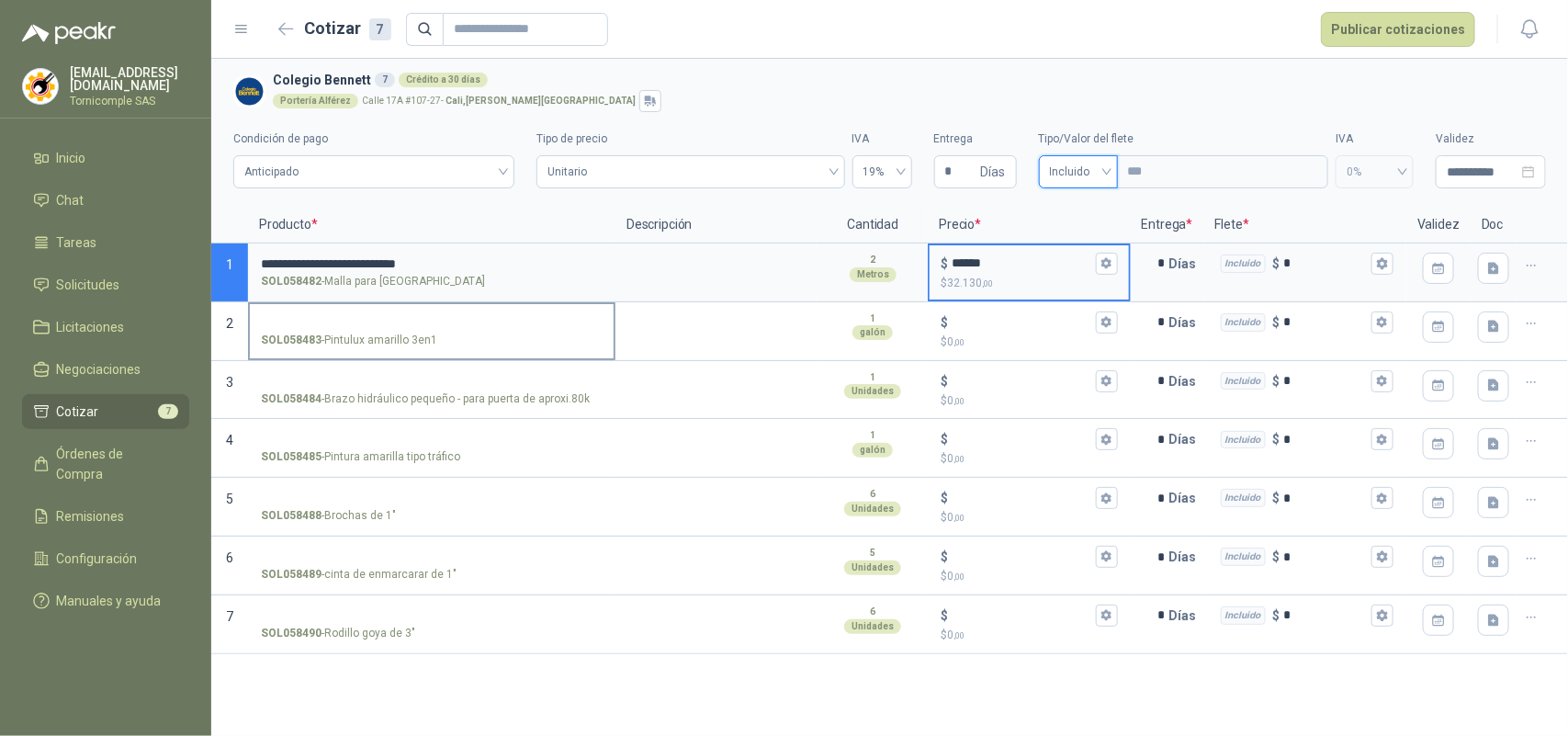
click at [395, 321] on input "SOL058483 - Pintulux amarillo 3en1" at bounding box center [432, 323] width 342 height 14
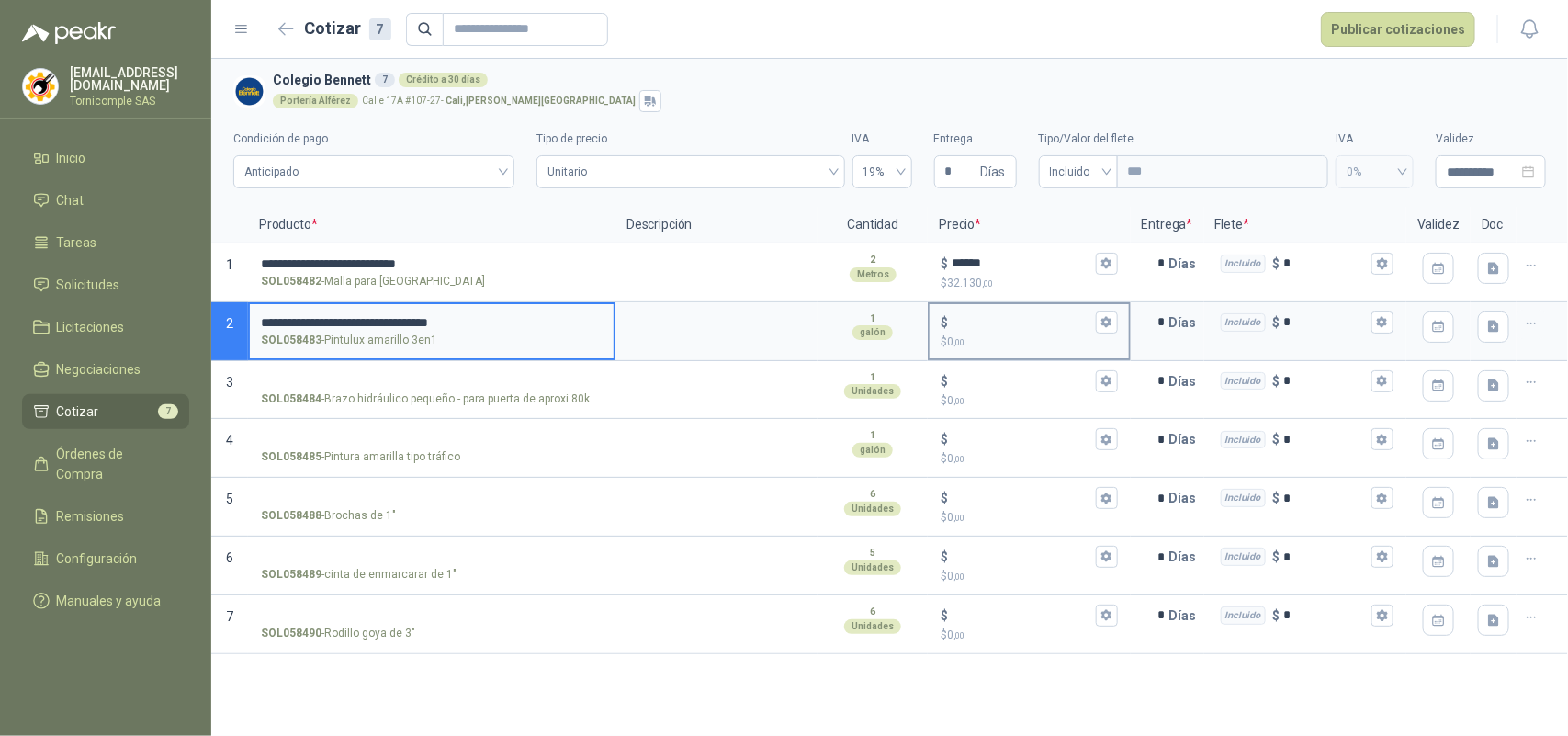
click at [971, 316] on input "$ $ 0 ,00" at bounding box center [1021, 322] width 140 height 14
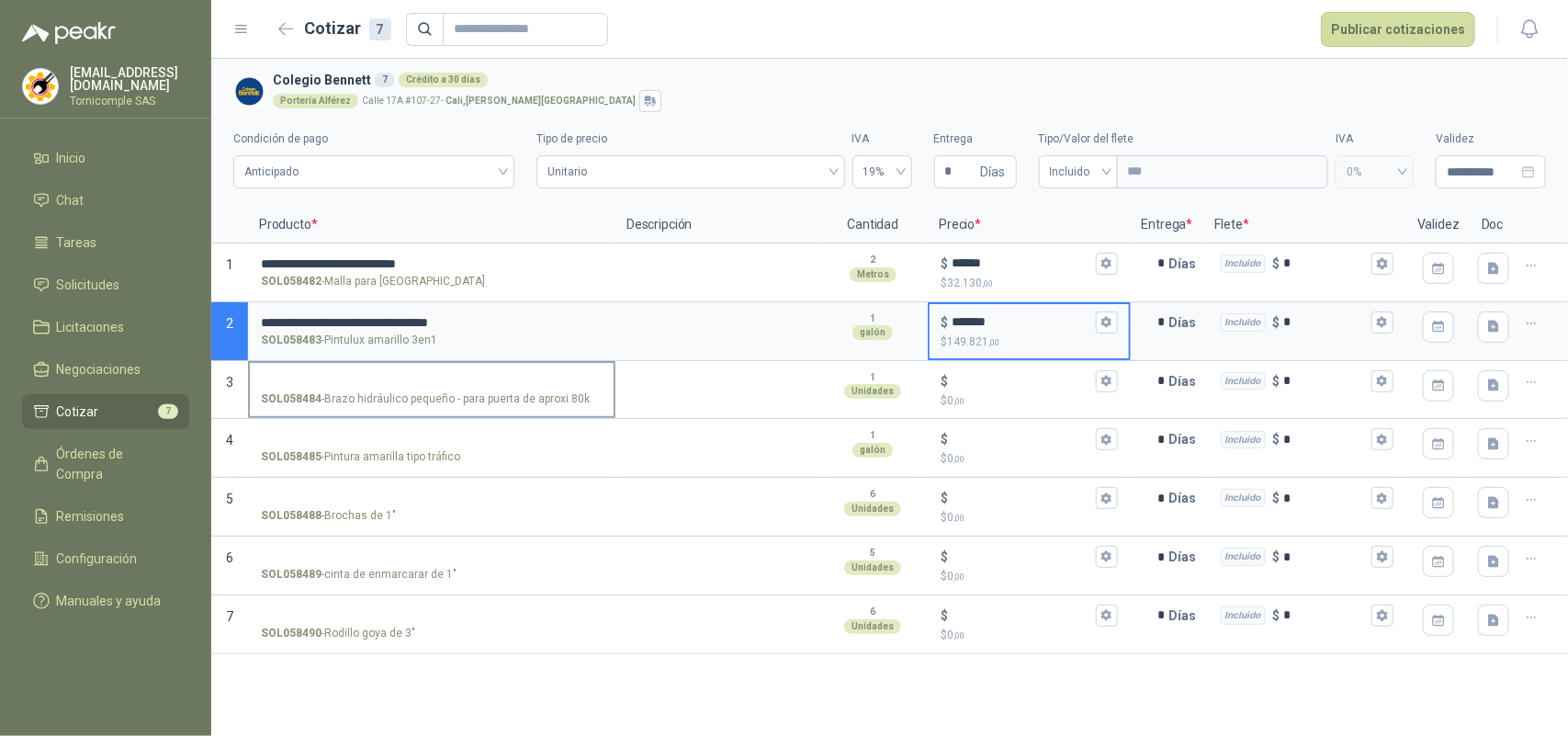
type input "*******"
click at [396, 382] on input "SOL058484 - Brazo hidráulico pequeño - para puerta de aproxi.80k" at bounding box center [432, 382] width 342 height 14
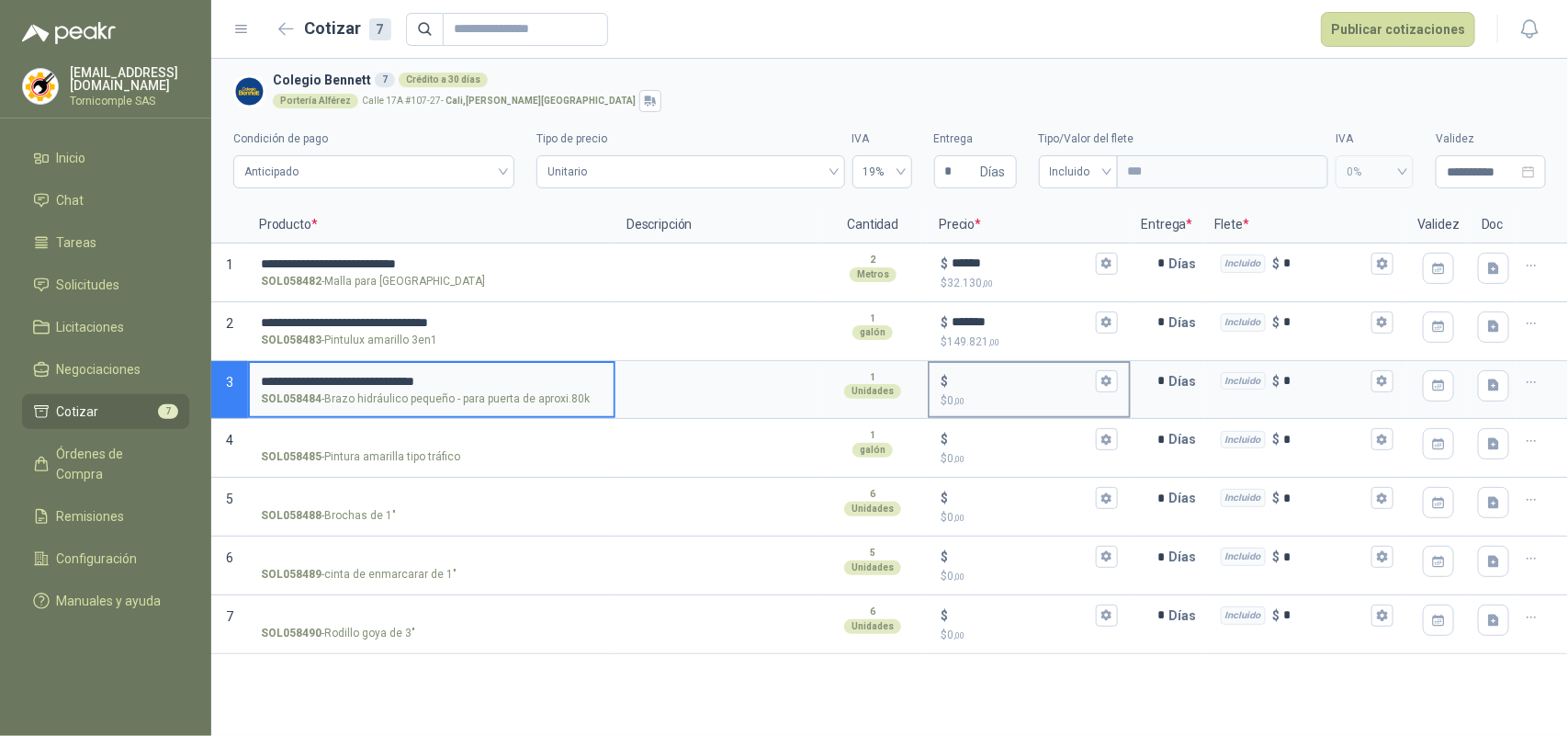
click at [972, 368] on div "$ $ 0 ,00" at bounding box center [1029, 390] width 198 height 54
click at [972, 374] on input "$ $ 0 ,00" at bounding box center [1021, 381] width 140 height 14
click at [979, 374] on input "$ $ 0 ,00" at bounding box center [1021, 381] width 140 height 14
click at [265, 378] on input "**********" at bounding box center [432, 382] width 342 height 14
type input "**********"
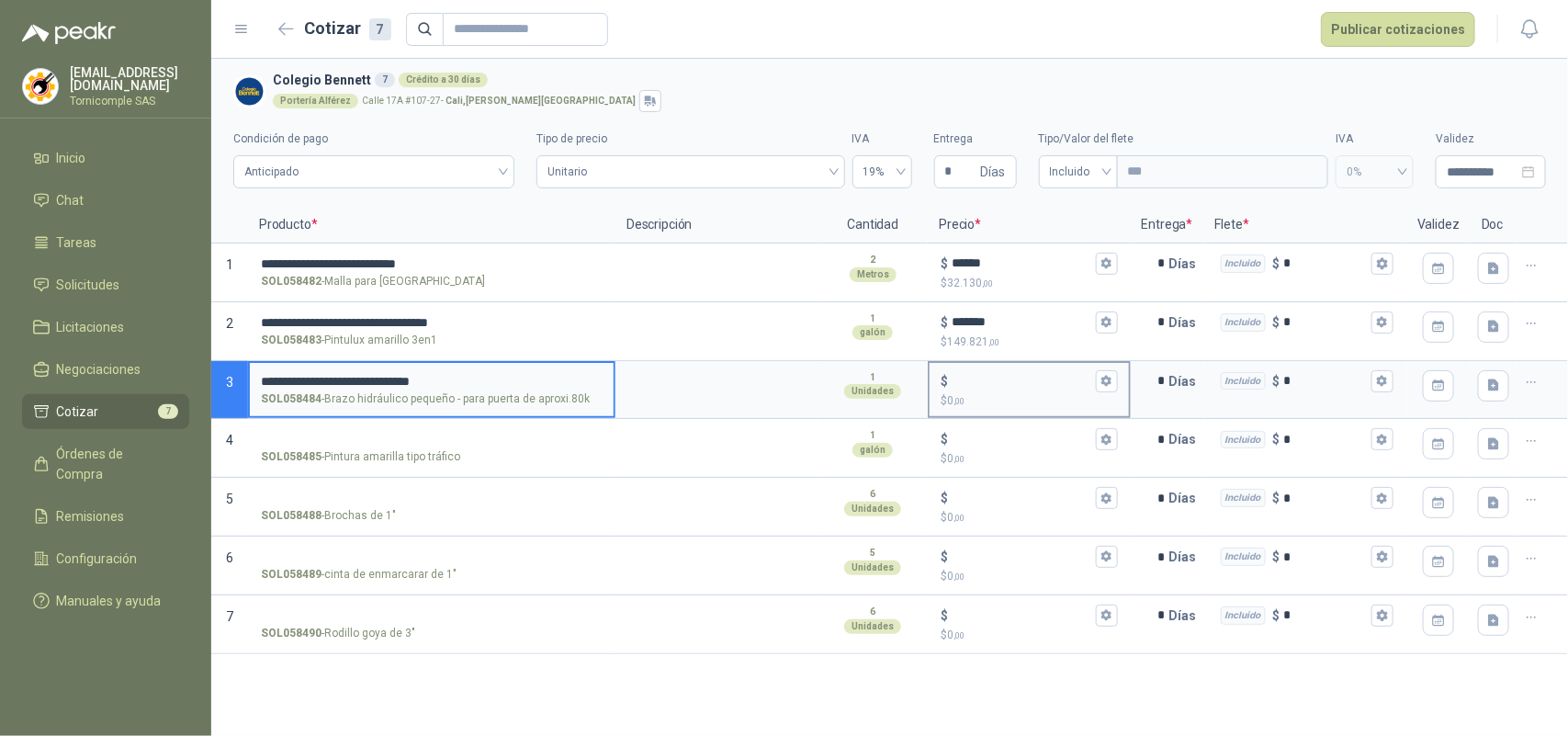
click at [1029, 378] on input "$ $ 0 ,00" at bounding box center [1021, 381] width 140 height 14
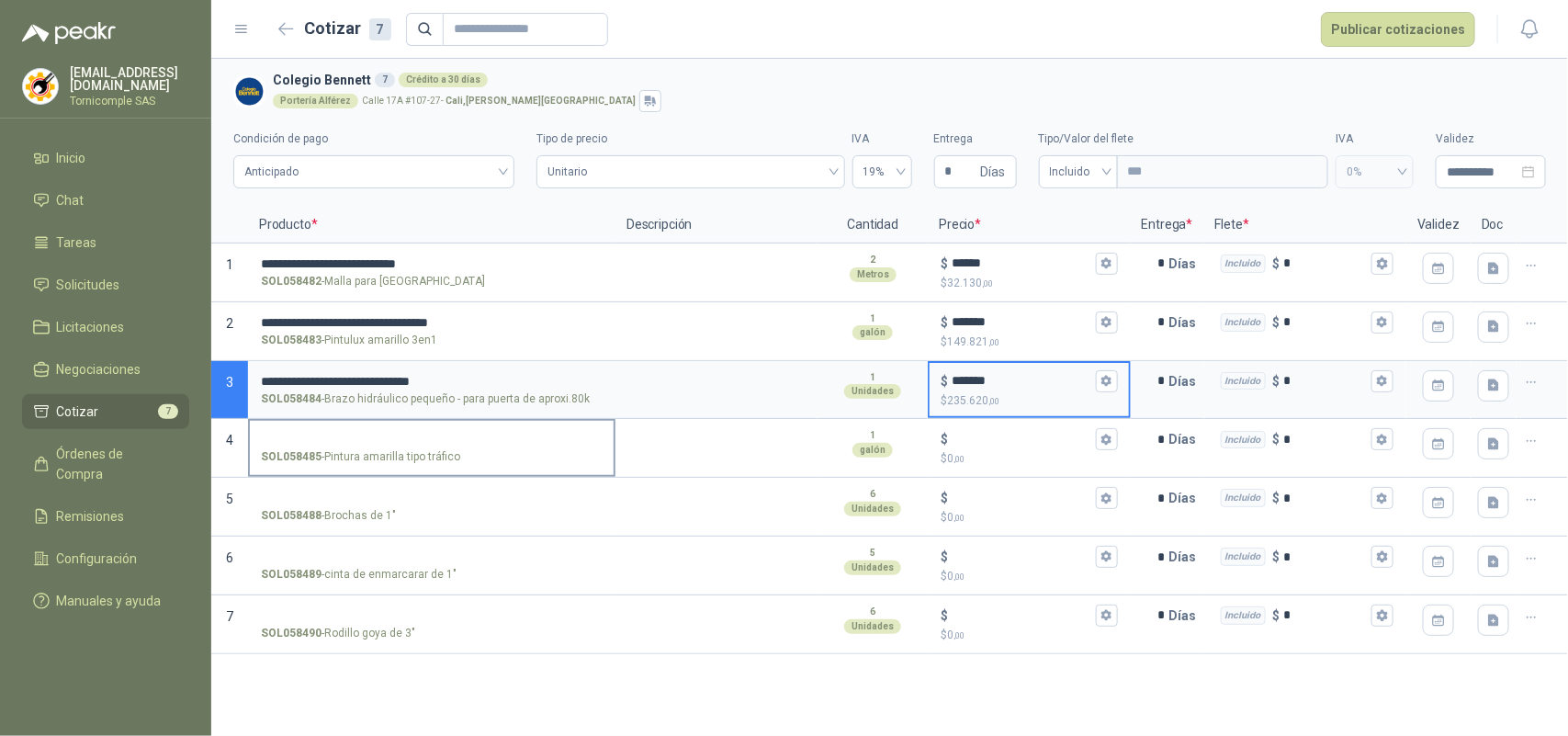
type input "*******"
drag, startPoint x: 406, startPoint y: 447, endPoint x: 406, endPoint y: 433, distance: 14.0
click at [406, 446] on label "SOL058485 - Pintura amarilla tipo tráfico" at bounding box center [431, 447] width 364 height 52
click at [406, 433] on input "SOL058485 - Pintura amarilla tipo tráfico" at bounding box center [432, 440] width 342 height 14
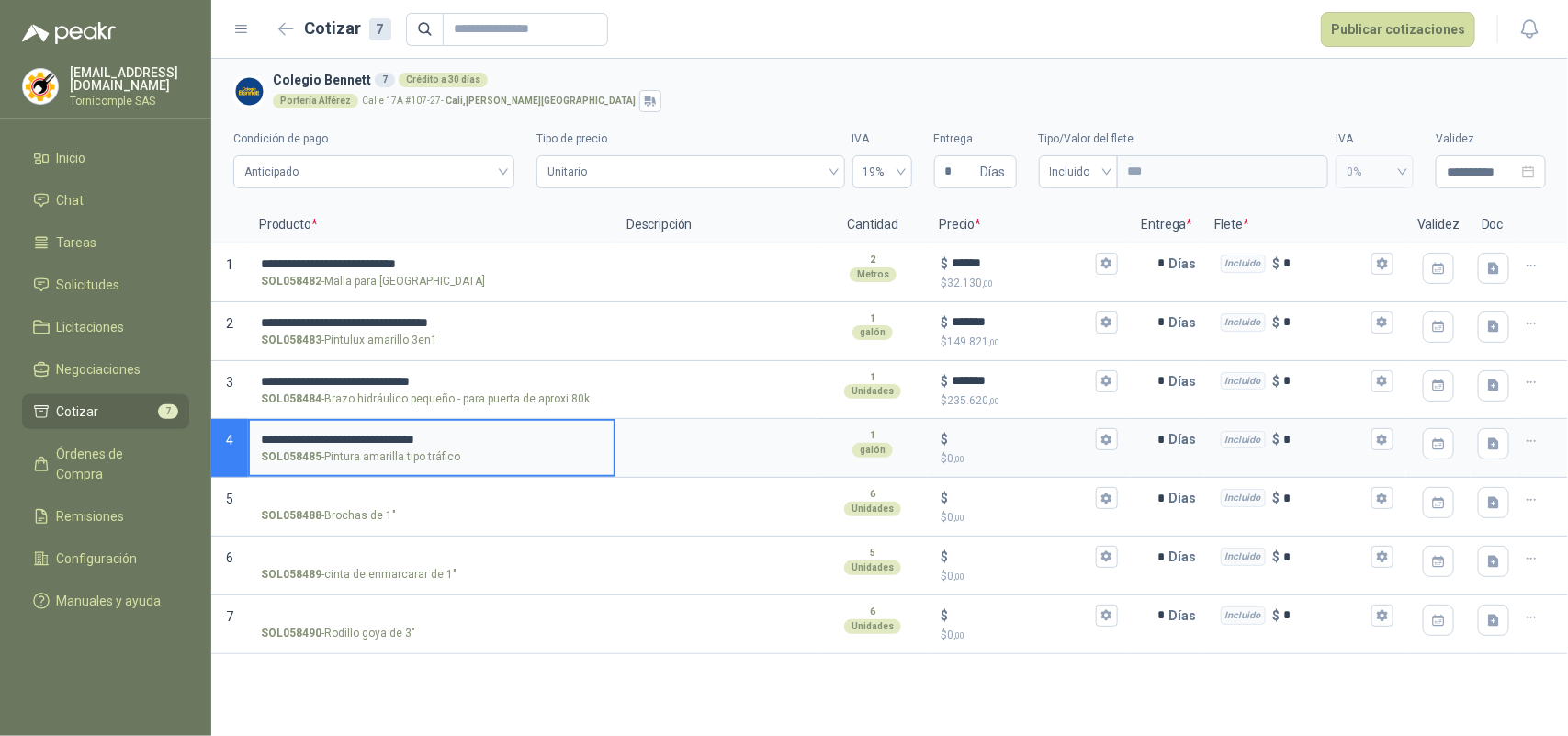
drag, startPoint x: 128, startPoint y: 442, endPoint x: 0, endPoint y: 437, distance: 128.1
click at [0, 437] on div "**********" at bounding box center [784, 368] width 1568 height 736
type input "**********"
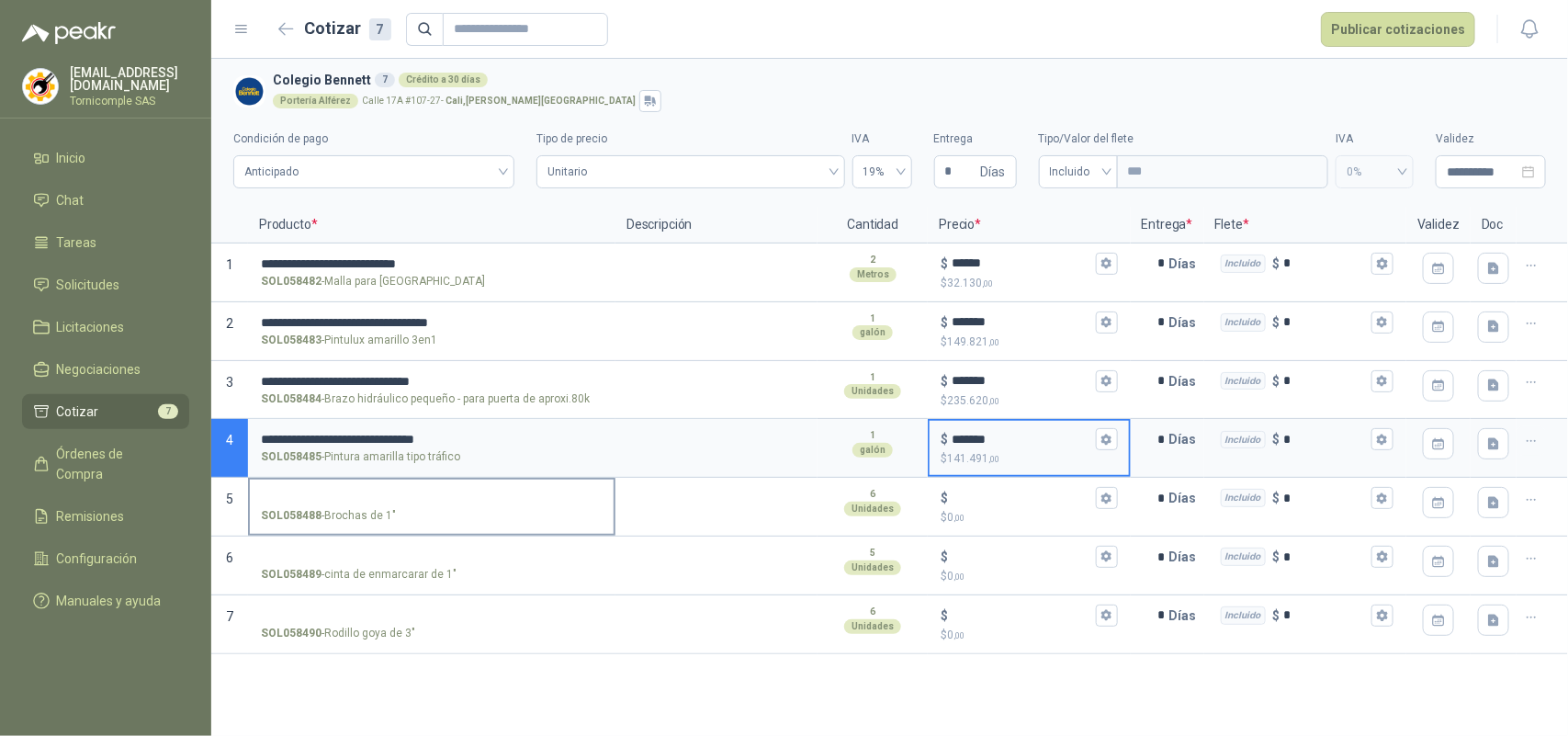
type input "*******"
click at [318, 499] on input "SOL058488 - Brochas de 1"" at bounding box center [432, 498] width 342 height 14
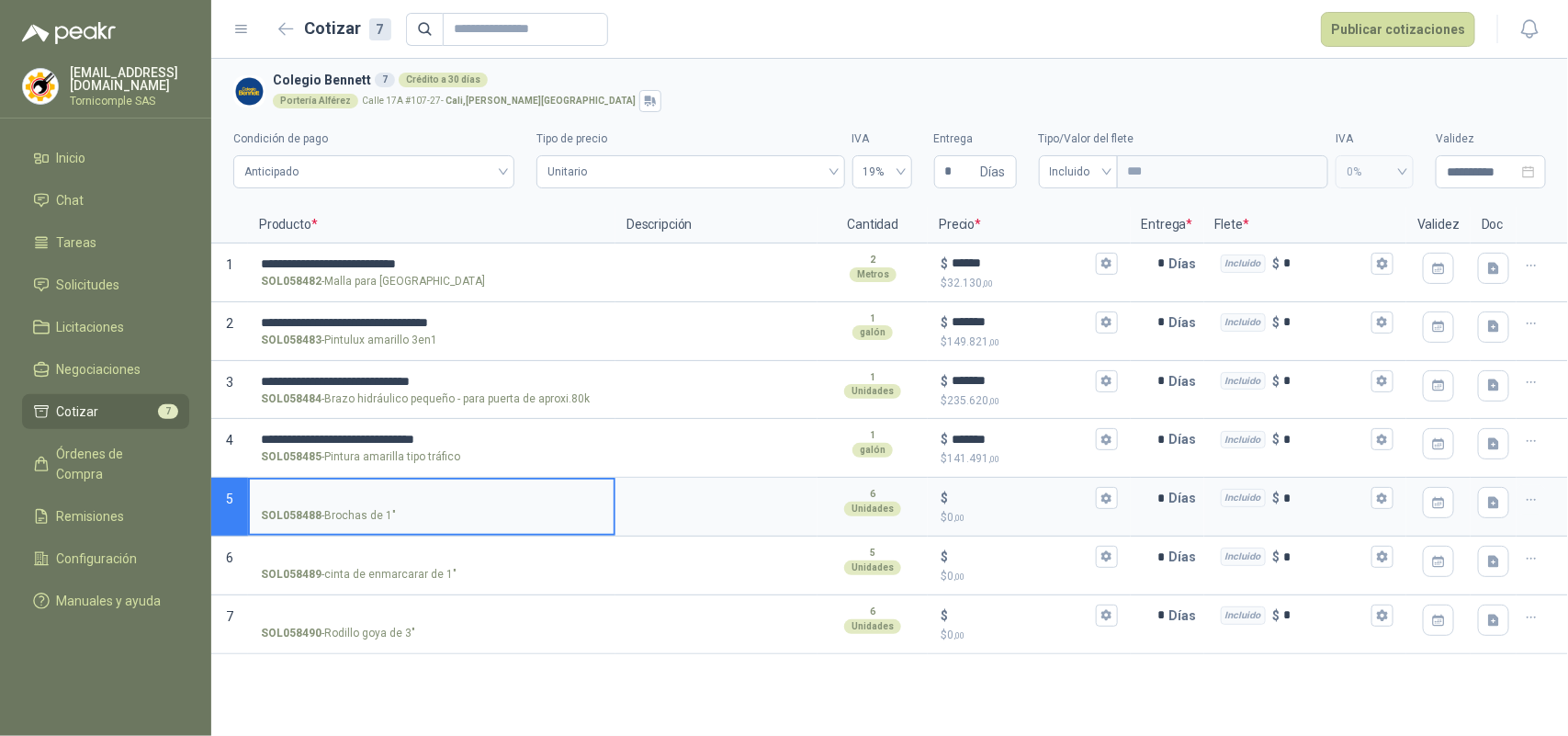
type input "*"
click at [998, 508] on div "$" at bounding box center [1029, 498] width 177 height 22
click at [998, 506] on input "$ $ 0 ,00" at bounding box center [1021, 498] width 140 height 14
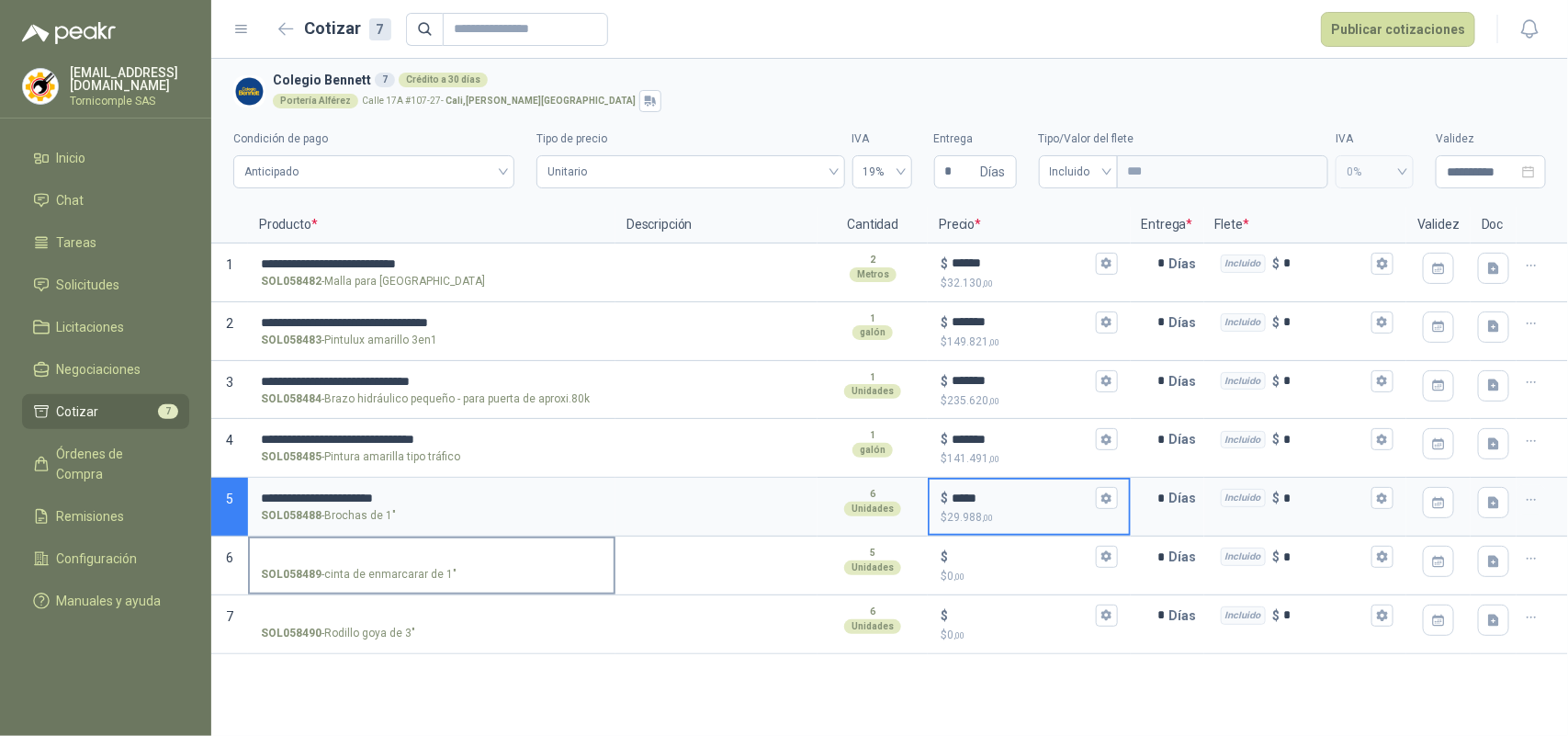
type input "*****"
click at [300, 560] on input "SOL058489 - cinta de enmarcarar de 1"" at bounding box center [432, 557] width 342 height 14
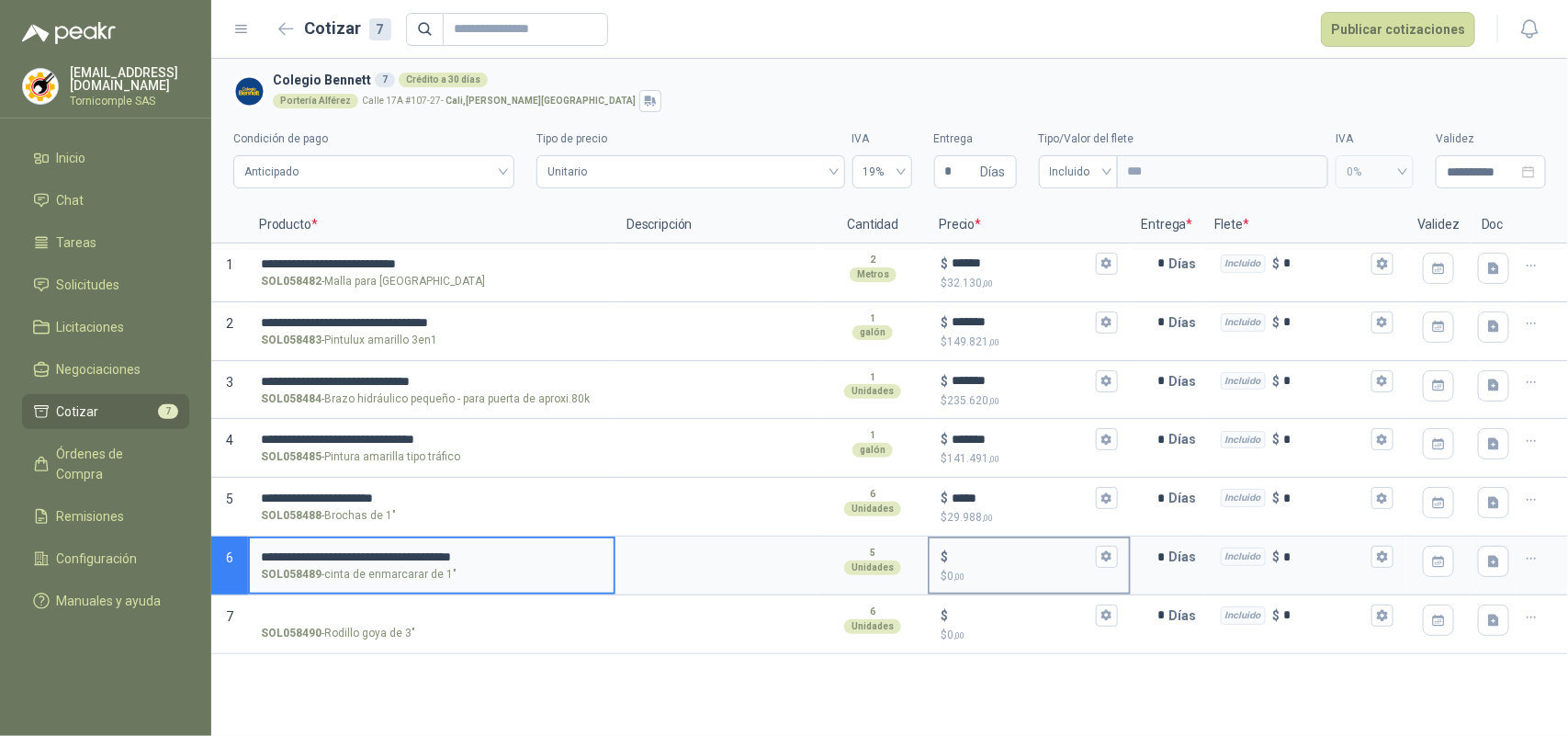
click at [1018, 552] on input "$ $ 0 ,00" at bounding box center [1021, 557] width 140 height 14
type input "*****"
click at [566, 620] on input "SOL058490 - Rodillo goya de 3"" at bounding box center [432, 616] width 342 height 14
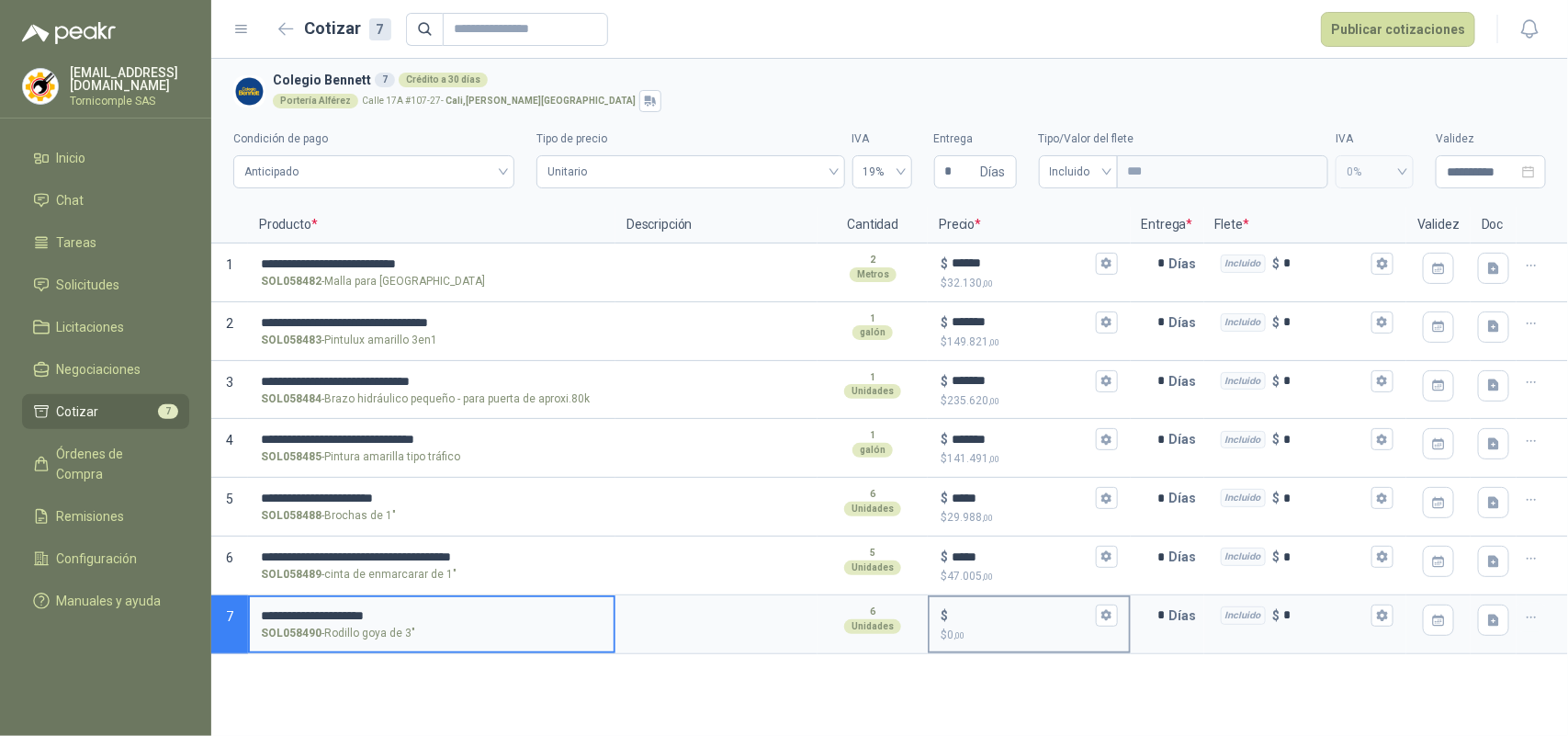
click at [953, 625] on div "$" at bounding box center [1029, 616] width 177 height 22
click at [953, 622] on input "$ $ 0 ,00" at bounding box center [1021, 615] width 140 height 14
click at [967, 614] on input "$ $ 0 ,00" at bounding box center [1021, 615] width 140 height 14
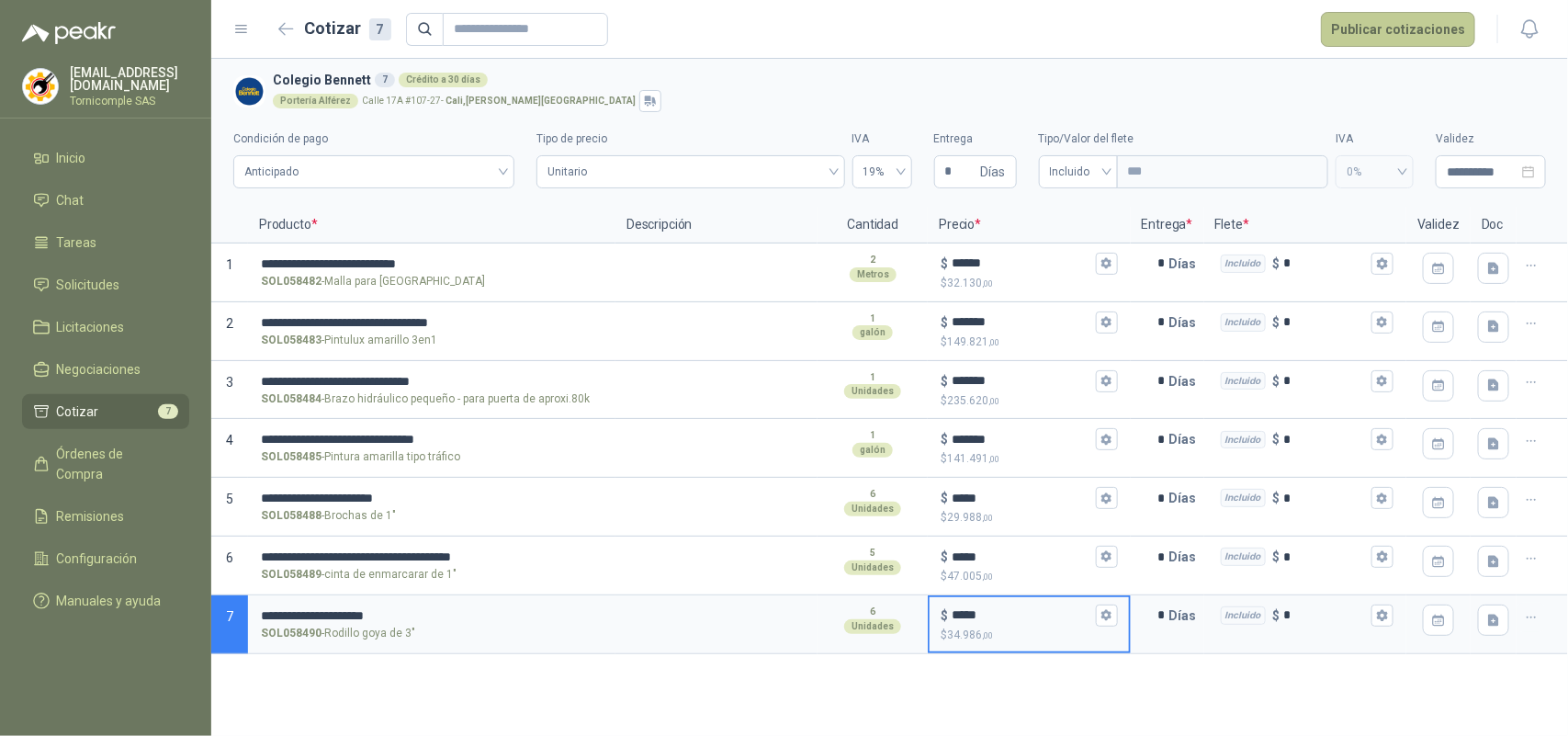
type input "*****"
click at [1403, 37] on button "Publicar cotizaciones" at bounding box center [1398, 29] width 154 height 35
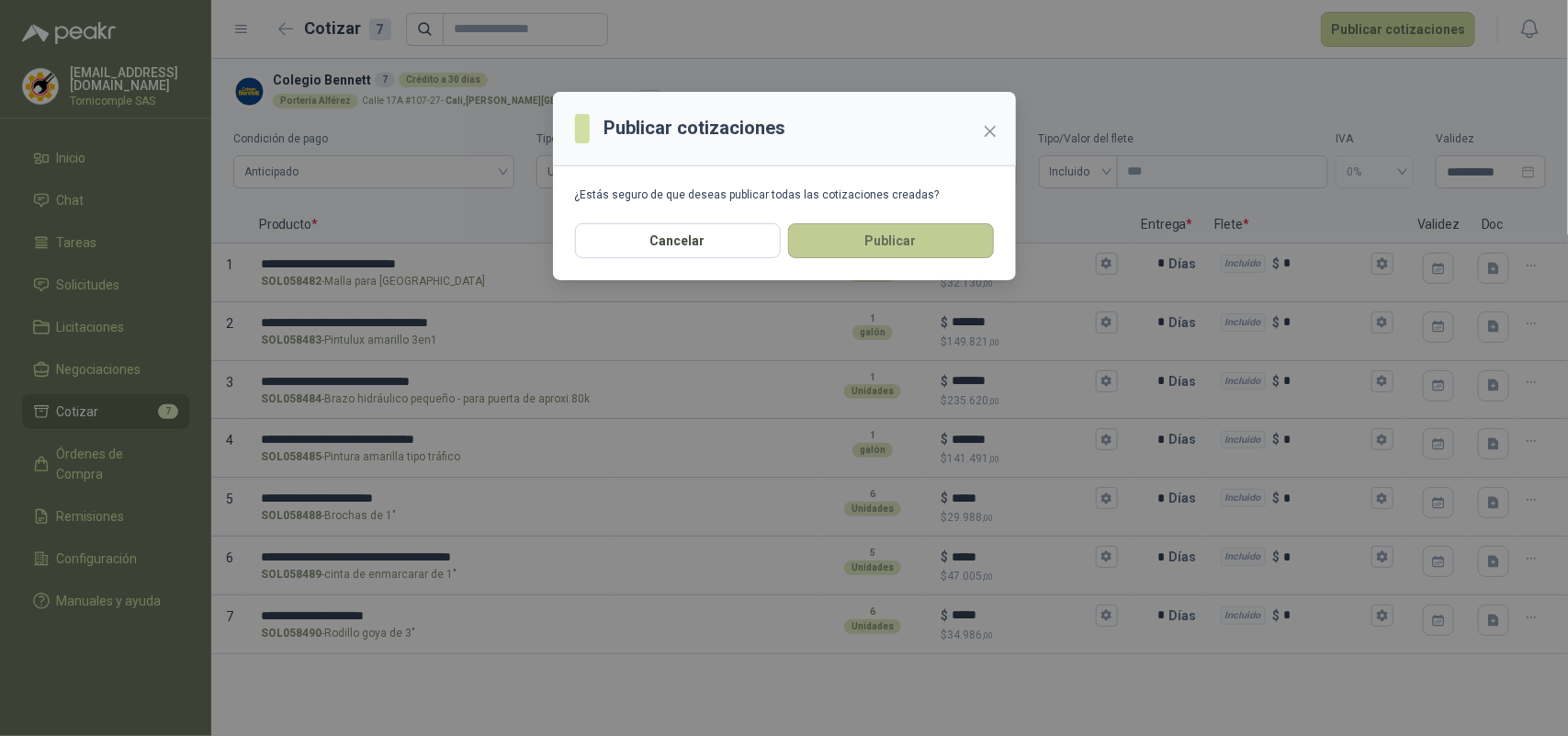
click at [818, 235] on button "Publicar" at bounding box center [891, 241] width 206 height 35
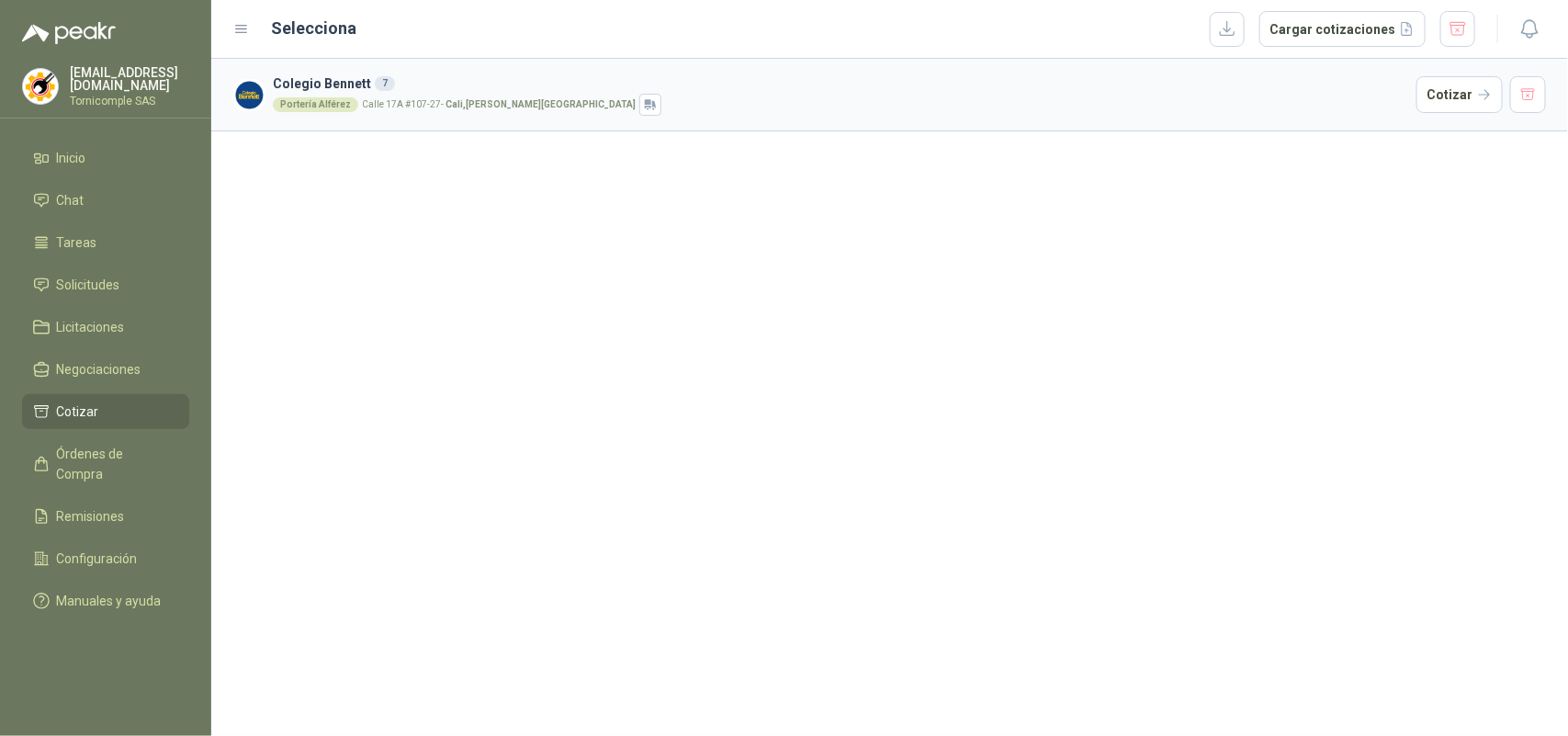
click at [143, 414] on li "Cotizar" at bounding box center [106, 412] width 146 height 20
click at [130, 285] on li "Solicitudes" at bounding box center [106, 284] width 146 height 20
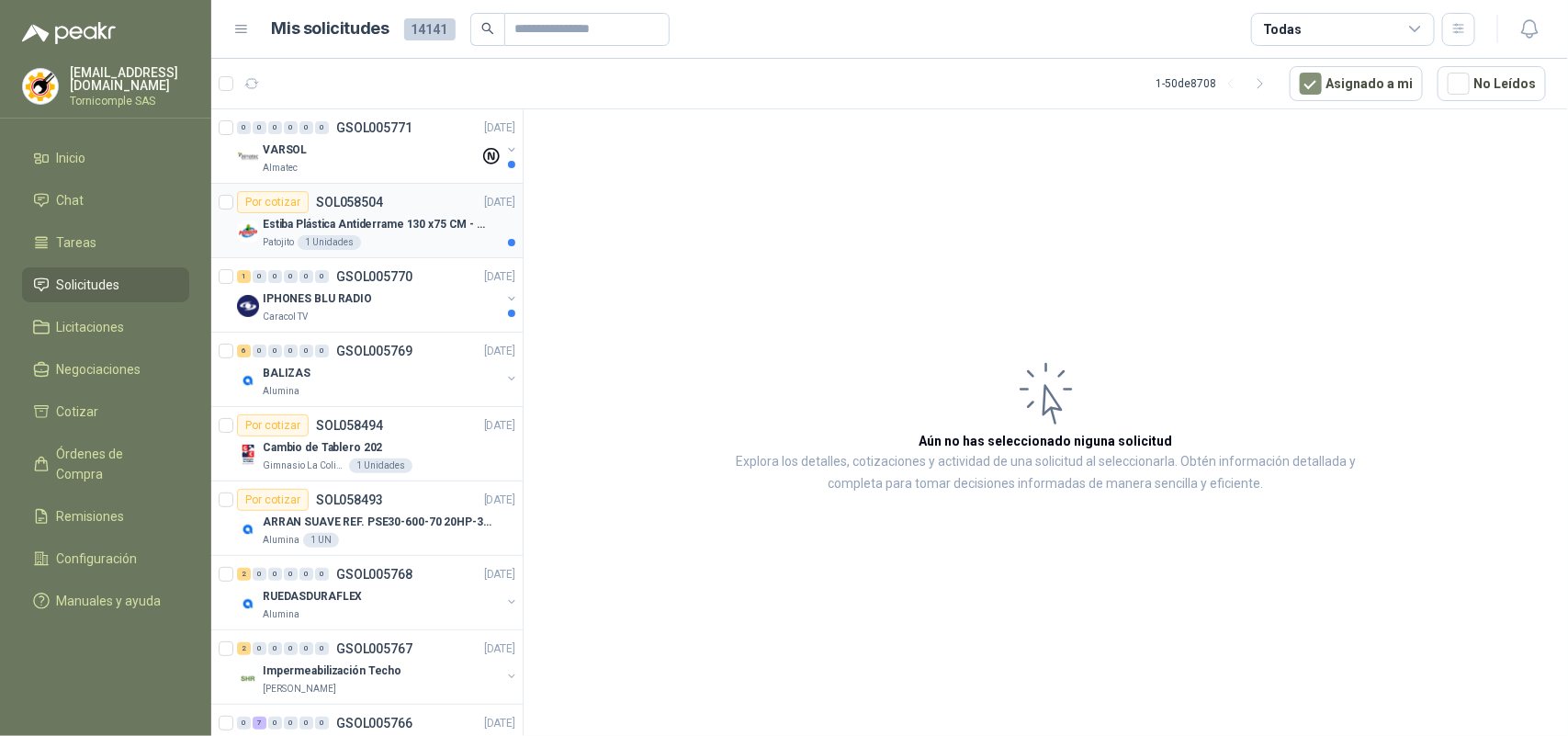
click at [418, 195] on div "Por cotizar SOL058504 [DATE]" at bounding box center [376, 202] width 279 height 22
click at [403, 291] on div "IPHONES BLU RADIO" at bounding box center [382, 298] width 238 height 22
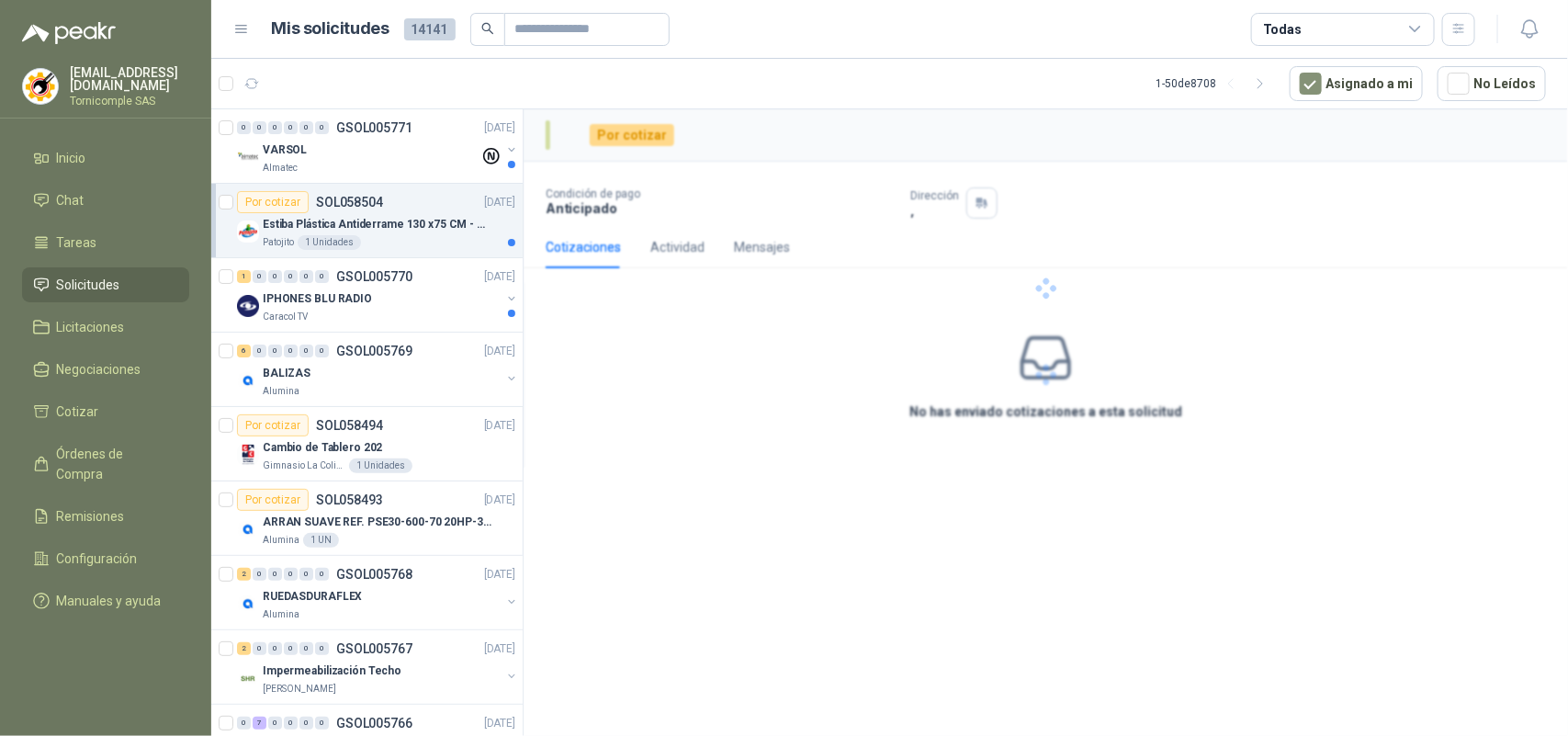
click at [403, 213] on div "Por cotizar SOL058504 [DATE]" at bounding box center [376, 202] width 279 height 22
click at [55, 402] on li "Cotizar" at bounding box center [106, 412] width 146 height 20
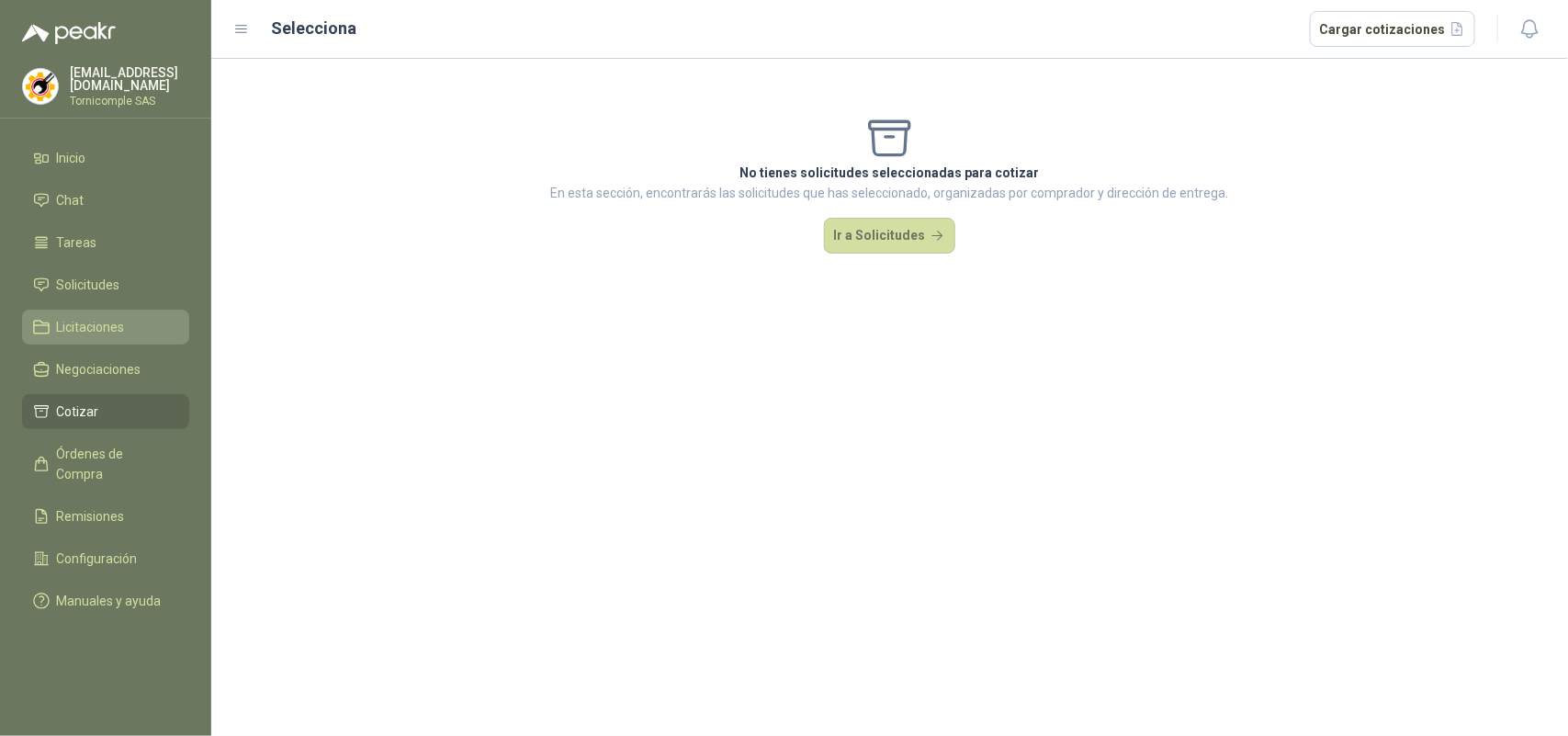
drag, startPoint x: 84, startPoint y: 242, endPoint x: 92, endPoint y: 317, distance: 75.4
click at [84, 245] on span "Tareas" at bounding box center [78, 242] width 41 height 20
drag, startPoint x: 92, startPoint y: 317, endPoint x: 92, endPoint y: 278, distance: 39.0
click at [92, 317] on span "Licitaciones" at bounding box center [91, 326] width 68 height 20
drag, startPoint x: 92, startPoint y: 278, endPoint x: 129, endPoint y: 88, distance: 193.6
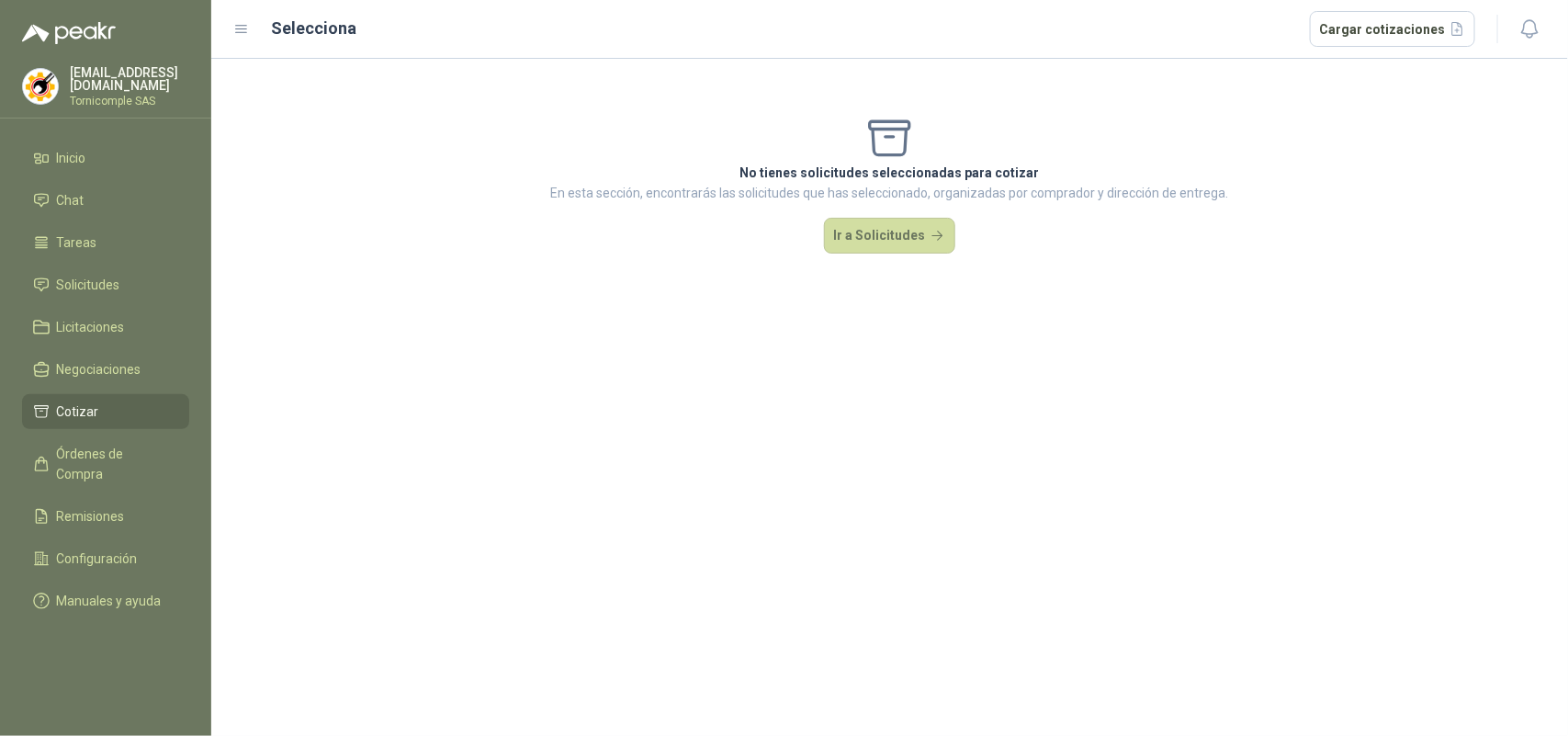
click at [93, 276] on span "Solicitudes" at bounding box center [88, 284] width 63 height 20
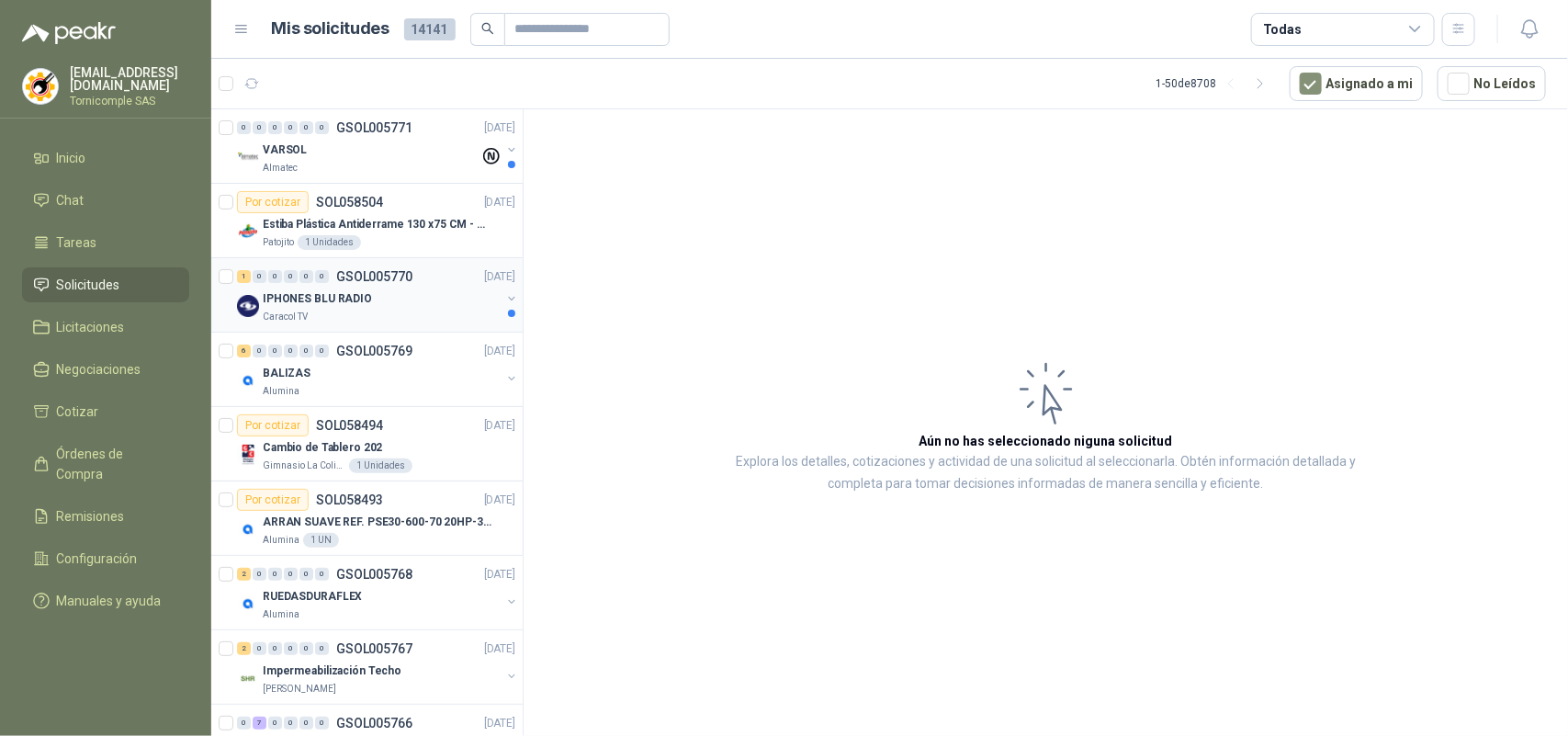
click at [434, 306] on div "IPHONES BLU RADIO" at bounding box center [382, 298] width 238 height 22
click at [480, 171] on div "VARSOL Almatec" at bounding box center [378, 157] width 283 height 37
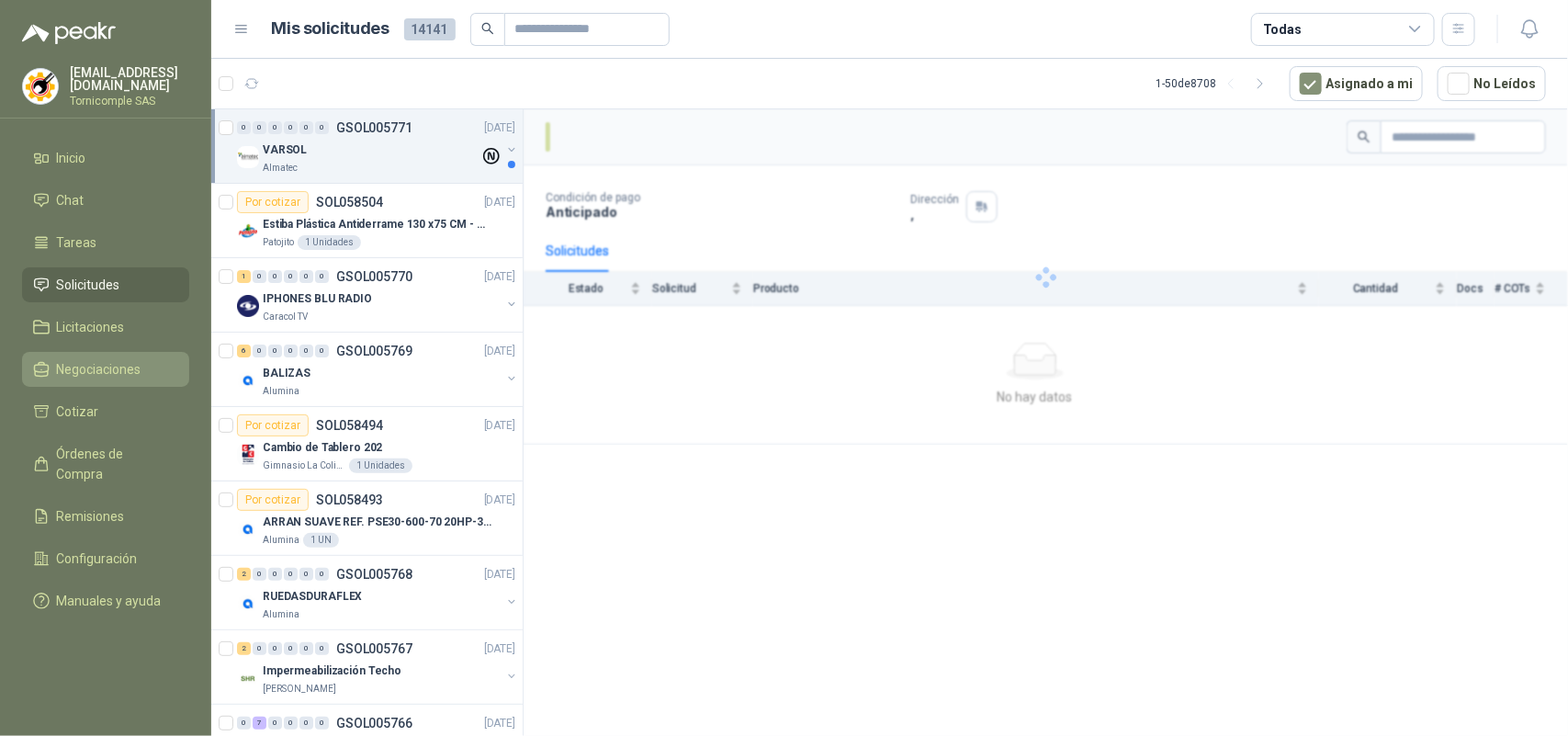
click at [125, 375] on span "Negociaciones" at bounding box center [99, 369] width 84 height 20
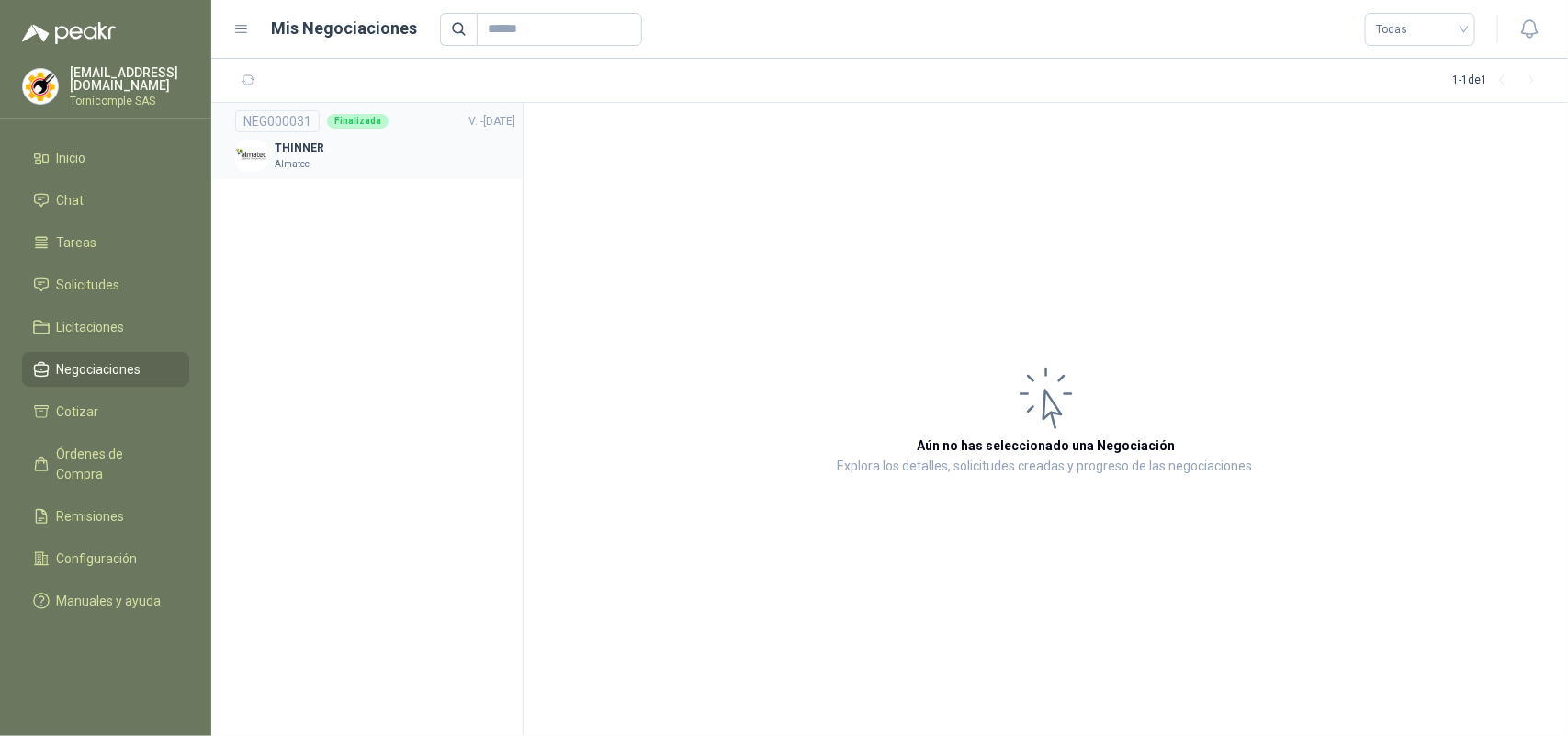
click at [273, 115] on div "NEG000031" at bounding box center [277, 121] width 84 height 22
click at [275, 144] on p "THINNER" at bounding box center [299, 149] width 50 height 17
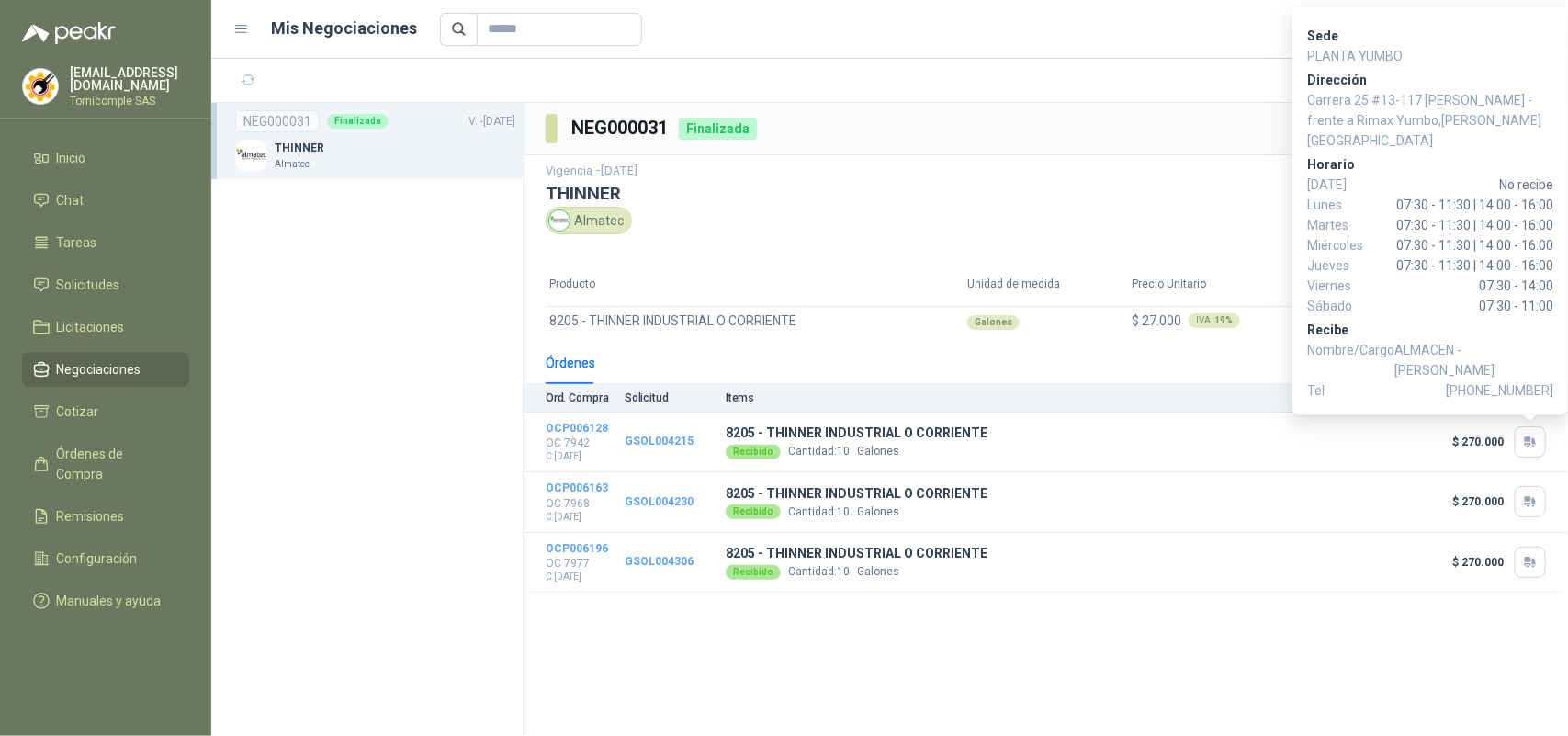
click at [773, 267] on th "Producto" at bounding box center [754, 285] width 418 height 43
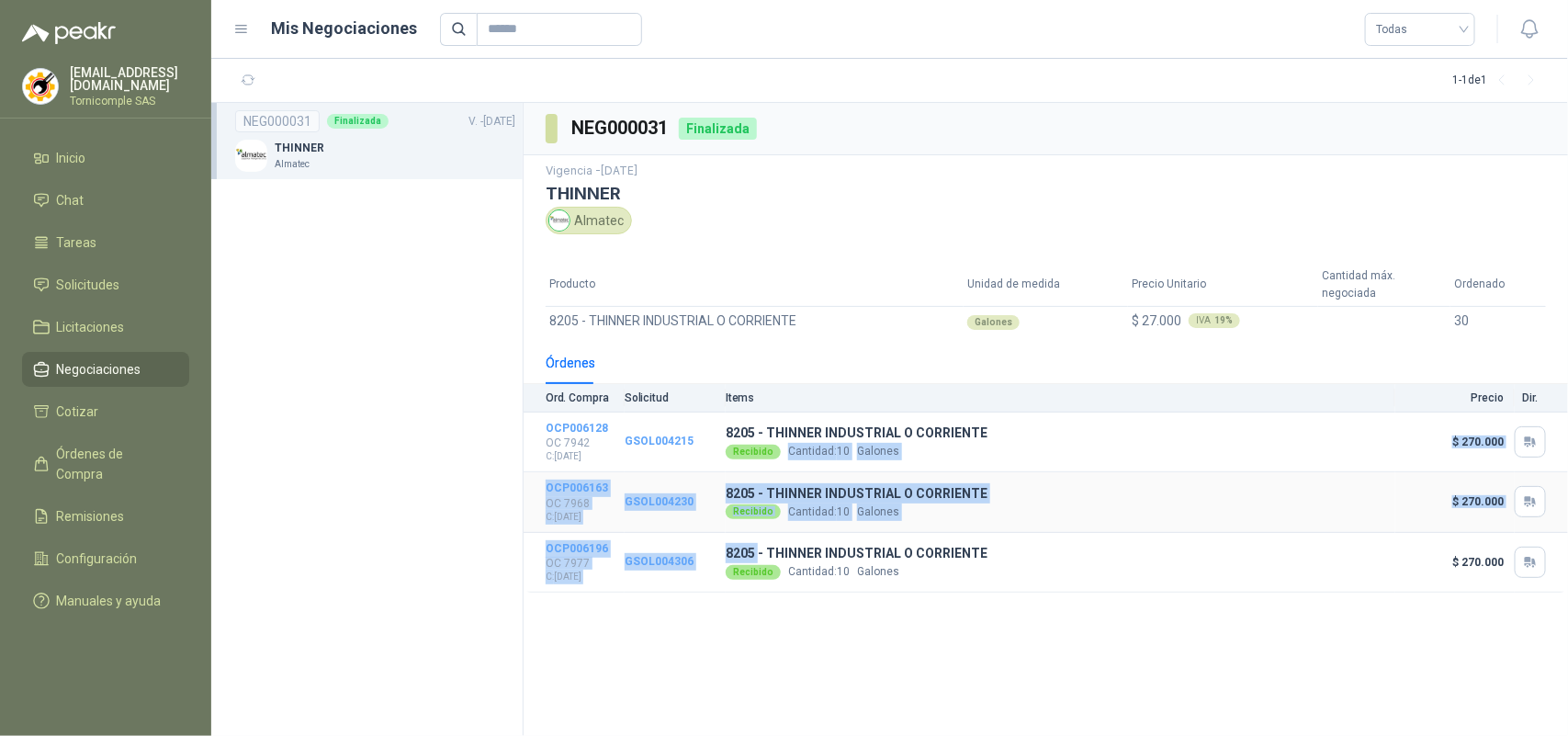
drag, startPoint x: 779, startPoint y: 460, endPoint x: 758, endPoint y: 534, distance: 76.9
click at [758, 534] on tbody "OCP006128 OC 7942 C: [DATE] GSOL004215 8205 - THINNER INDUSTRIAL O CORRIENTE Re…" at bounding box center [1046, 503] width 1045 height 181
click at [663, 584] on td "GSOL004306" at bounding box center [676, 563] width 101 height 60
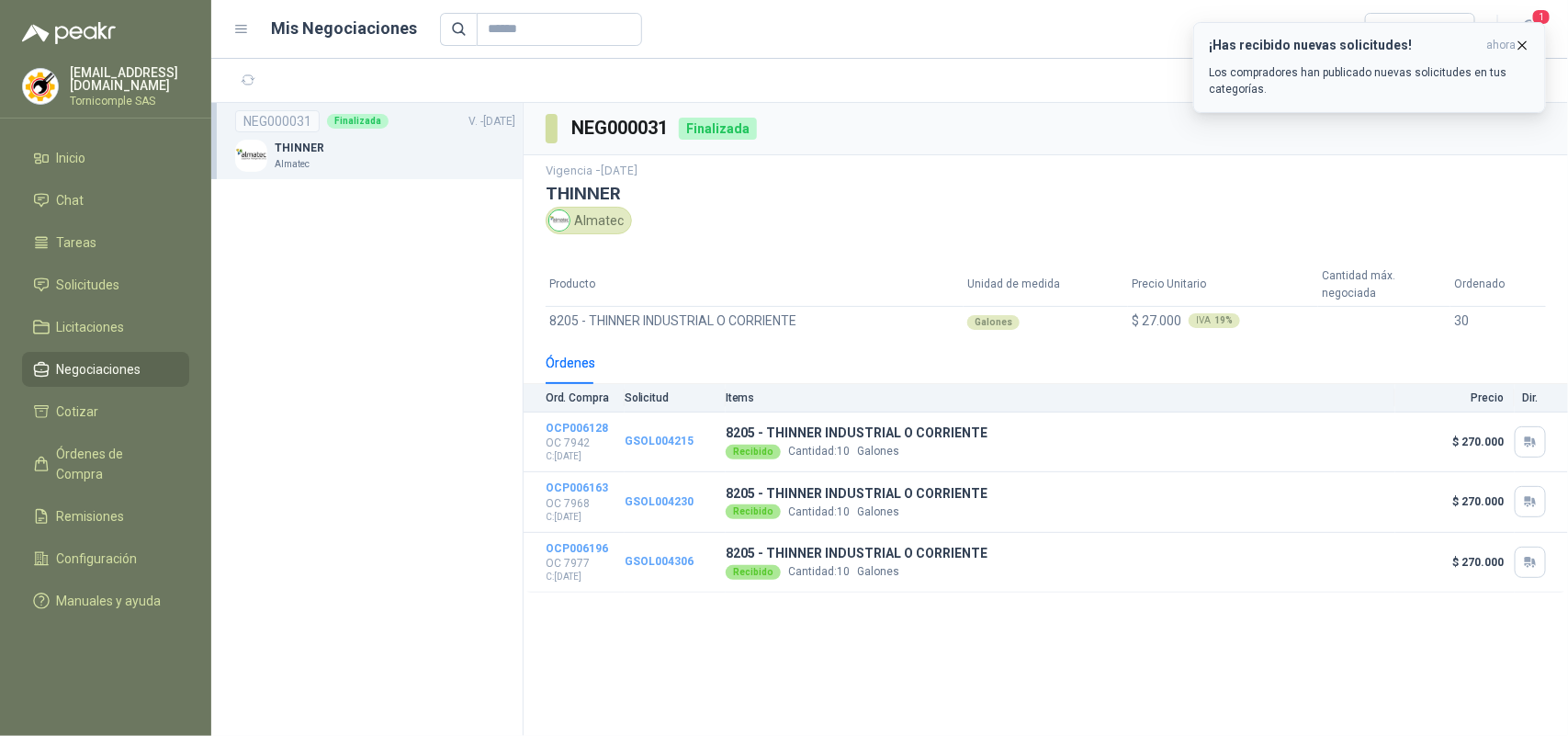
click at [1508, 38] on span "ahora" at bounding box center [1501, 46] width 29 height 16
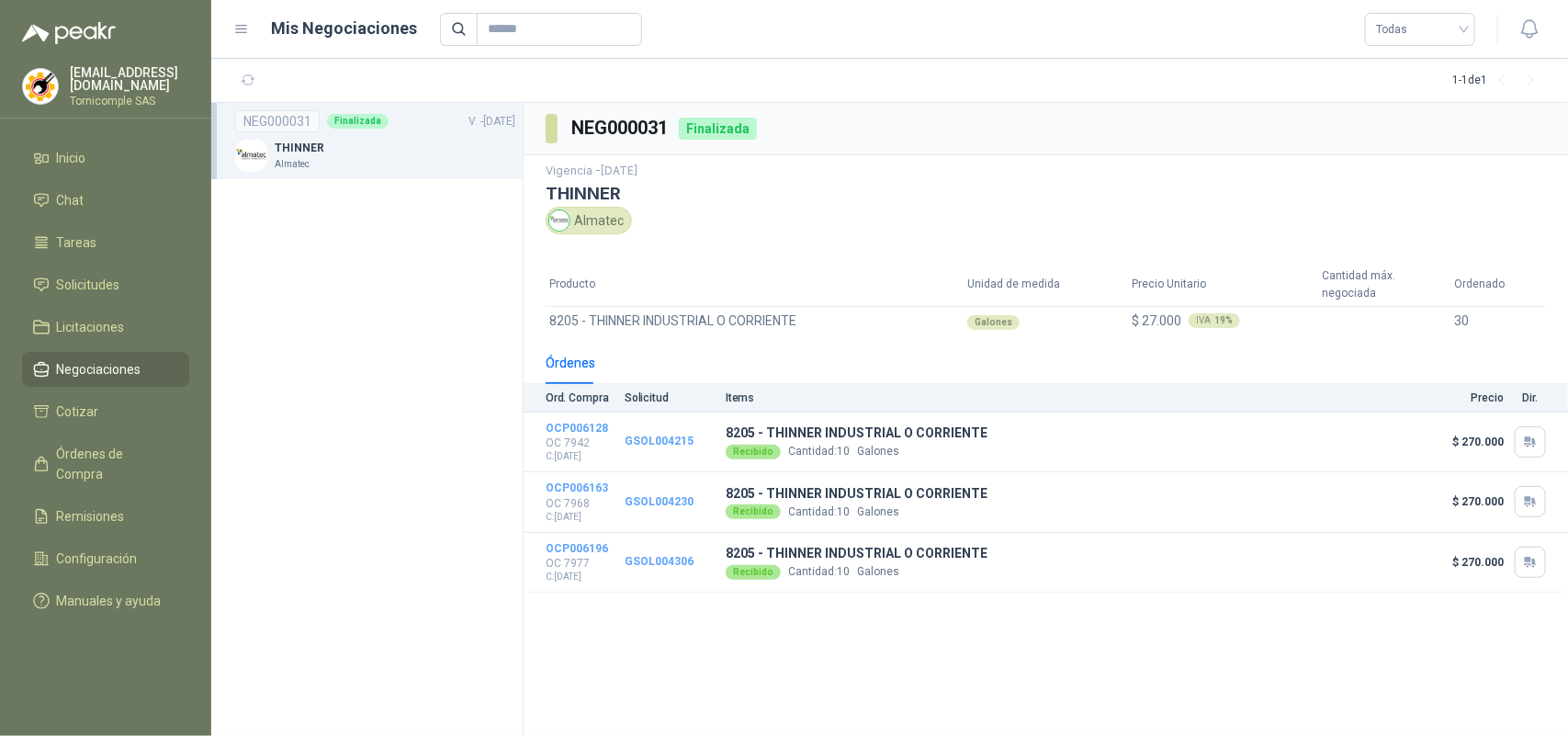
click at [1526, 37] on icon "button" at bounding box center [1530, 29] width 23 height 23
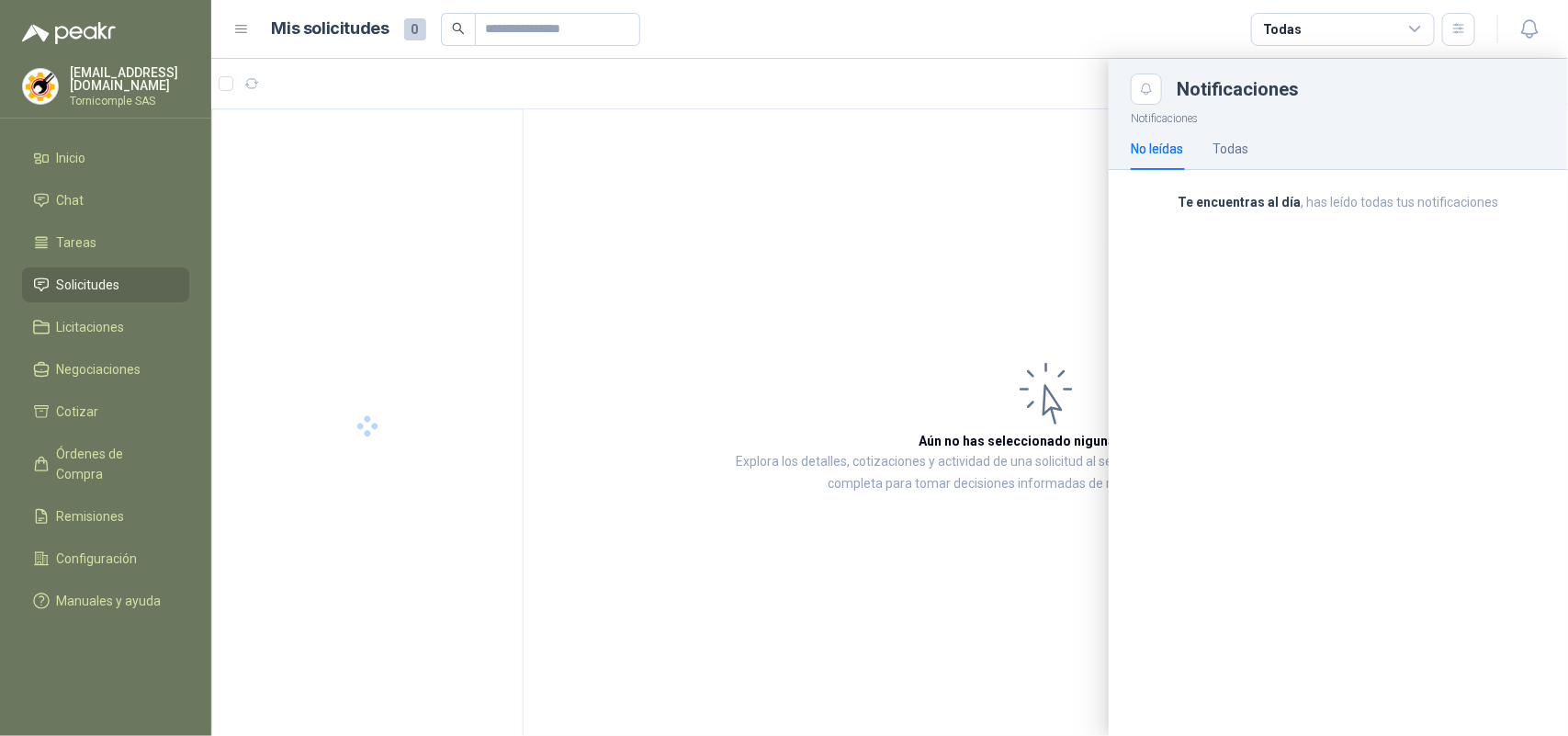
drag, startPoint x: 1374, startPoint y: 264, endPoint x: 457, endPoint y: 205, distance: 918.9
click at [1352, 266] on div "Notificaciones No leídas Todas Te encuentras al día , has leído todas tus notif…" at bounding box center [1338, 420] width 459 height 631
click at [109, 259] on ul "Inicio Chat Tareas Solicitudes Licitaciones Negociaciones Cotizar Órdenes de Co…" at bounding box center [106, 384] width 212 height 485
click at [92, 283] on span "Solicitudes" at bounding box center [88, 284] width 63 height 20
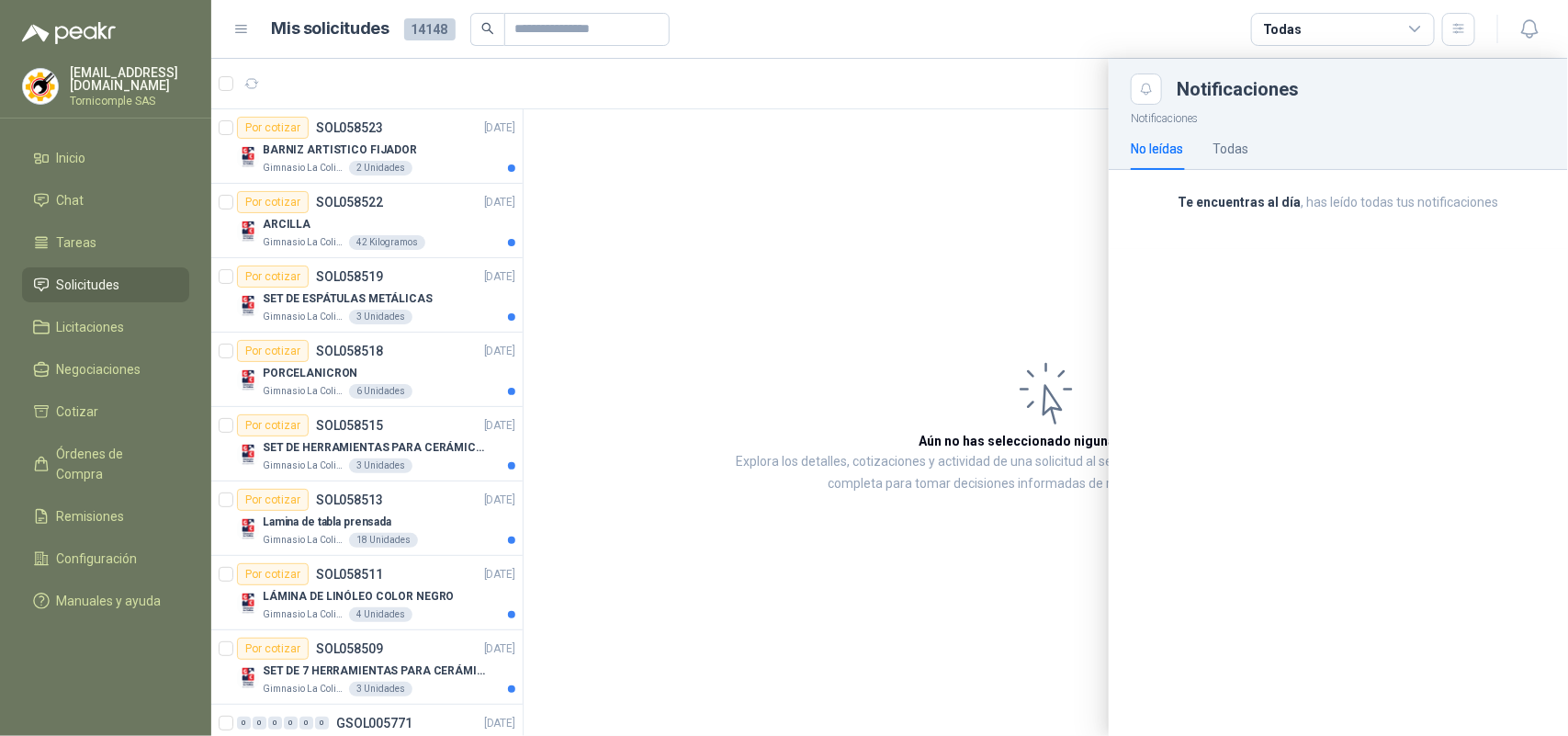
click at [735, 550] on div at bounding box center [890, 397] width 1357 height 677
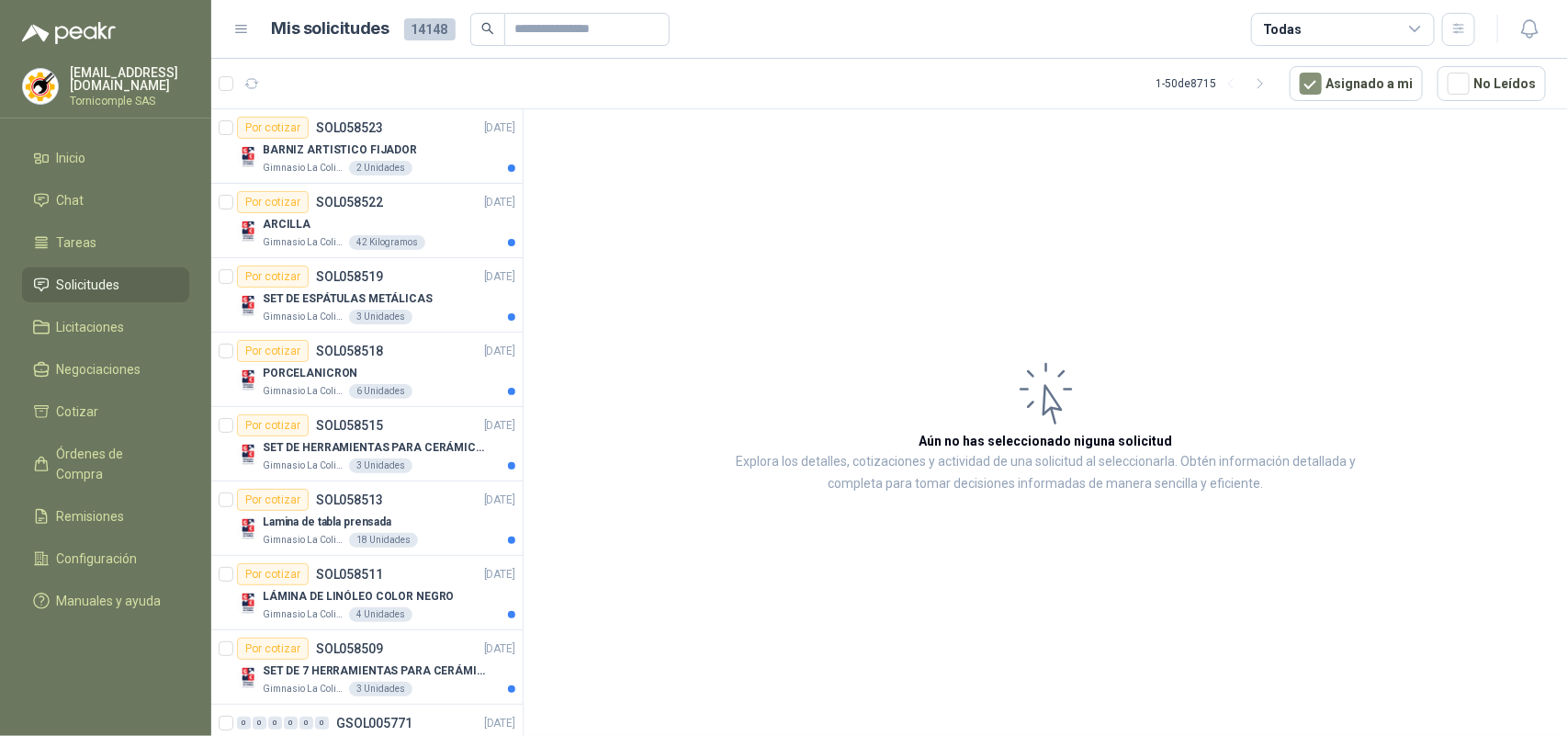
click at [686, 556] on article "Aún no has seleccionado niguna solicitud Explora los detalles, cotizaciones y a…" at bounding box center [1046, 426] width 1045 height 633
click at [395, 301] on p "SET DE ESPÁTULAS METÁLICAS" at bounding box center [348, 299] width 170 height 17
click at [404, 232] on div "ARCILLA" at bounding box center [389, 224] width 252 height 22
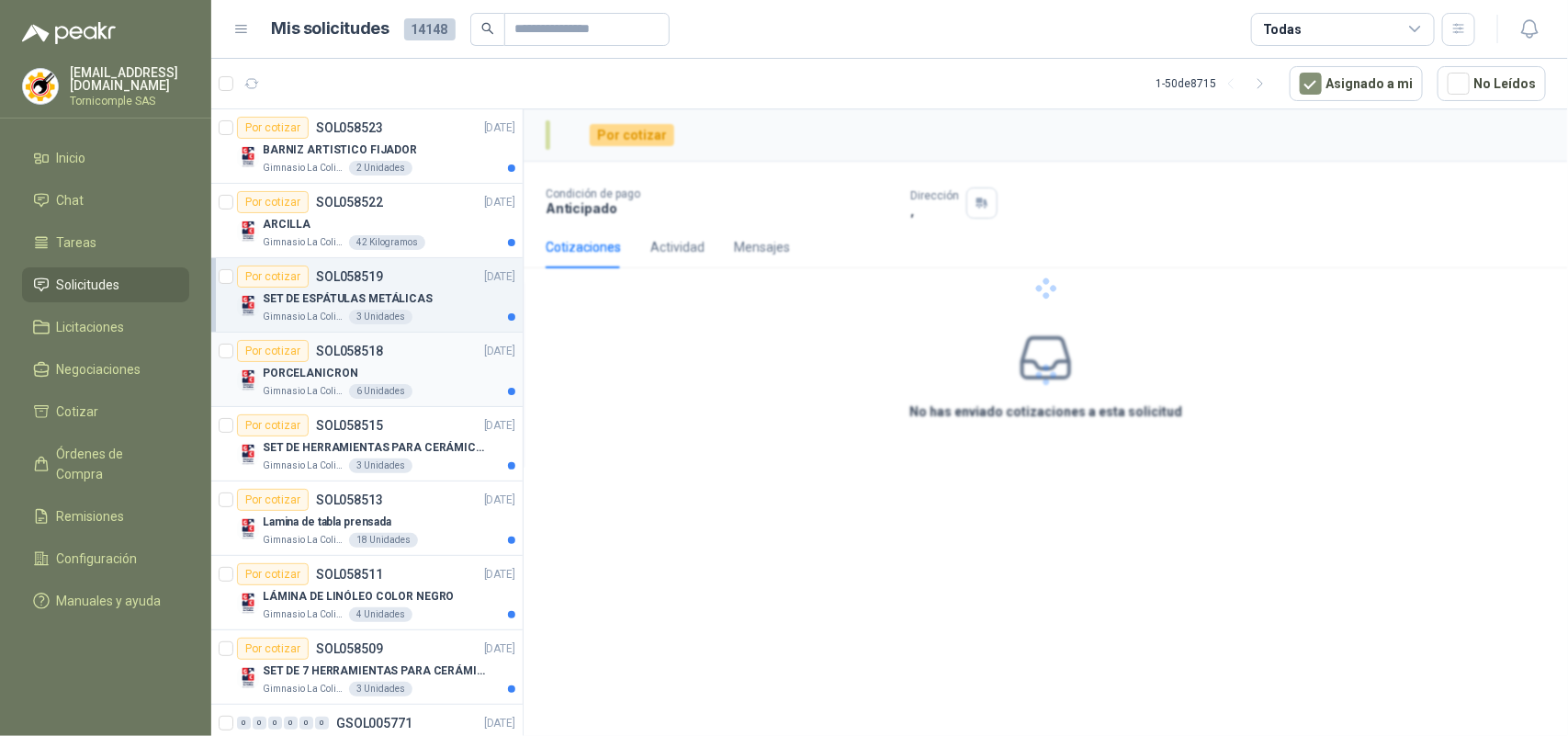
drag, startPoint x: 414, startPoint y: 143, endPoint x: 365, endPoint y: 375, distance: 237.1
click at [414, 145] on div "BARNIZ ARTISTICO FIJADOR" at bounding box center [389, 150] width 252 height 22
click at [347, 605] on p "LÁMINA DE LINÓLEO COLOR NEGRO" at bounding box center [359, 597] width 192 height 17
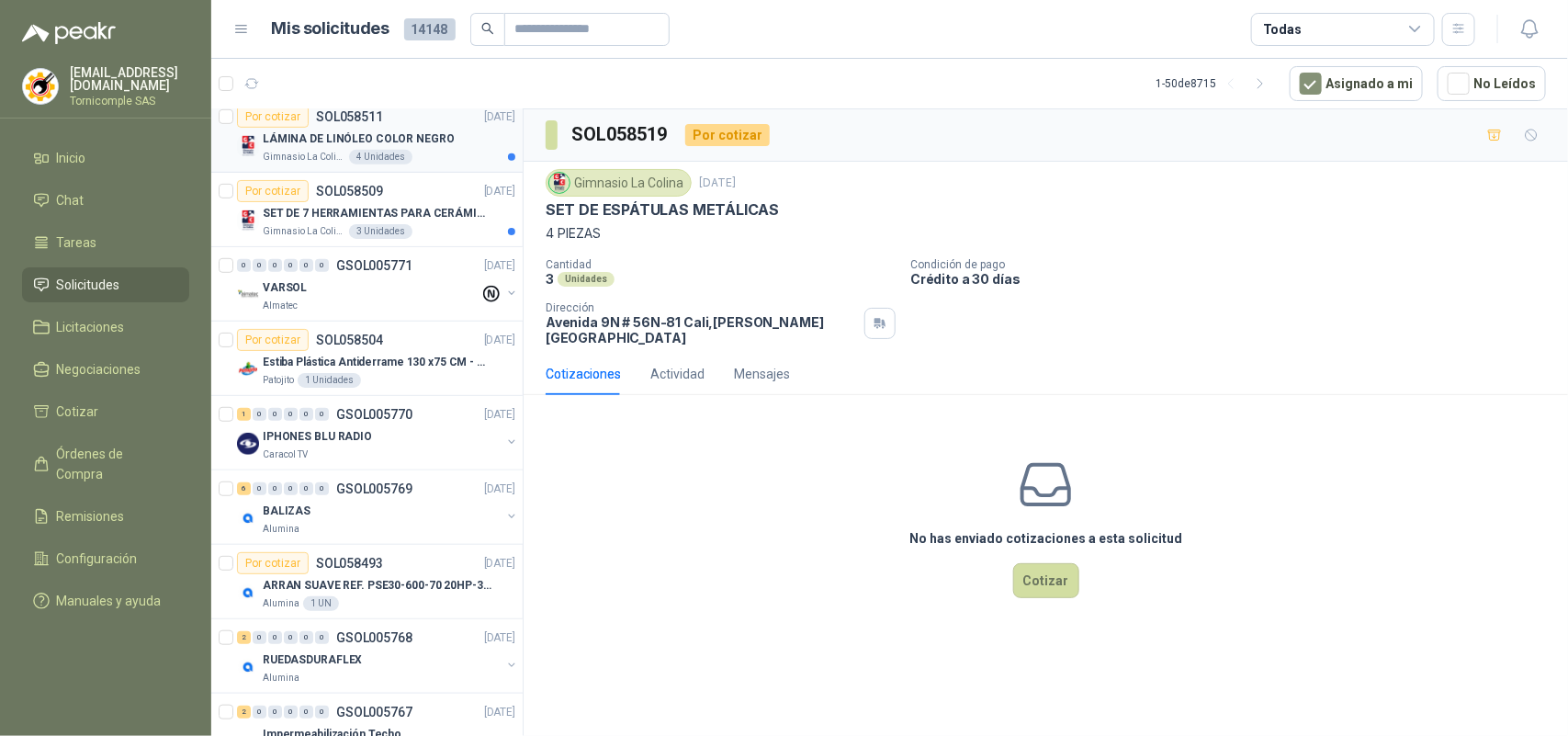
scroll to position [459, 0]
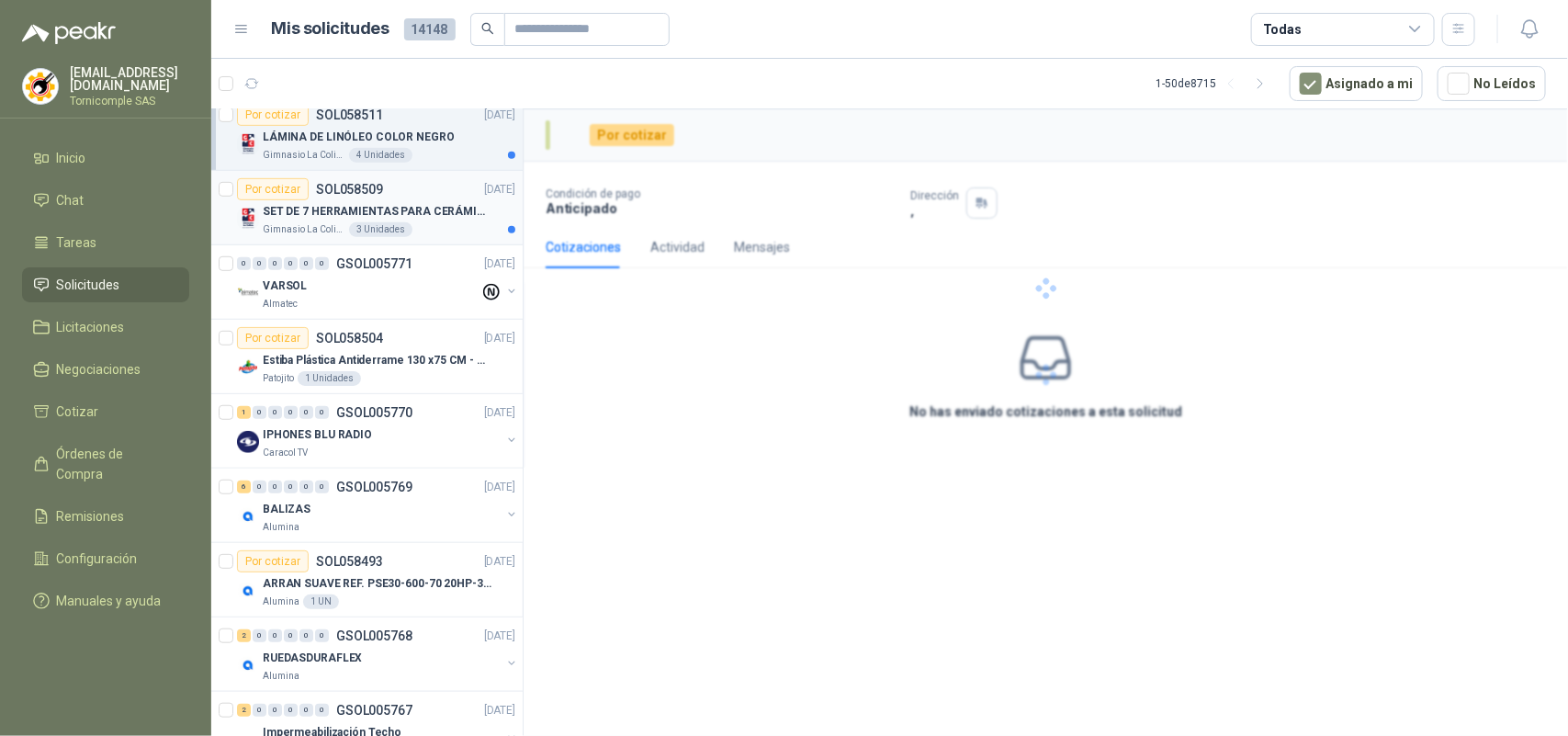
click at [417, 220] on p "SET DE 7 HERRAMIENTAS PARA CERÁMICA, AMARILLAS" at bounding box center [378, 212] width 229 height 17
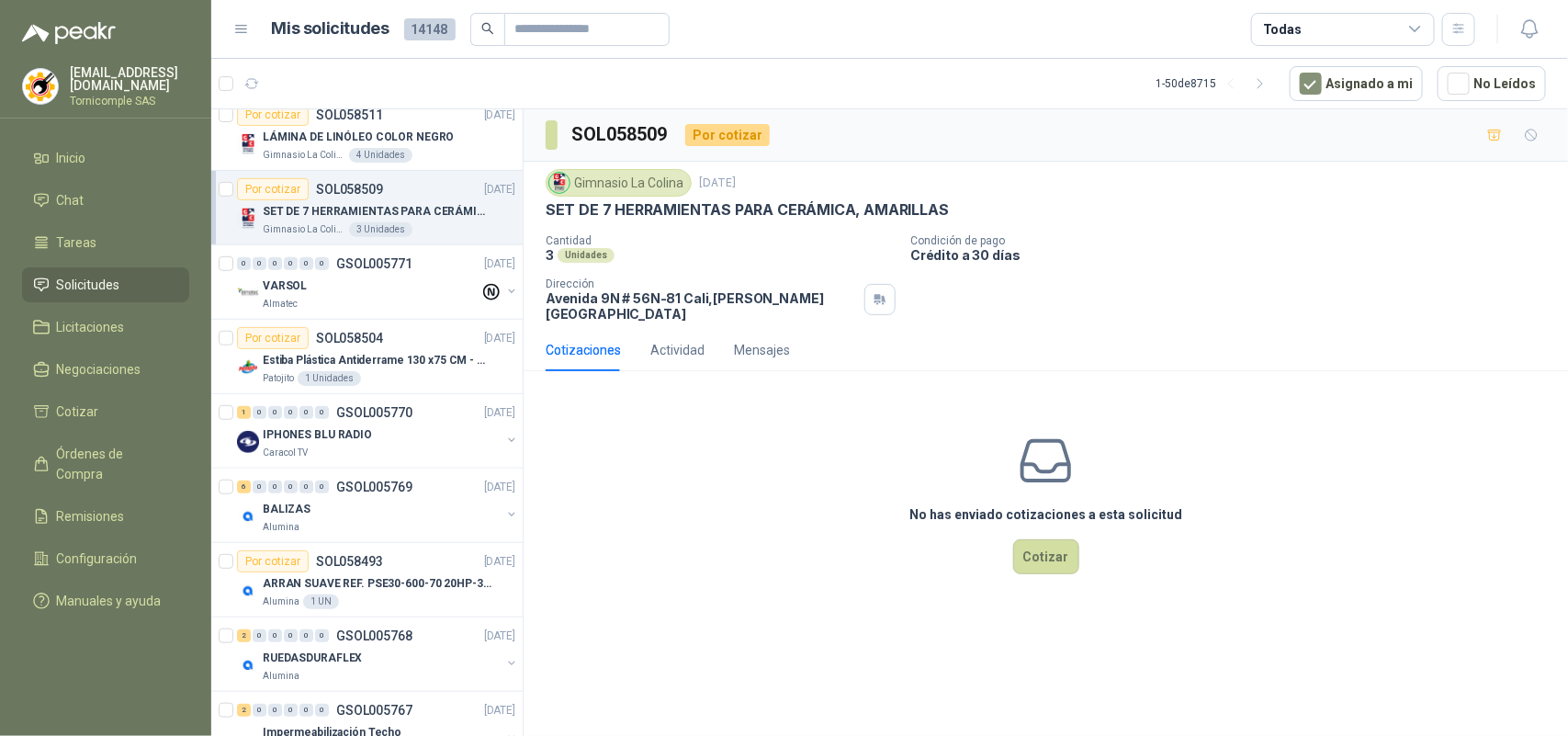
click at [341, 212] on p "SET DE 7 HERRAMIENTAS PARA CERÁMICA, AMARILLAS" at bounding box center [378, 212] width 229 height 17
click at [338, 199] on div "Por cotizar SOL058509" at bounding box center [310, 189] width 146 height 22
click at [124, 282] on li "Solicitudes" at bounding box center [106, 284] width 146 height 20
click at [77, 162] on span "Inicio" at bounding box center [72, 157] width 29 height 20
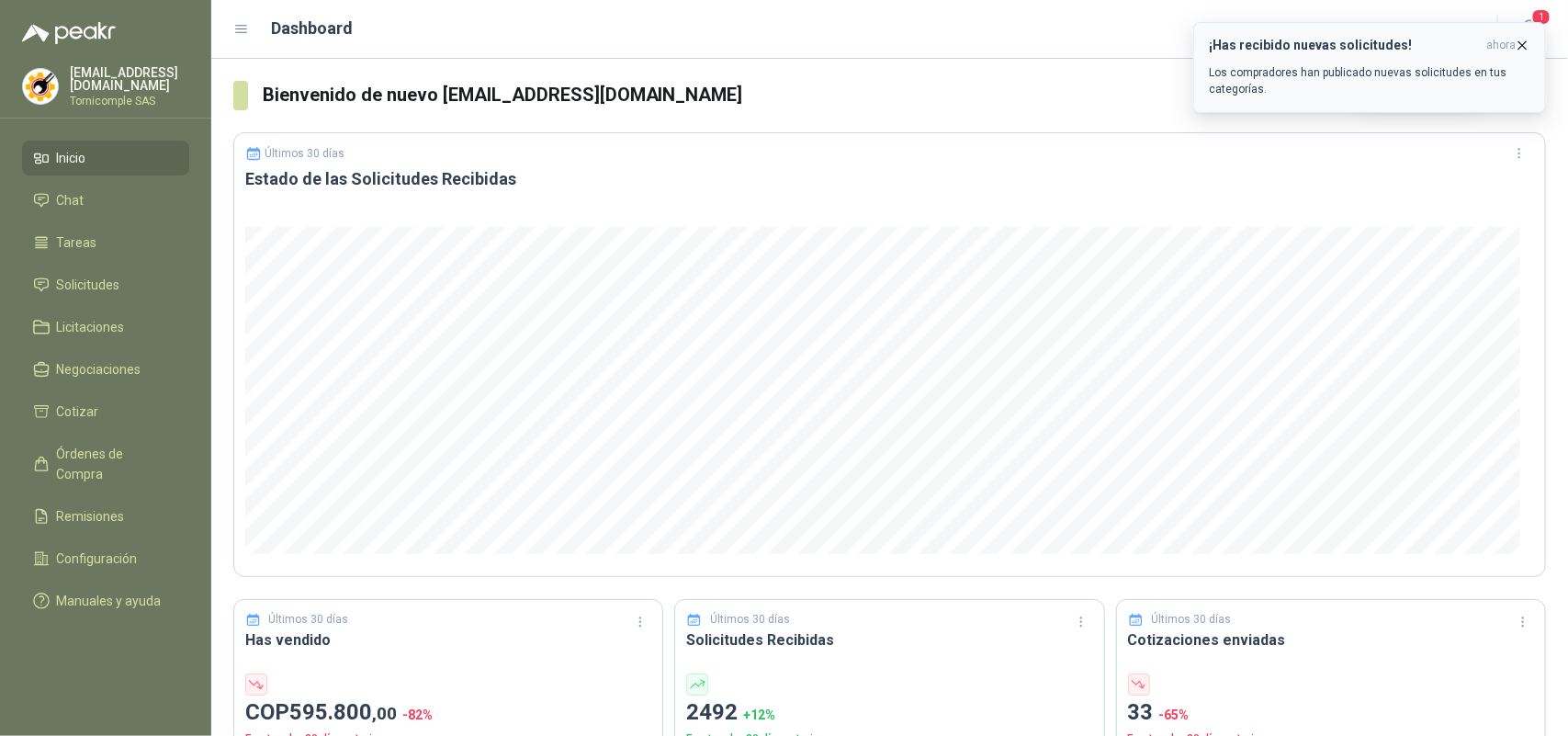
click at [1523, 46] on icon "button" at bounding box center [1523, 46] width 8 height 8
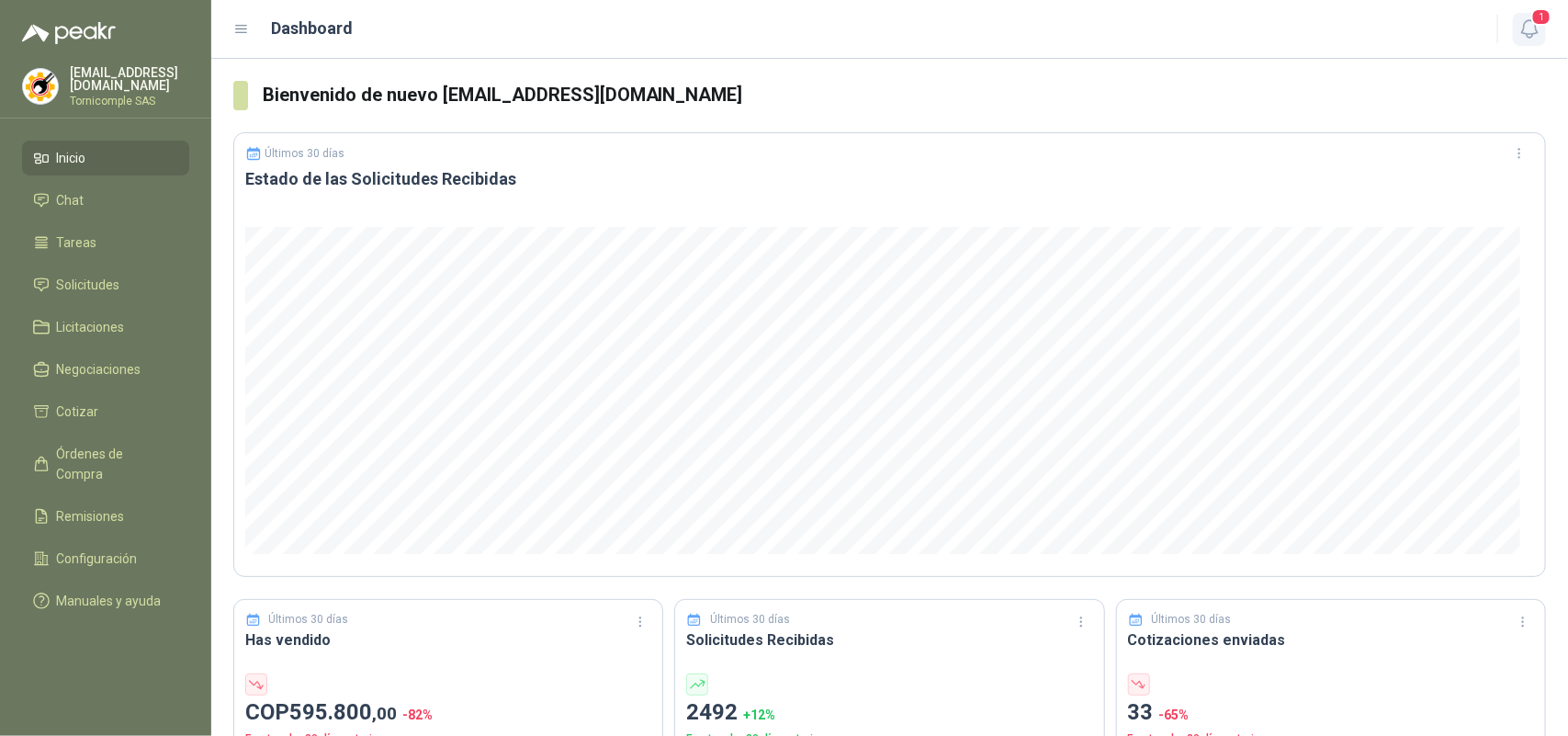
click at [1528, 33] on icon "button" at bounding box center [1529, 29] width 16 height 17
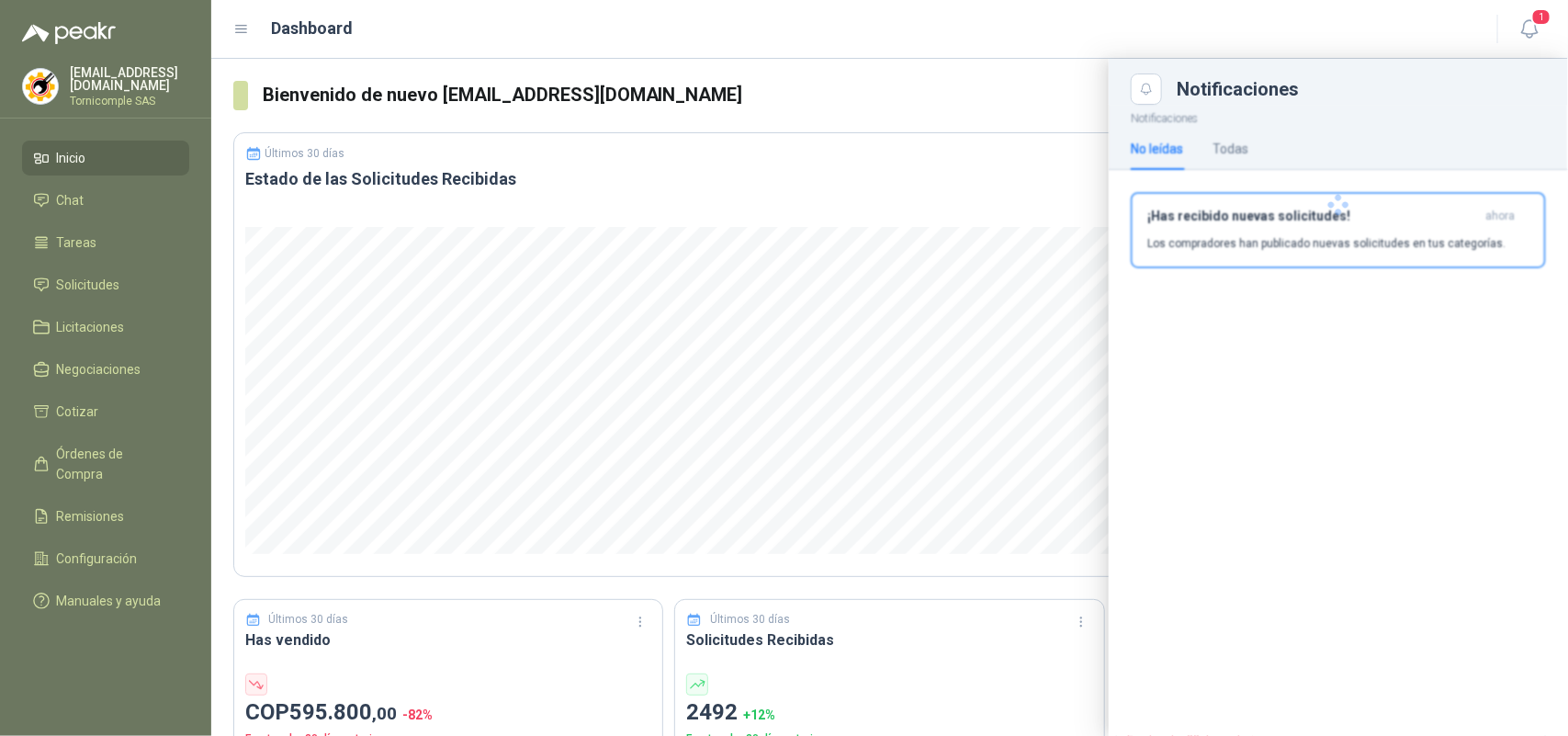
click at [1394, 200] on div at bounding box center [1338, 205] width 459 height 200
click at [1388, 230] on div "¡Has recibido nuevas solicitudes! ahora Los compradores han publicado nuevas so…" at bounding box center [1339, 230] width 383 height 43
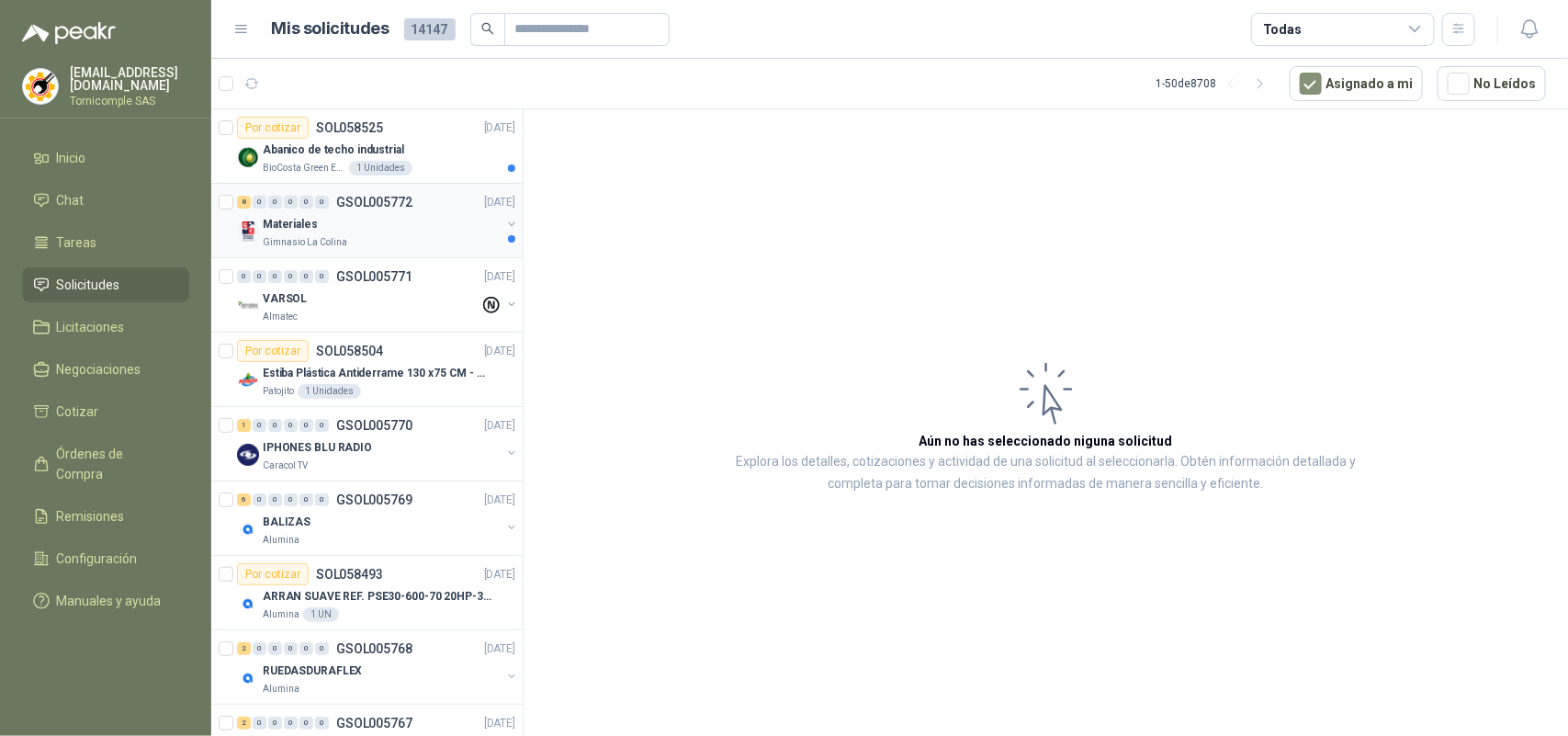
click at [406, 236] on div "Gimnasio La Colina" at bounding box center [382, 242] width 238 height 15
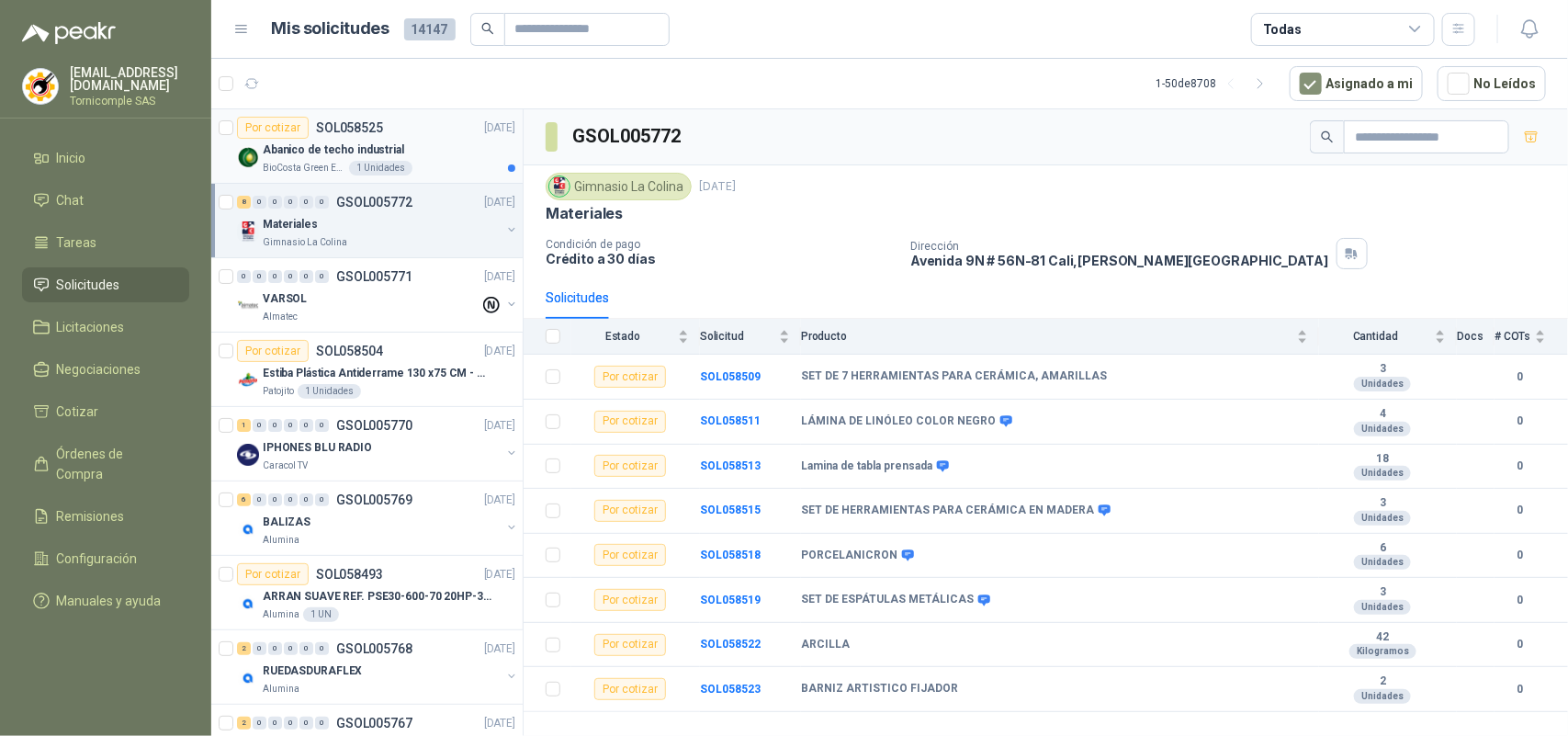
click at [393, 170] on div "1 Unidades" at bounding box center [381, 168] width 63 height 15
